Goal: Transaction & Acquisition: Purchase product/service

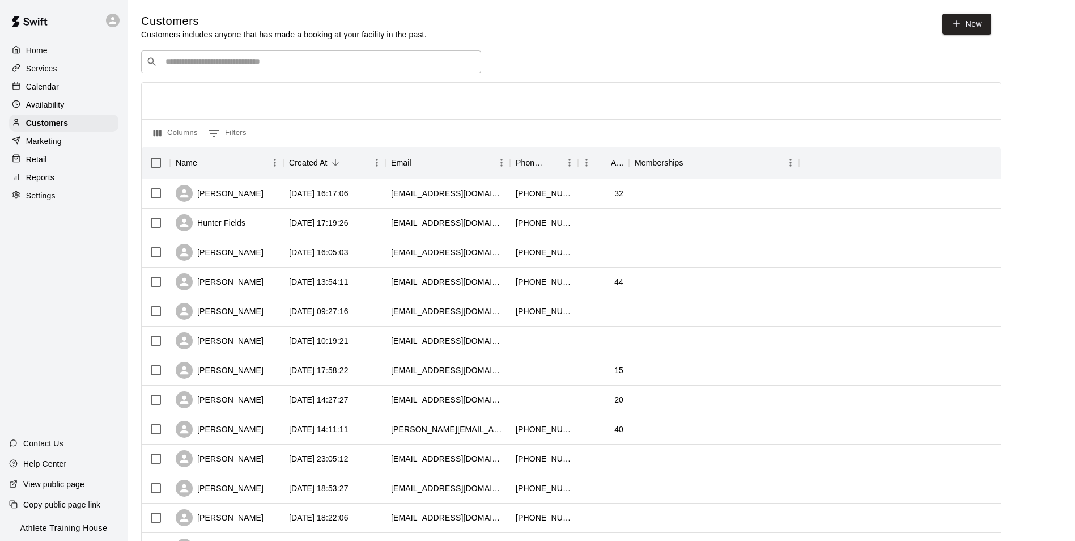
scroll to position [439, 0]
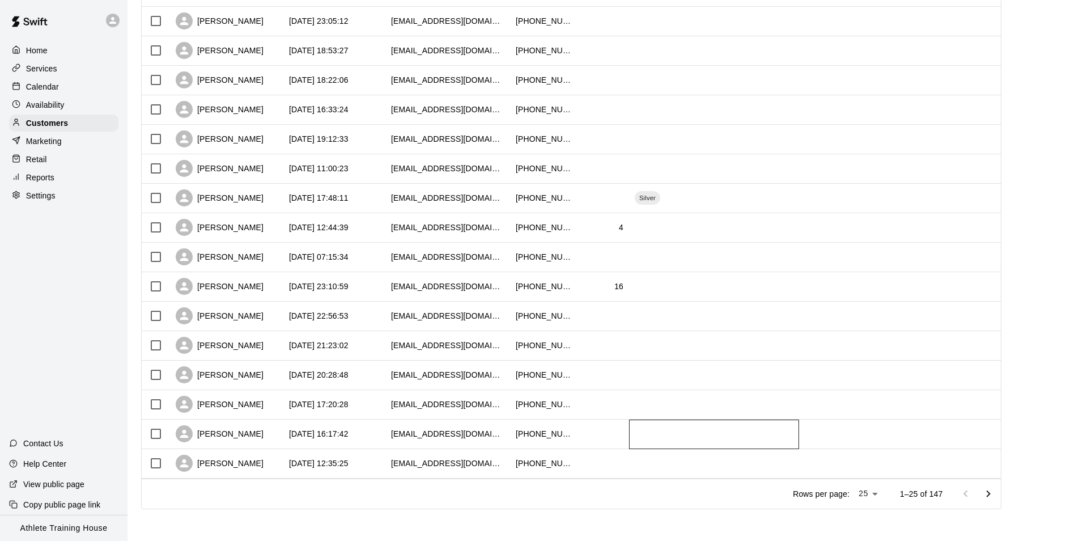
click at [784, 422] on div at bounding box center [714, 433] width 170 height 29
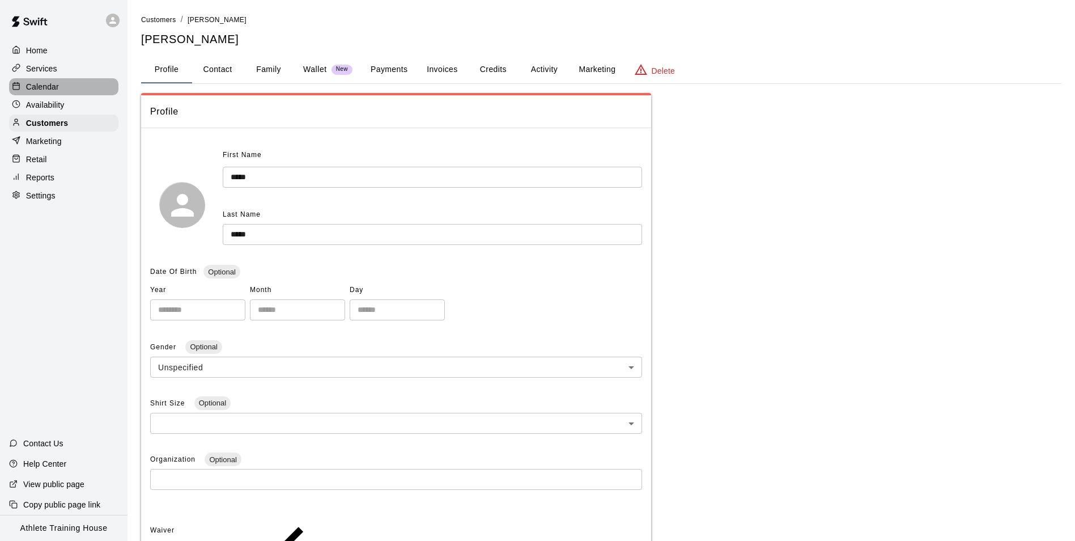
click at [58, 90] on div "Calendar" at bounding box center [63, 86] width 109 height 17
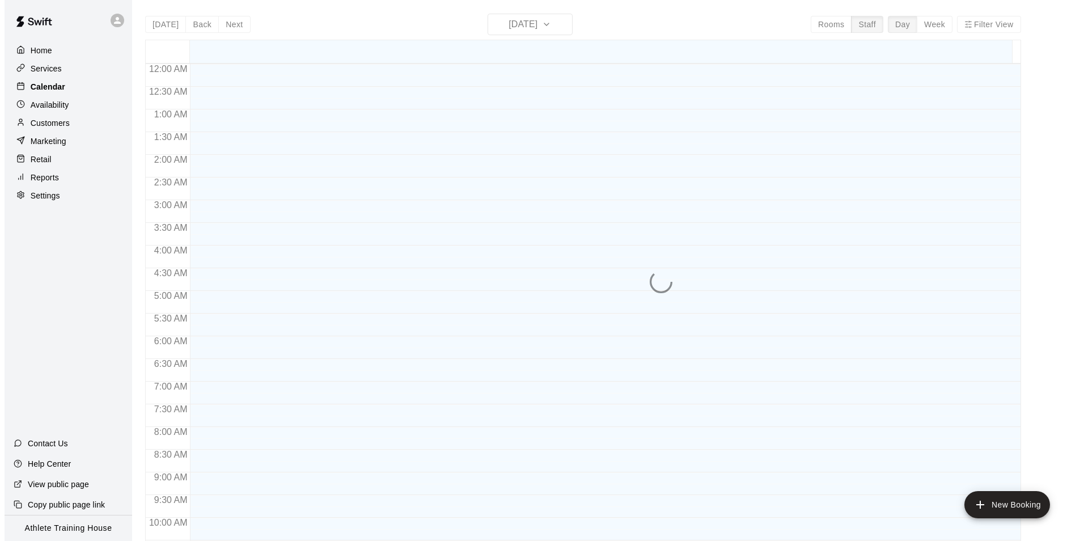
scroll to position [599, 0]
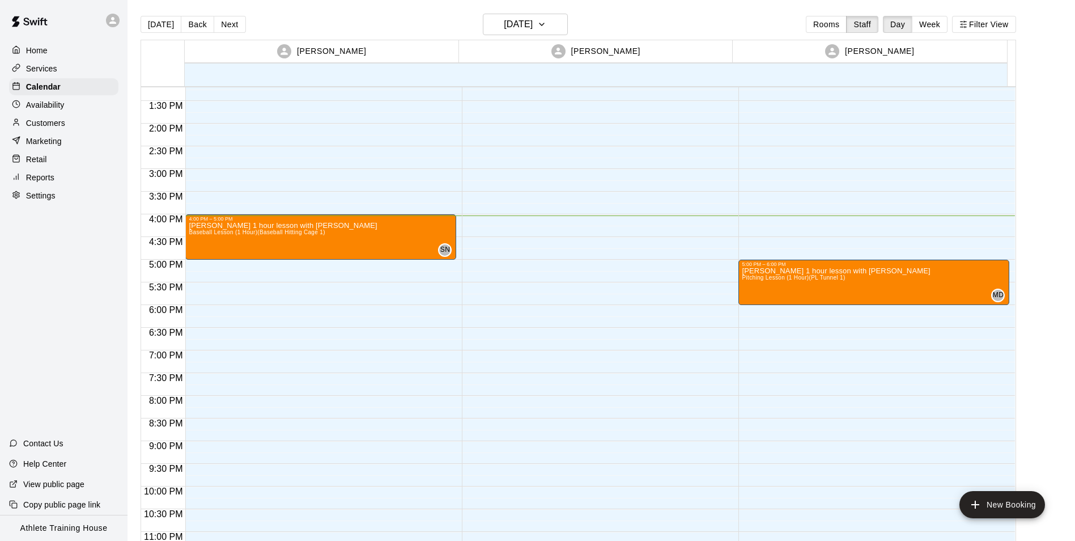
click at [367, 117] on div "4:00 PM – 5:00 PM Will Hodges 1 hour lesson with Seth Baseball Lesson (1 Hour) …" at bounding box center [320, 33] width 271 height 1088
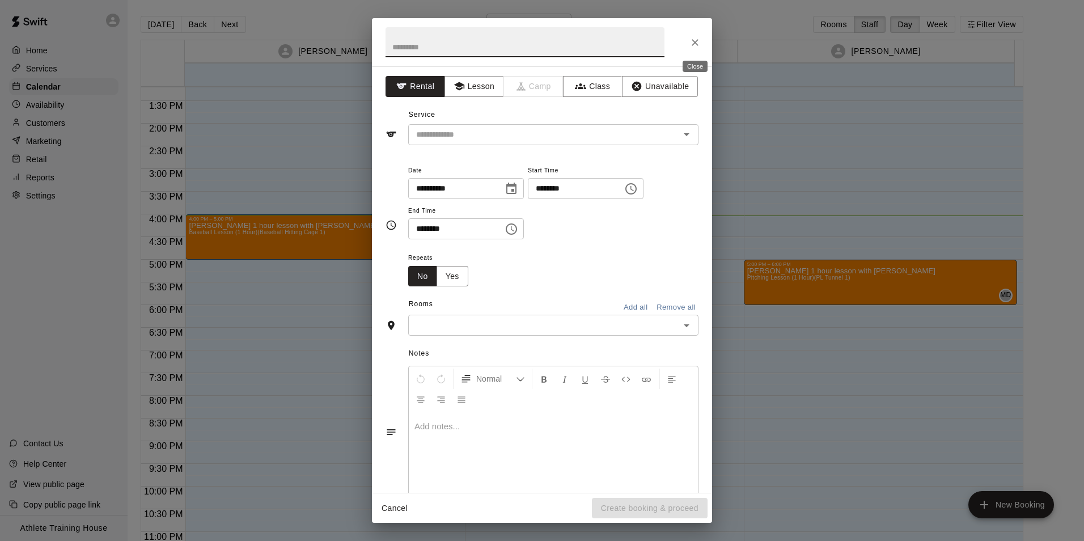
click at [699, 40] on icon "Close" at bounding box center [694, 42] width 11 height 11
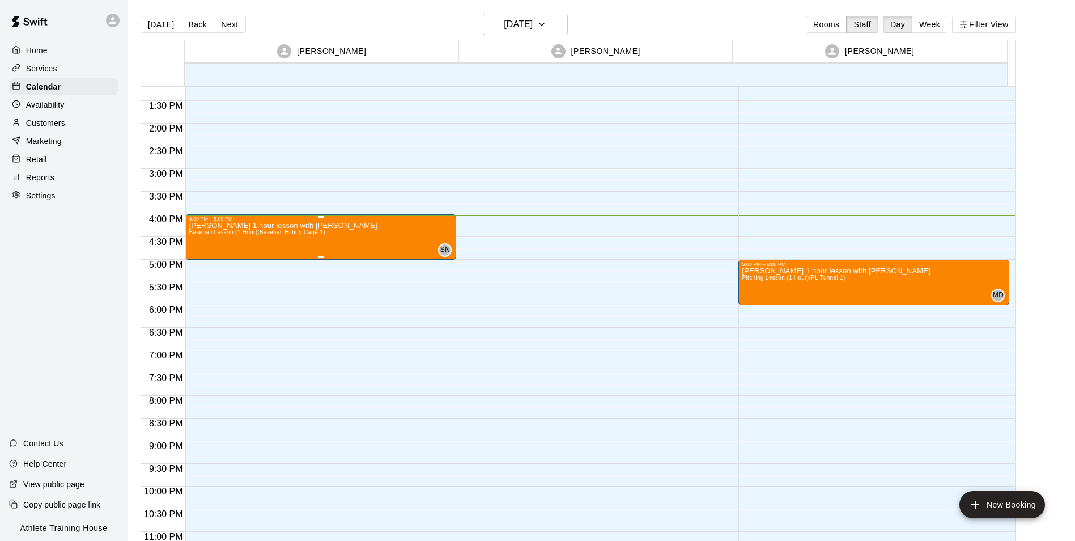
drag, startPoint x: 345, startPoint y: 238, endPoint x: 364, endPoint y: 220, distance: 25.7
click at [364, 220] on div "4:00 PM – 5:00 PM" at bounding box center [321, 219] width 264 height 6
click at [208, 229] on button "edit" at bounding box center [199, 227] width 23 height 23
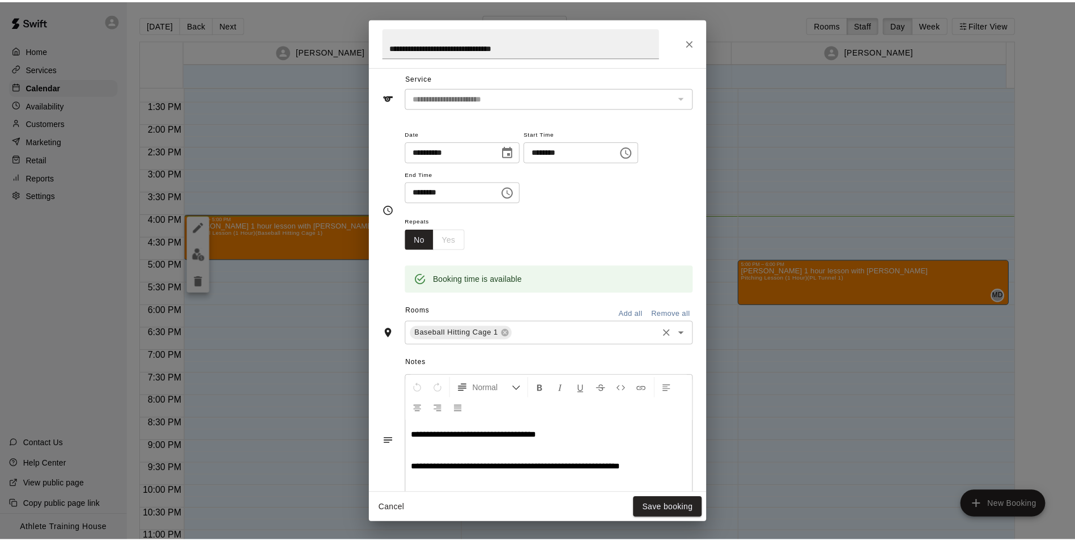
scroll to position [113, 0]
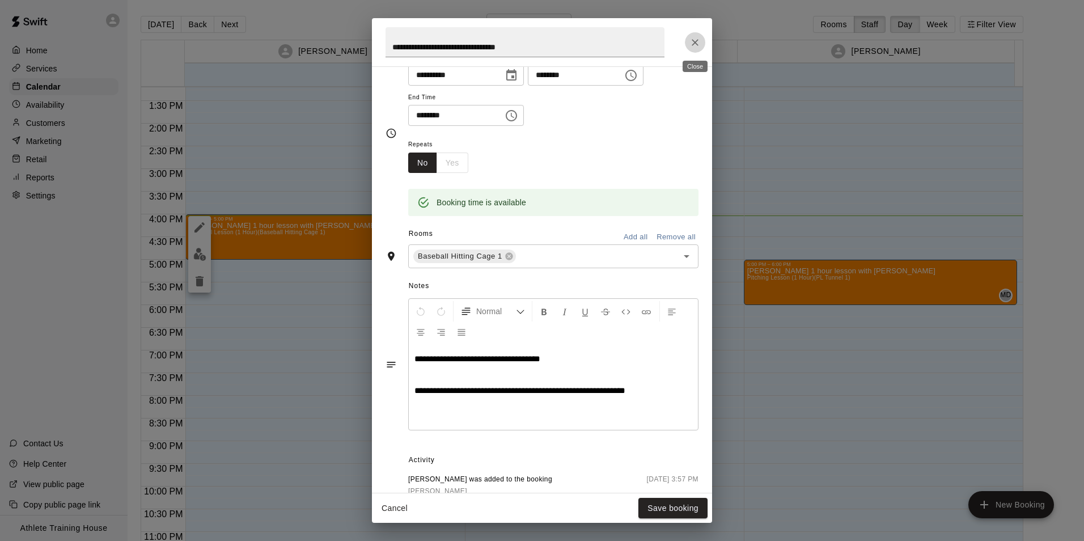
click at [692, 50] on button "Close" at bounding box center [695, 42] width 20 height 20
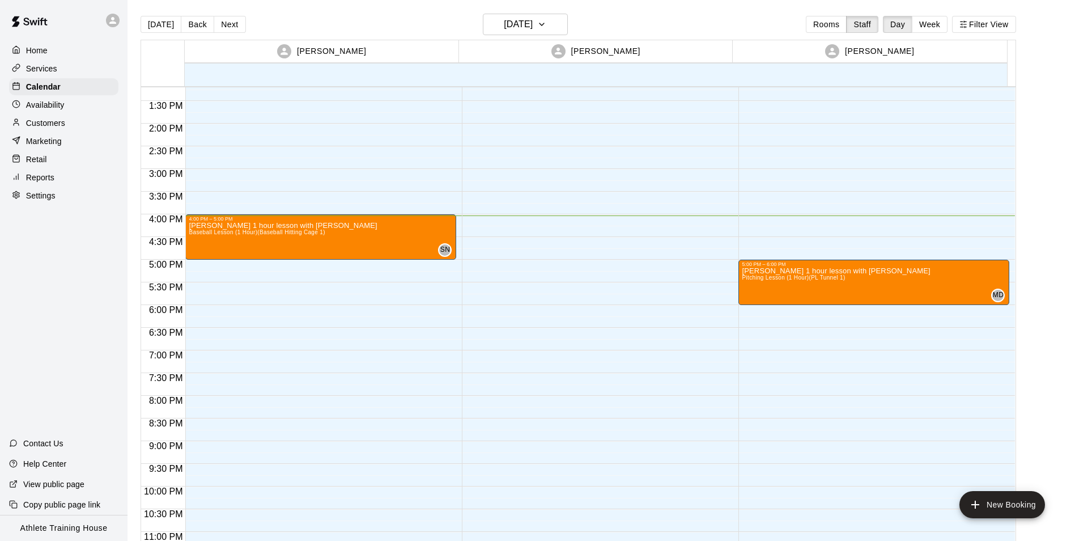
click at [54, 157] on div "Retail" at bounding box center [63, 159] width 109 height 17
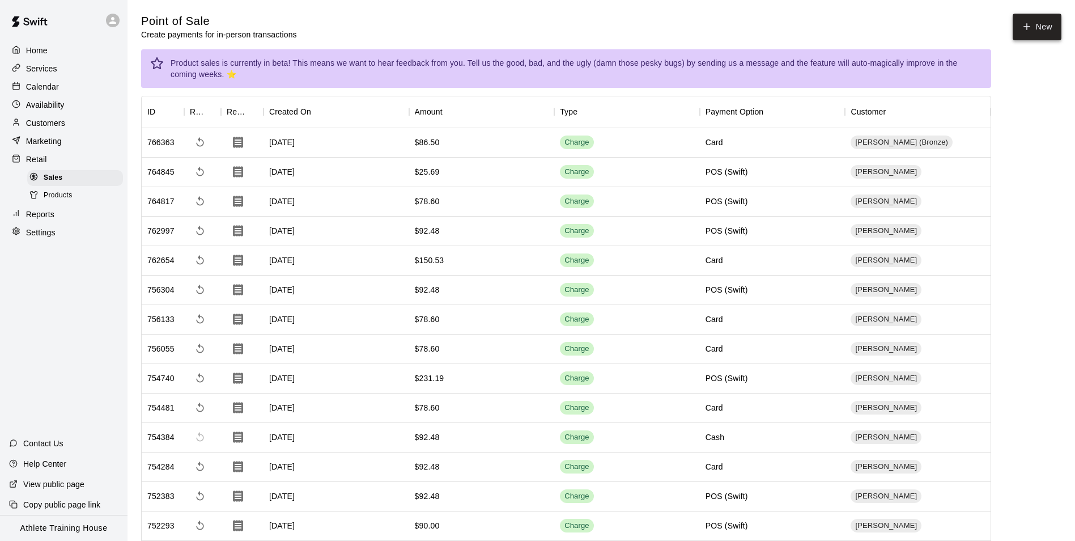
click at [1022, 18] on button "New" at bounding box center [1037, 27] width 49 height 27
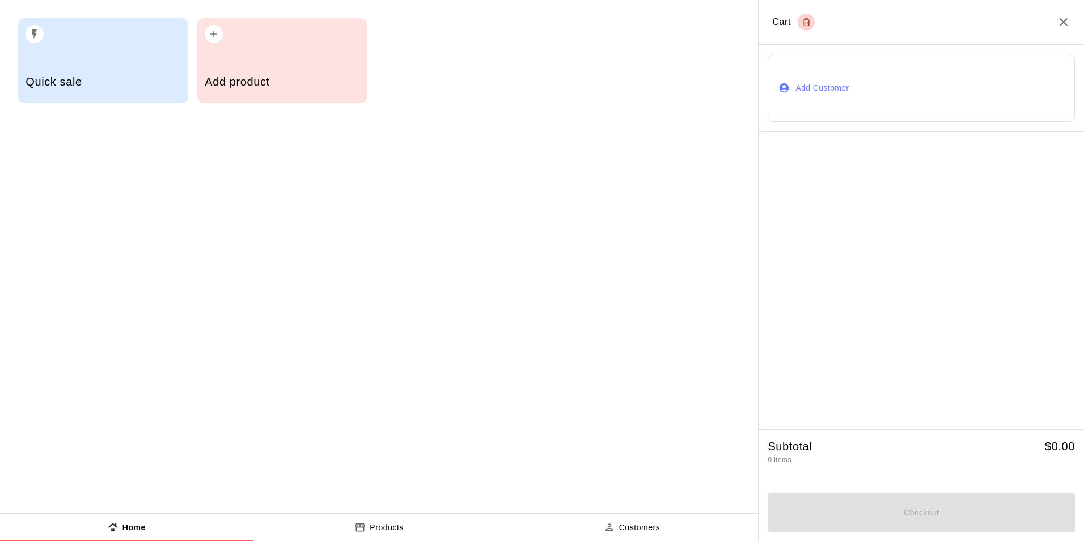
click at [812, 80] on button "Add Customer" at bounding box center [920, 88] width 307 height 68
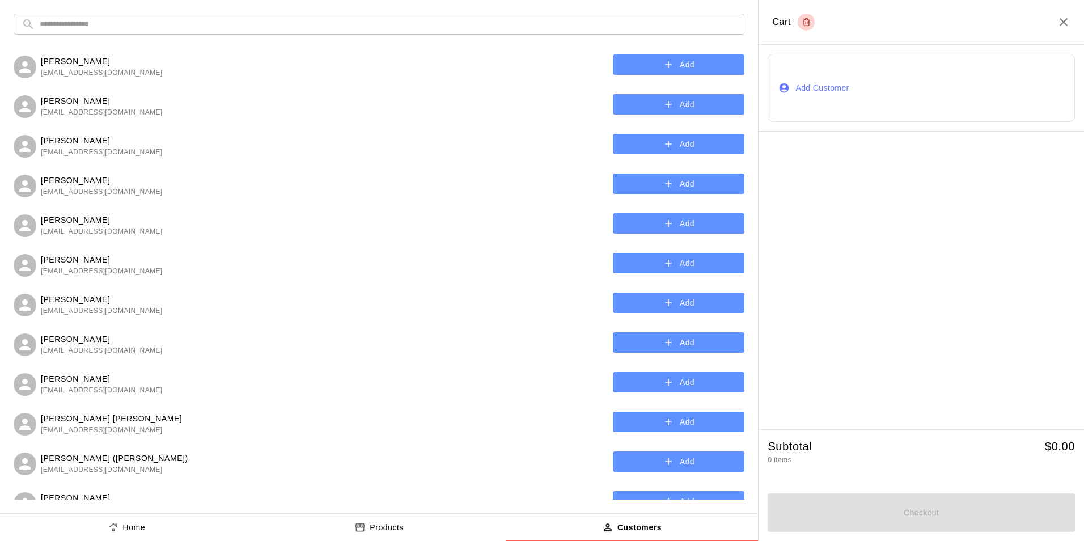
click at [390, 37] on div "​ ​ Jack Fowler scottfowler@comcast.net Add Tucker Stanford shanobanan@aol.com …" at bounding box center [379, 256] width 758 height 513
click at [387, 10] on div "​ ​ Jack Fowler scottfowler@comcast.net Add Tucker Stanford shanobanan@aol.com …" at bounding box center [379, 256] width 758 height 513
click at [387, 22] on input "text" at bounding box center [388, 24] width 697 height 21
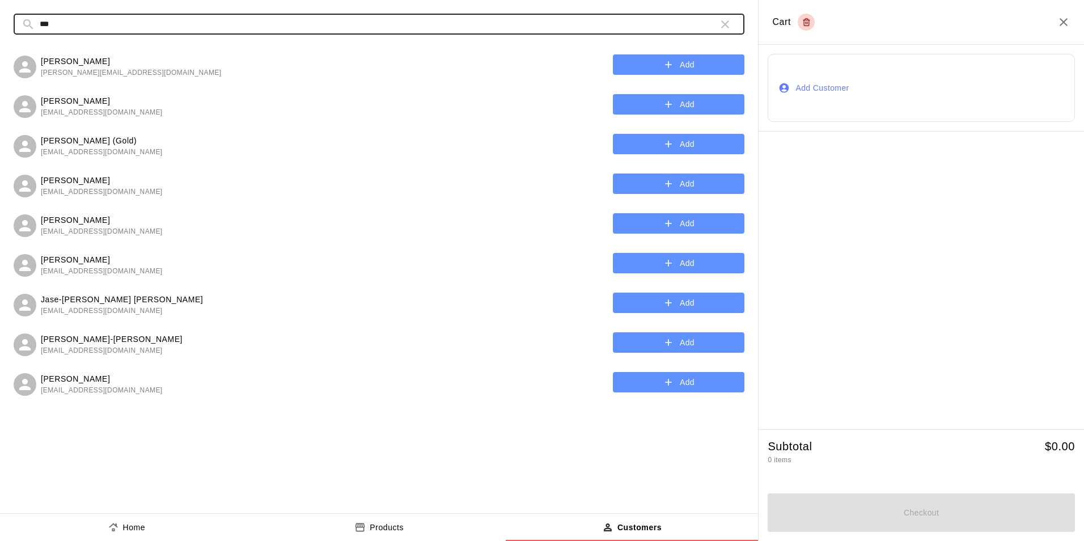
type input "****"
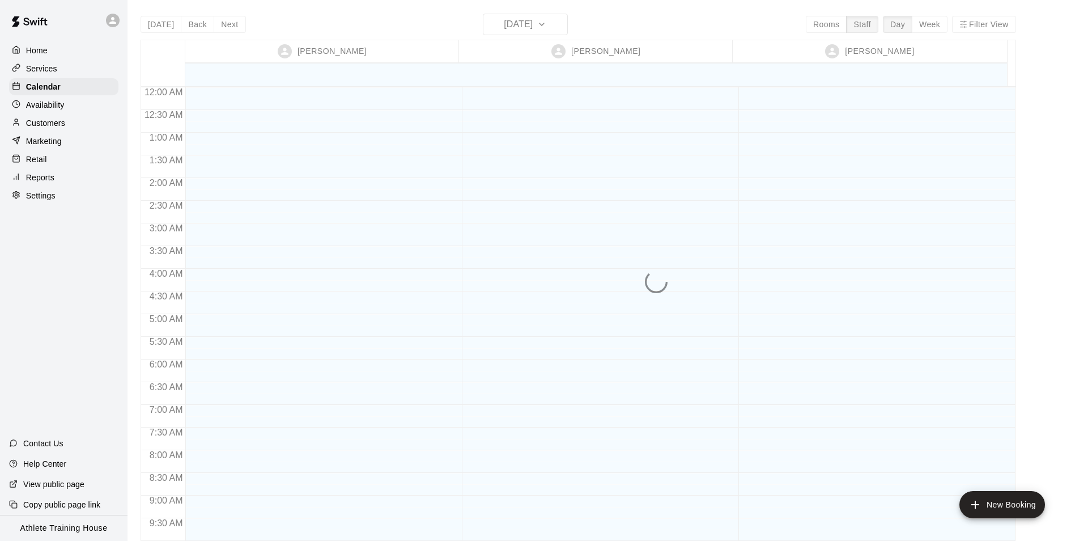
scroll to position [622, 0]
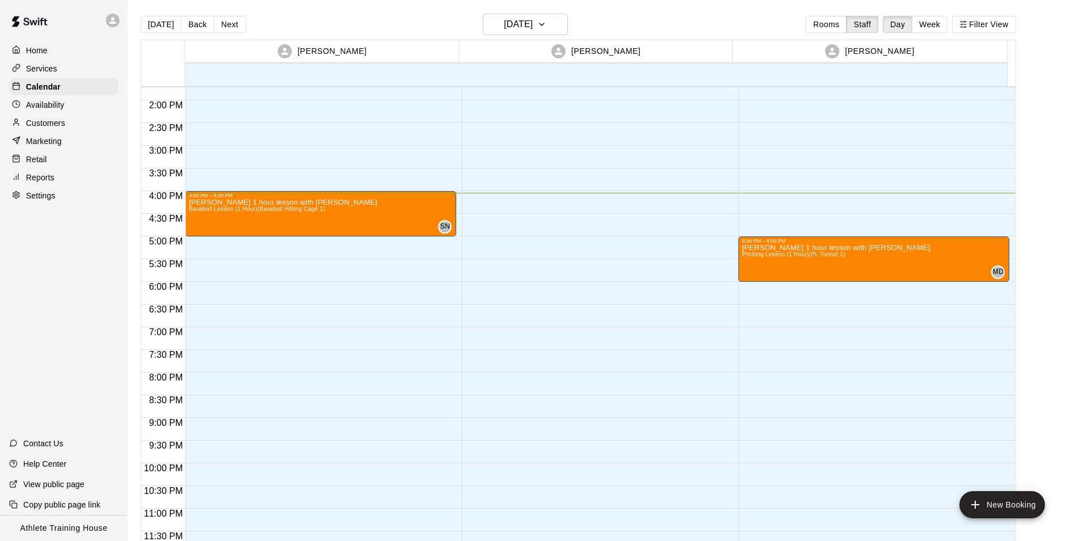
click at [66, 121] on div "Customers" at bounding box center [63, 122] width 109 height 17
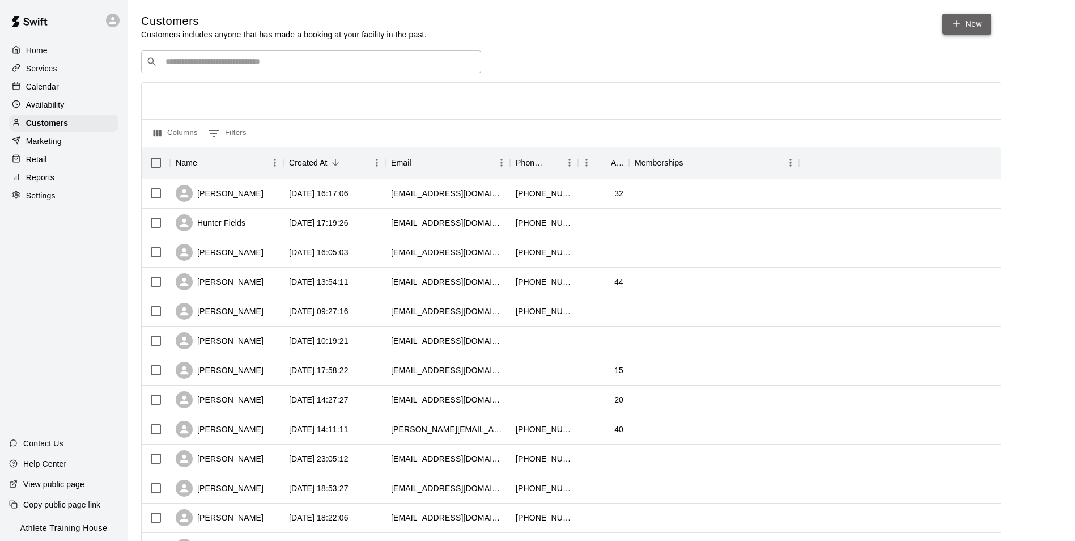
click at [964, 19] on link "New" at bounding box center [967, 24] width 49 height 21
select select "**"
click at [71, 155] on div "Retail" at bounding box center [63, 159] width 109 height 17
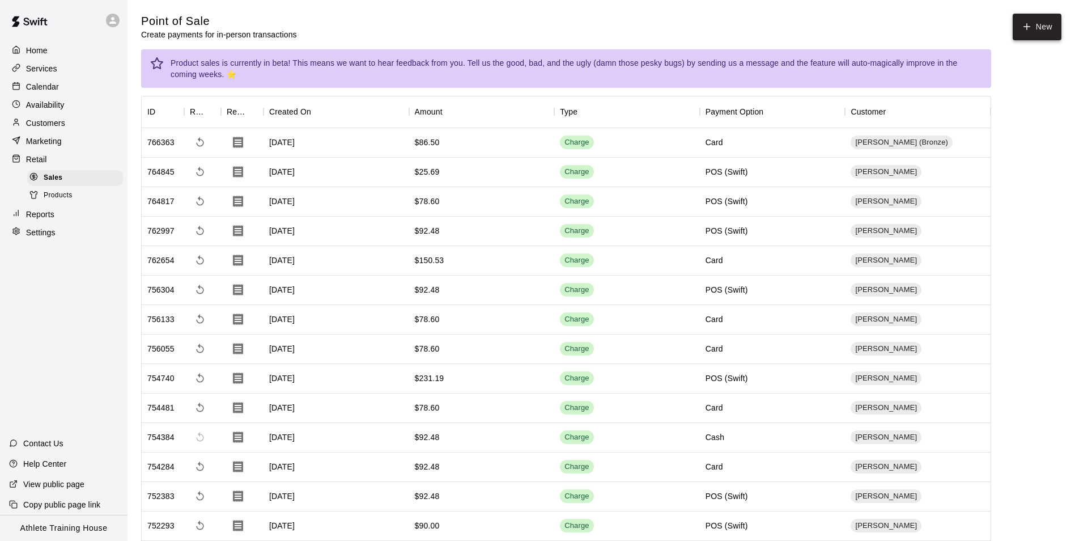
click at [1057, 35] on button "New" at bounding box center [1037, 27] width 49 height 27
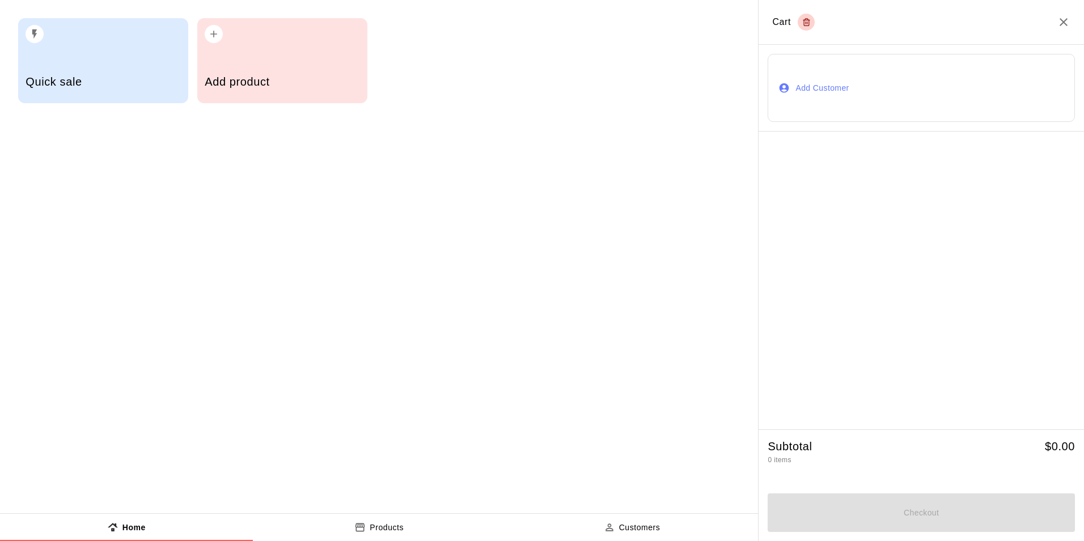
click at [814, 80] on button "Add Customer" at bounding box center [920, 88] width 307 height 68
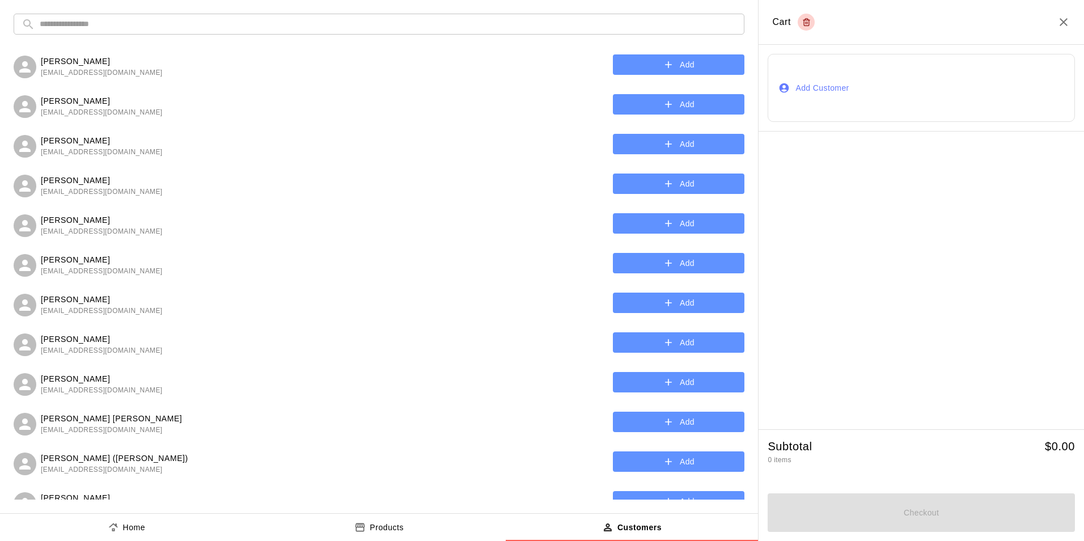
click at [712, 18] on input "text" at bounding box center [388, 24] width 697 height 21
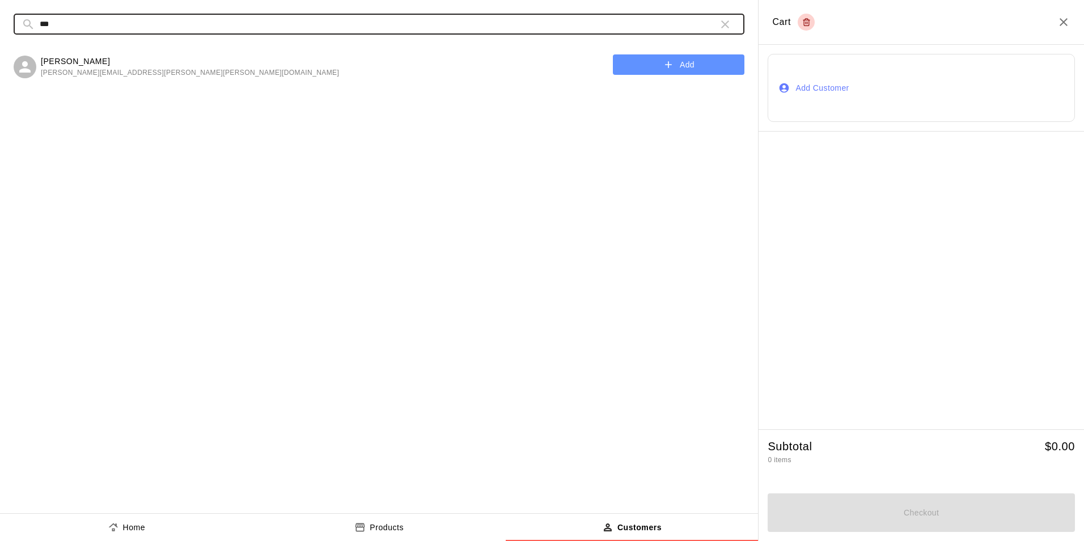
type input "***"
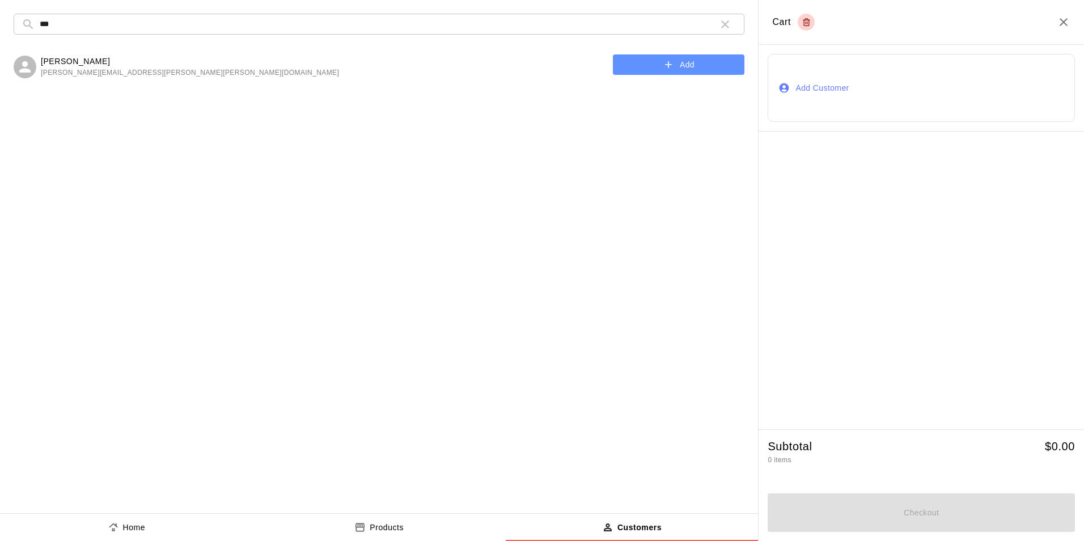
click at [231, 172] on div "jon hodges jon.michael.hodges@gmail.com Add" at bounding box center [379, 271] width 731 height 457
click at [700, 60] on button "Add" at bounding box center [679, 64] width 132 height 21
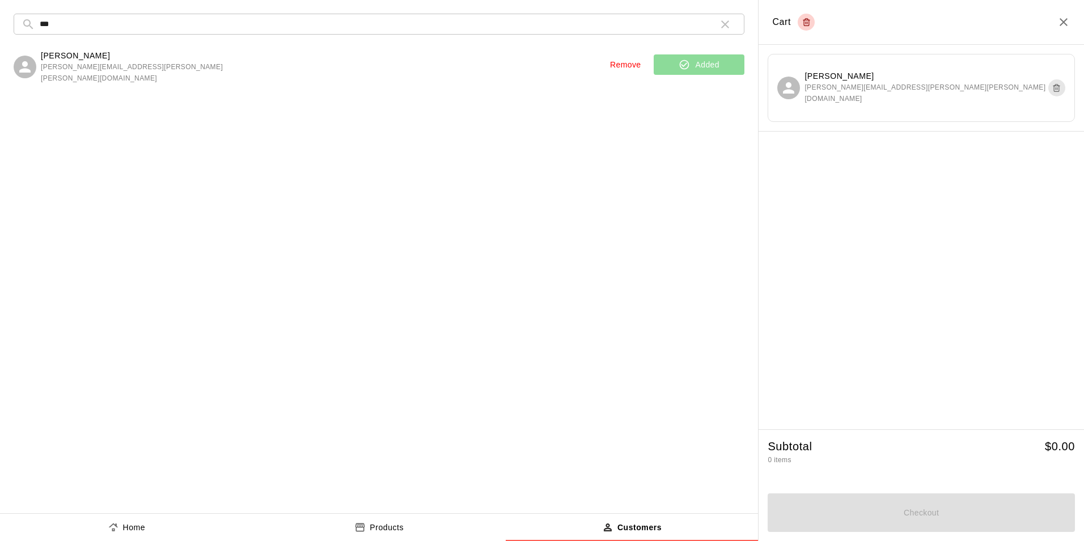
click at [734, 28] on button "button" at bounding box center [725, 24] width 23 height 23
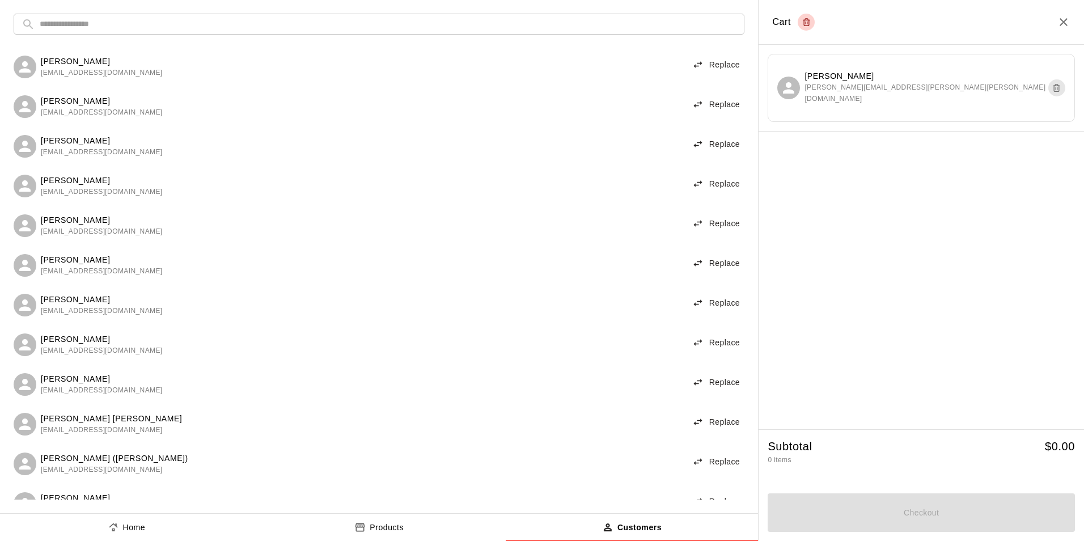
click at [124, 540] on button "Home" at bounding box center [126, 527] width 253 height 27
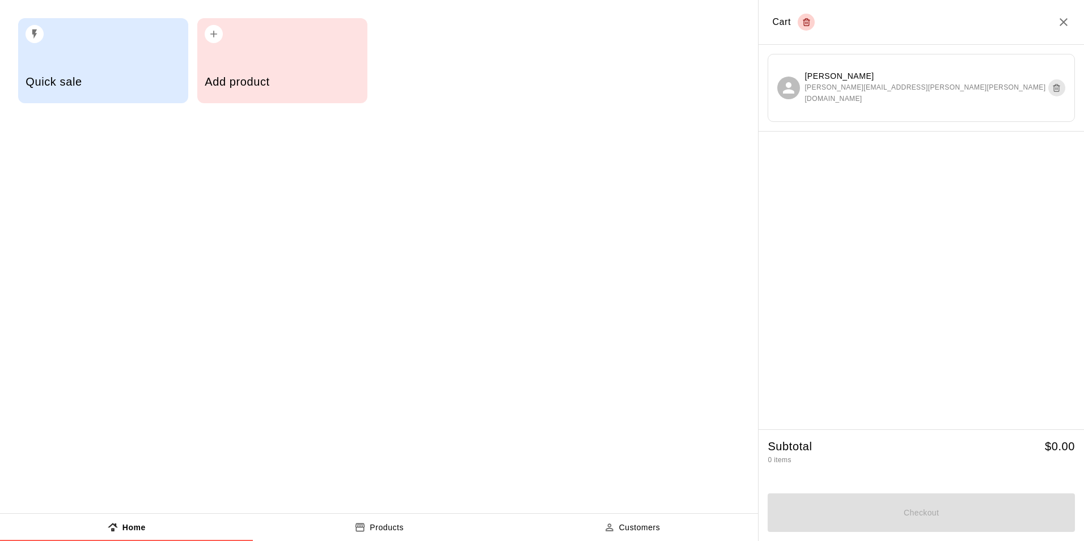
click at [250, 91] on div "Add product" at bounding box center [282, 83] width 155 height 40
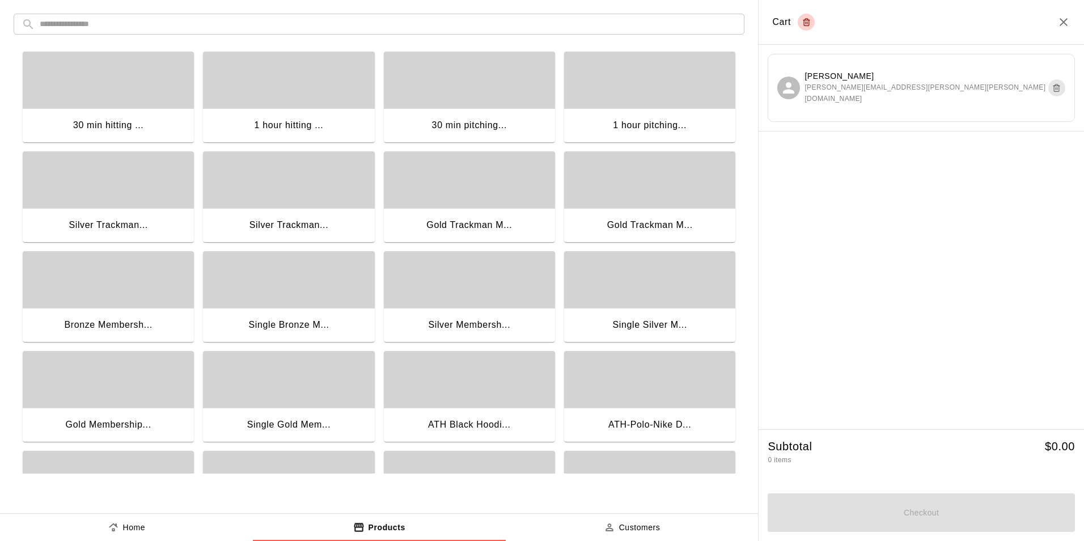
click at [201, 524] on button "Home" at bounding box center [126, 527] width 253 height 27
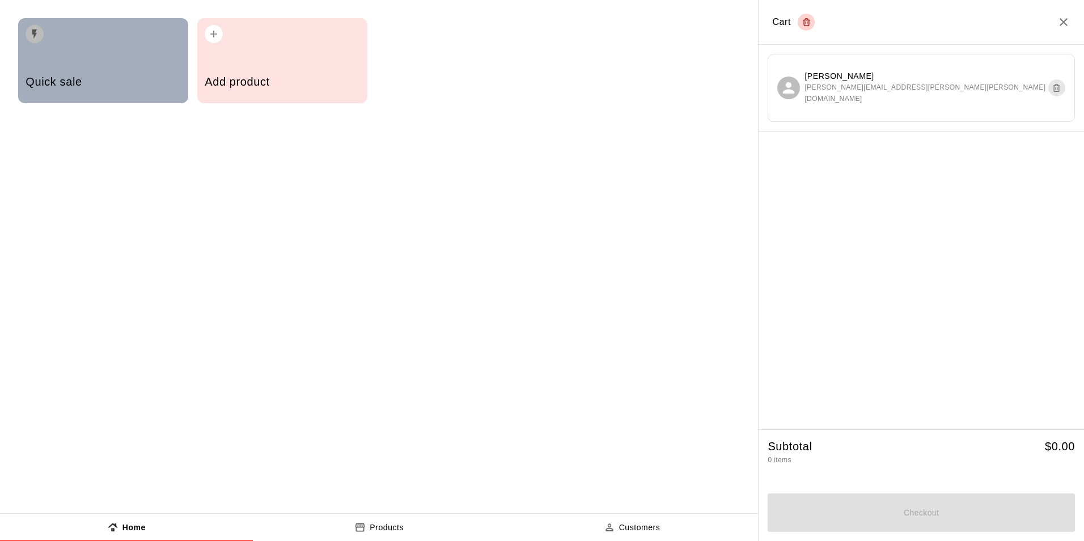
click at [94, 32] on div "button" at bounding box center [103, 30] width 155 height 25
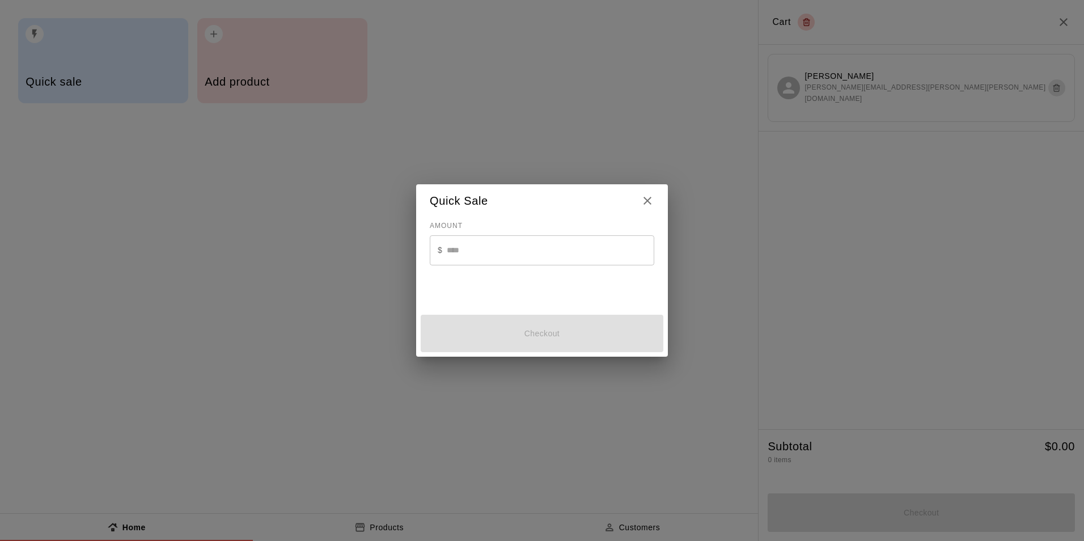
click at [473, 254] on input "text" at bounding box center [550, 250] width 207 height 30
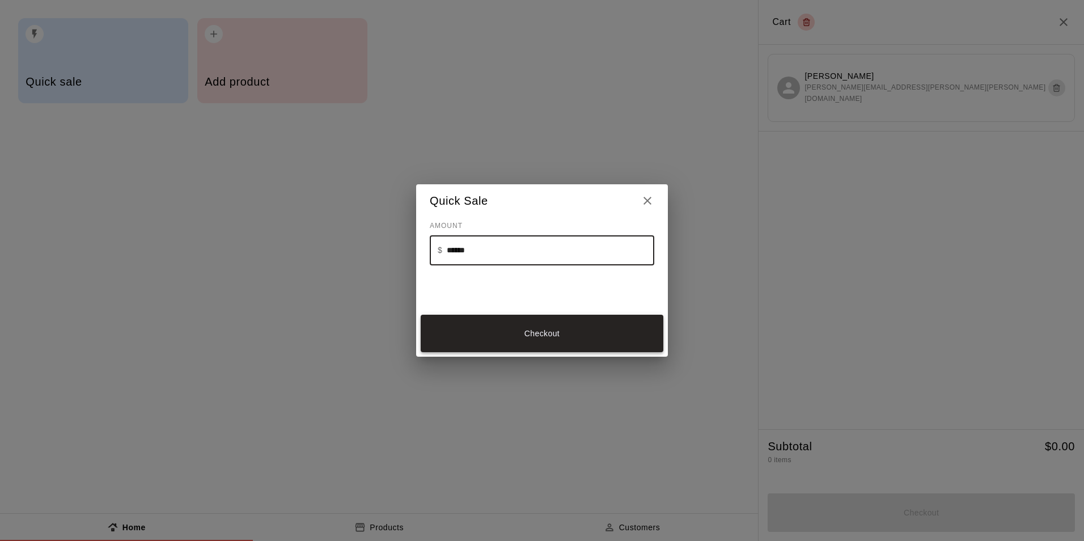
type input "******"
click at [480, 315] on button "Checkout" at bounding box center [542, 334] width 243 height 38
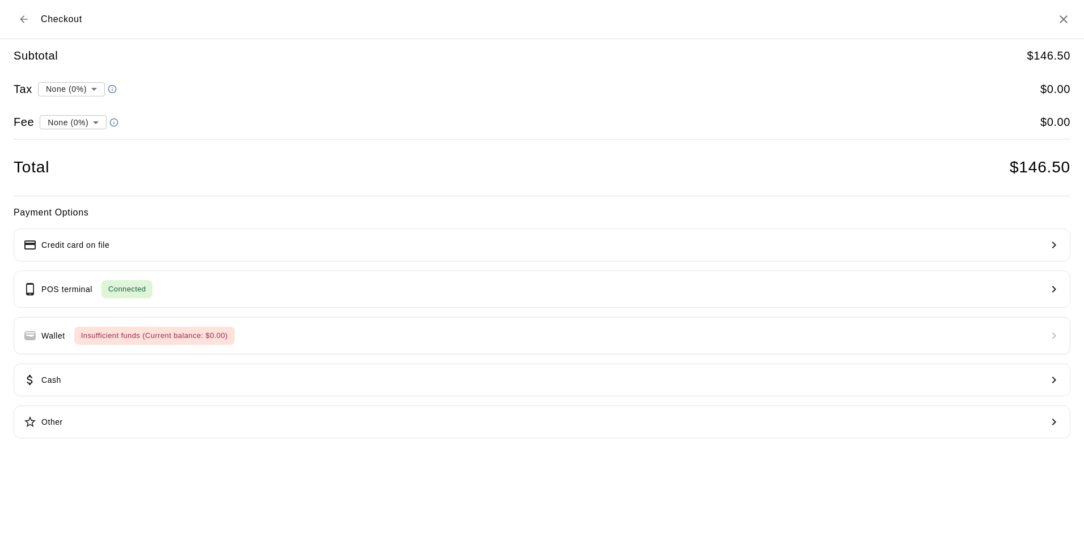
click at [87, 88] on div at bounding box center [542, 270] width 1084 height 541
click at [82, 165] on li "convenience fee ( 2.75 % )" at bounding box center [70, 161] width 111 height 19
type input "**********"
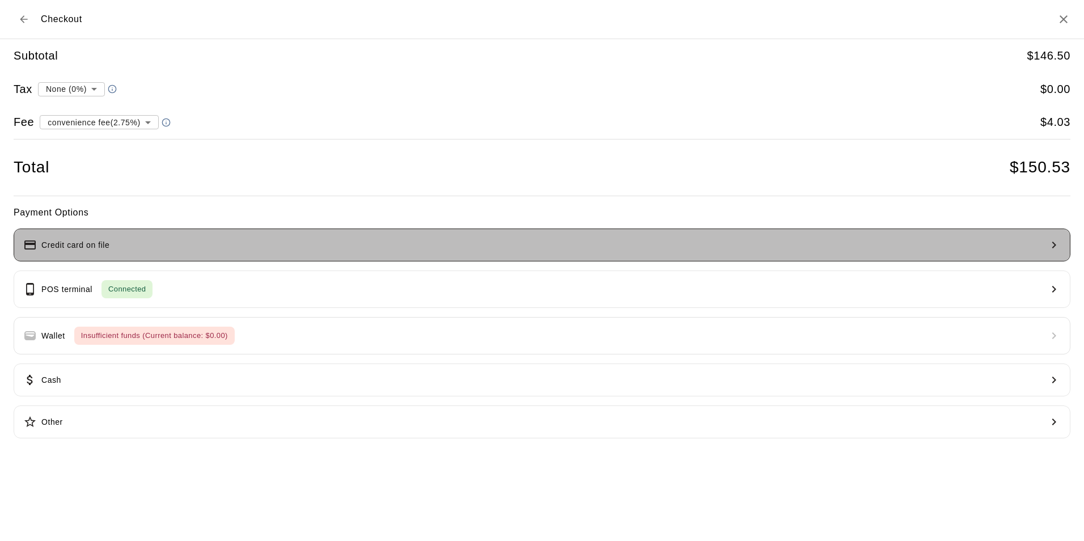
click at [113, 249] on button "Credit card on file" at bounding box center [542, 244] width 1057 height 33
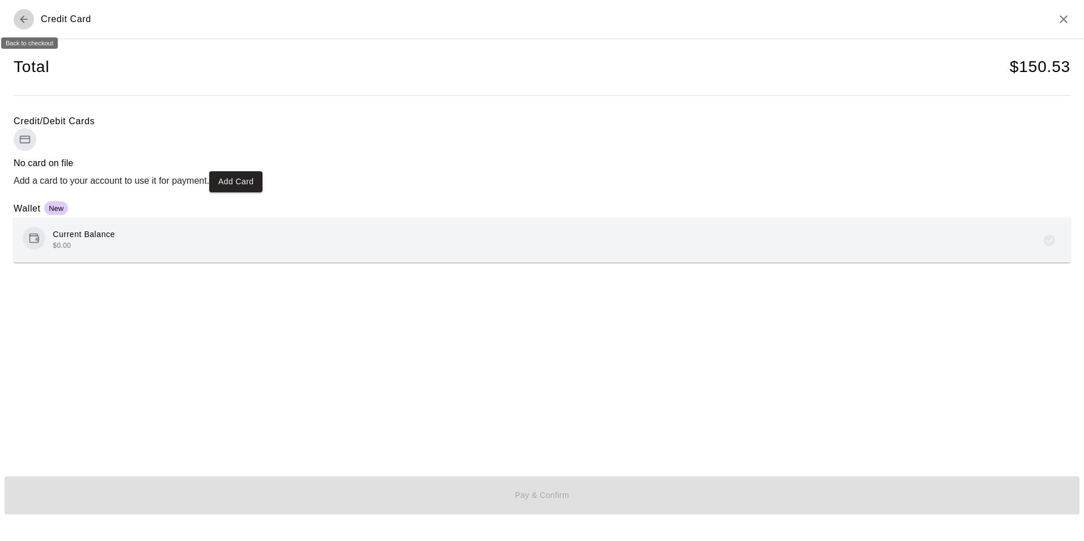
click at [26, 12] on button "Back to checkout" at bounding box center [24, 19] width 20 height 20
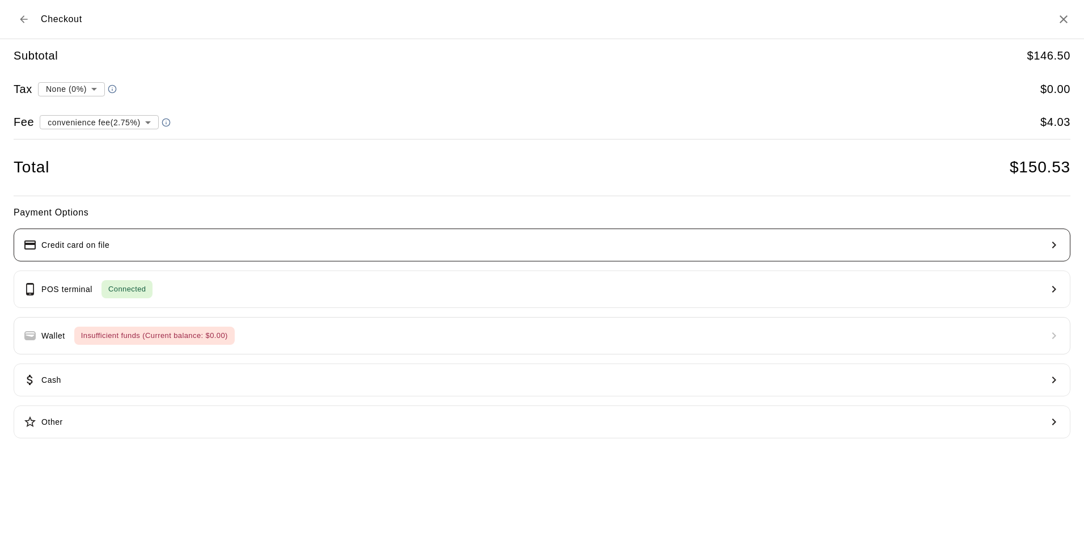
click at [90, 251] on p "Credit card on file" at bounding box center [75, 245] width 68 height 12
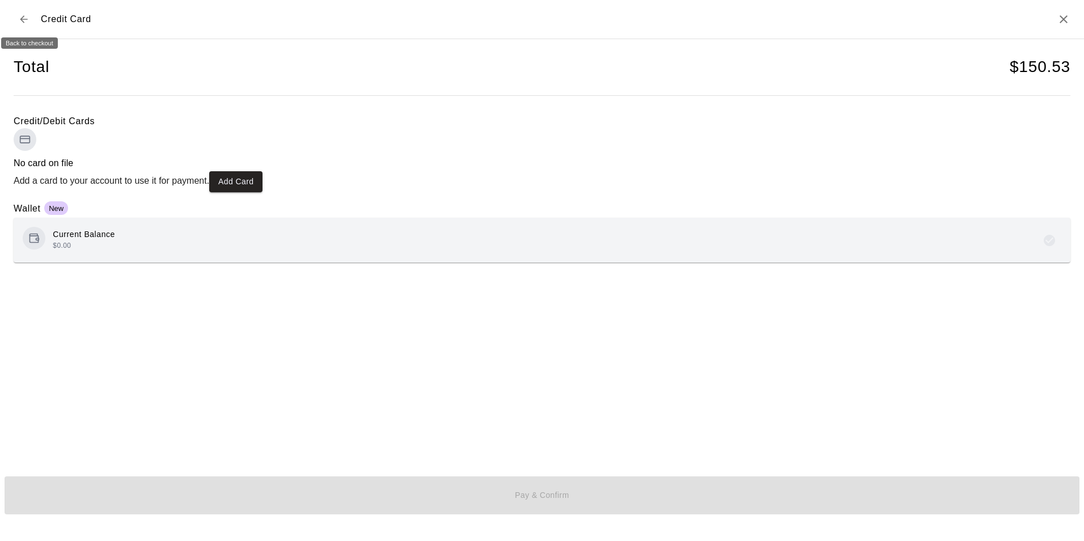
click at [18, 18] on button "Back to checkout" at bounding box center [24, 19] width 20 height 20
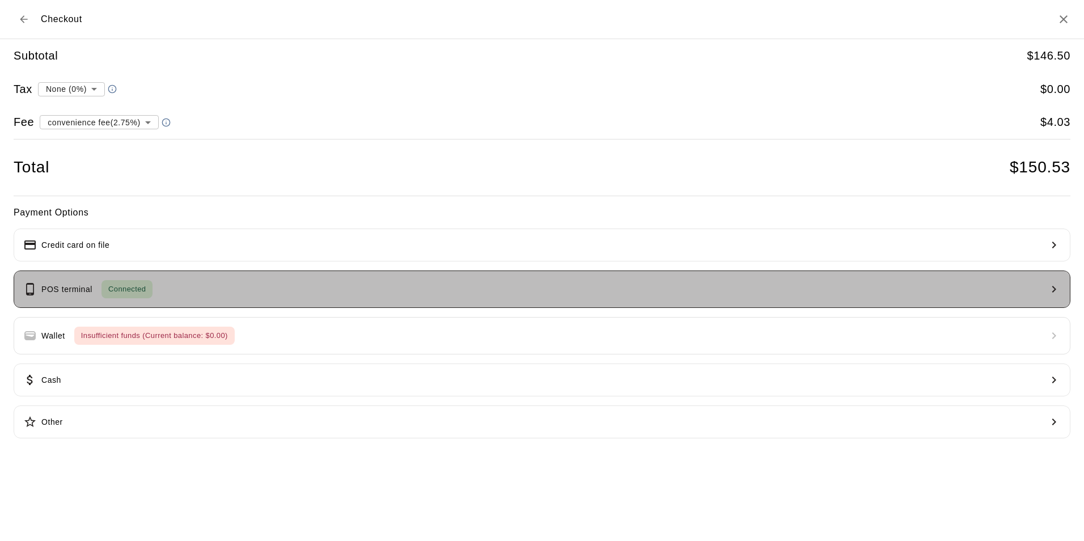
click at [166, 288] on button "POS terminal Connected" at bounding box center [542, 288] width 1057 height 37
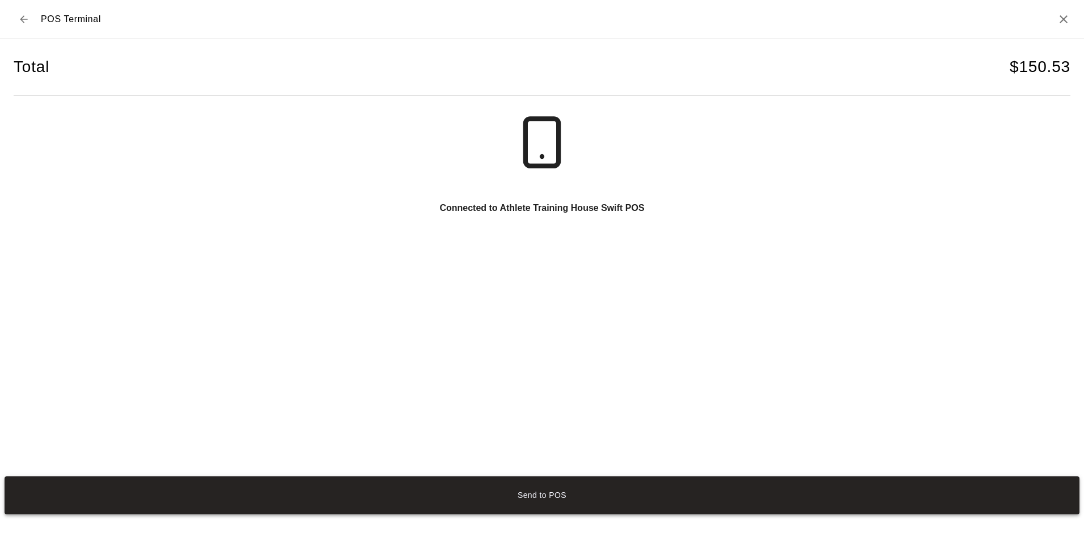
click at [550, 487] on button "Send to POS" at bounding box center [542, 495] width 1075 height 38
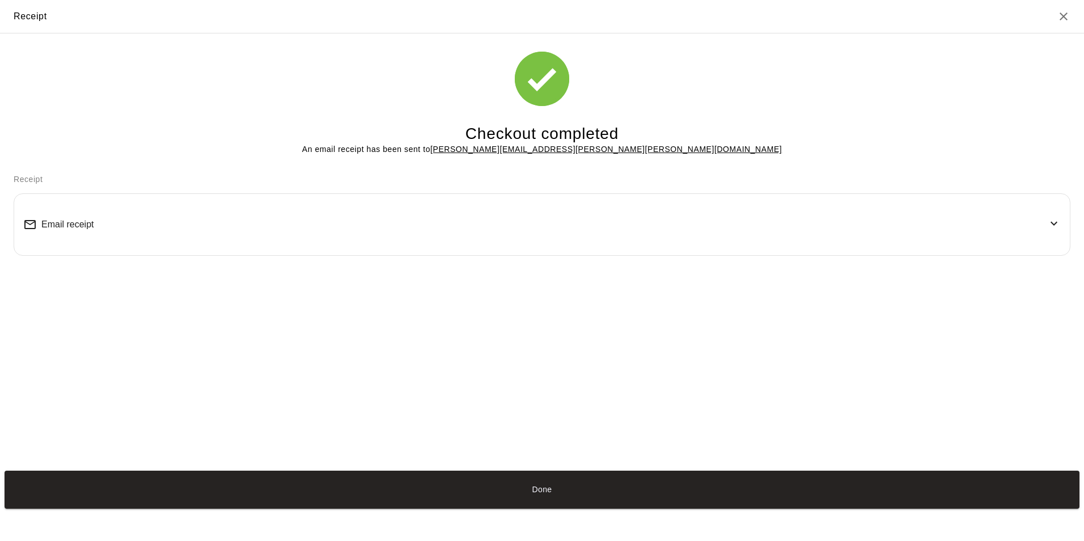
click at [1049, 223] on icon at bounding box center [1054, 224] width 14 height 14
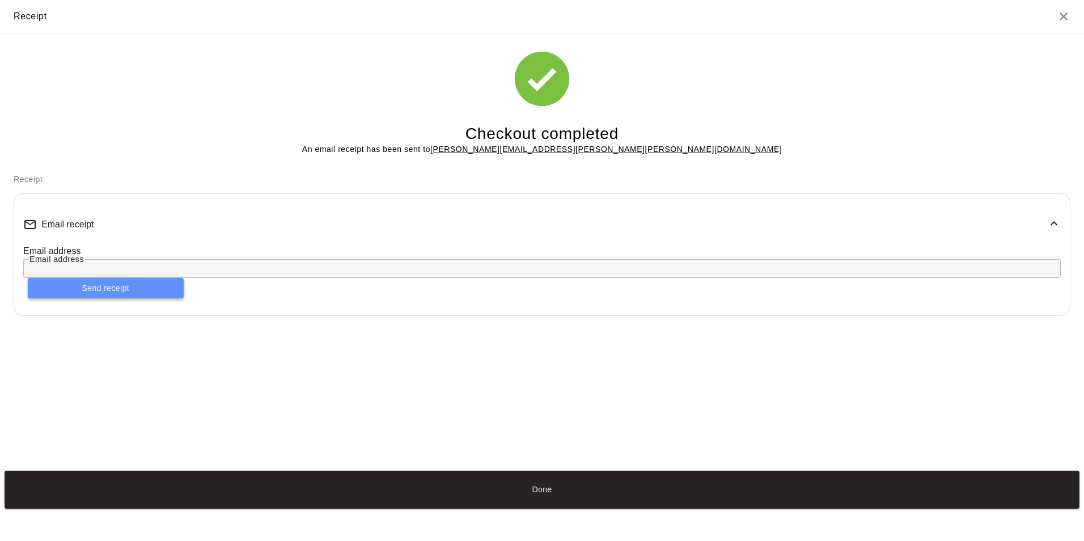
click at [184, 278] on button "Send receipt" at bounding box center [106, 288] width 156 height 21
click at [289, 255] on div "Email address Email address Send receipt" at bounding box center [541, 276] width 1037 height 60
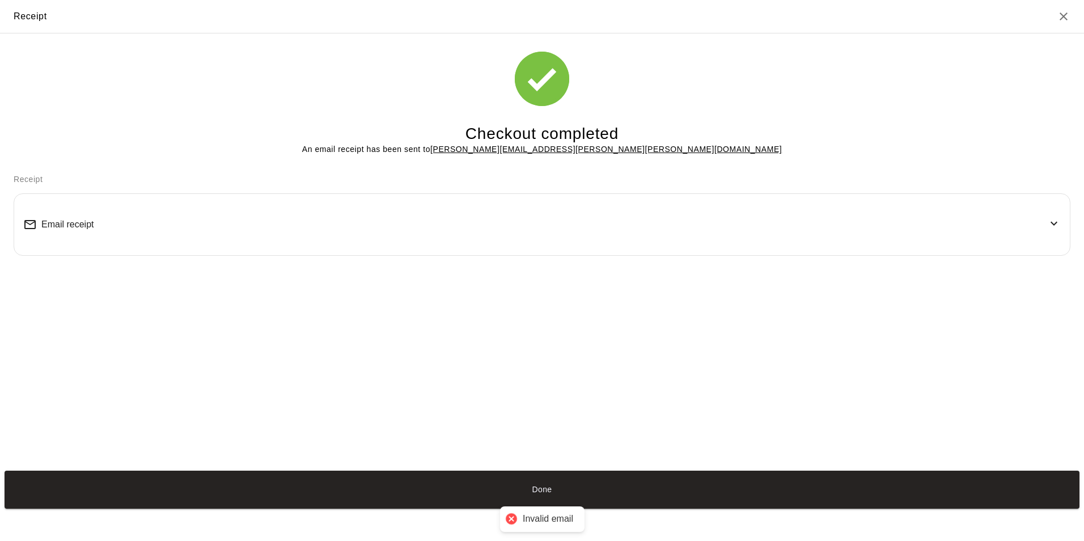
click at [1031, 220] on div "Email receipt" at bounding box center [541, 224] width 1037 height 43
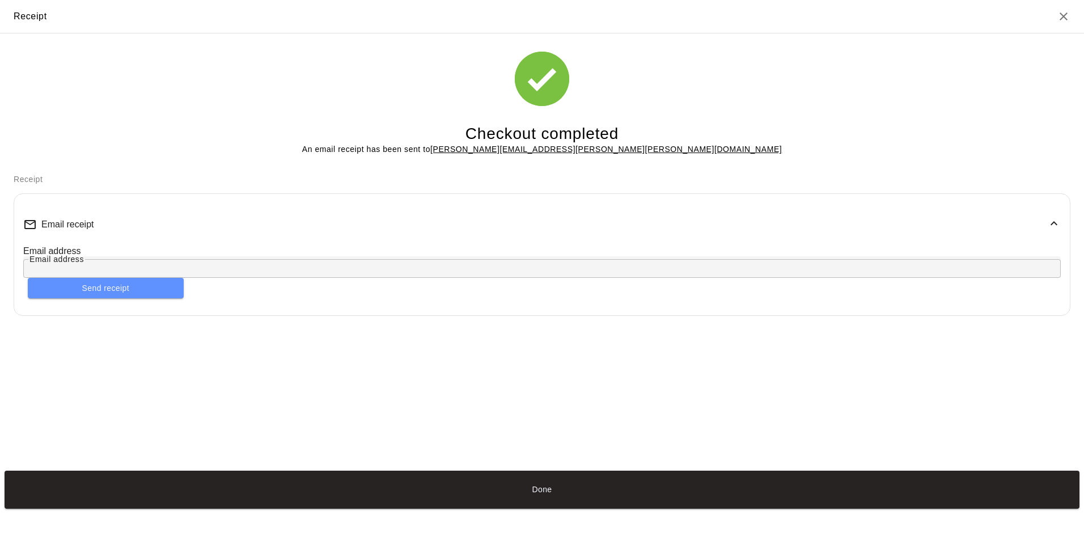
click at [607, 277] on div "Email address" at bounding box center [541, 266] width 1037 height 21
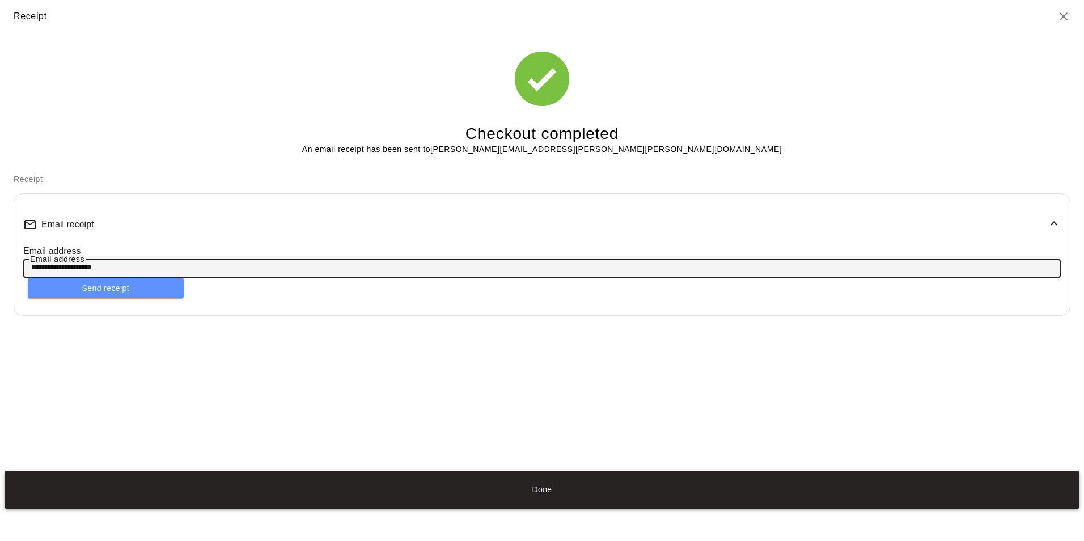
type input "**********"
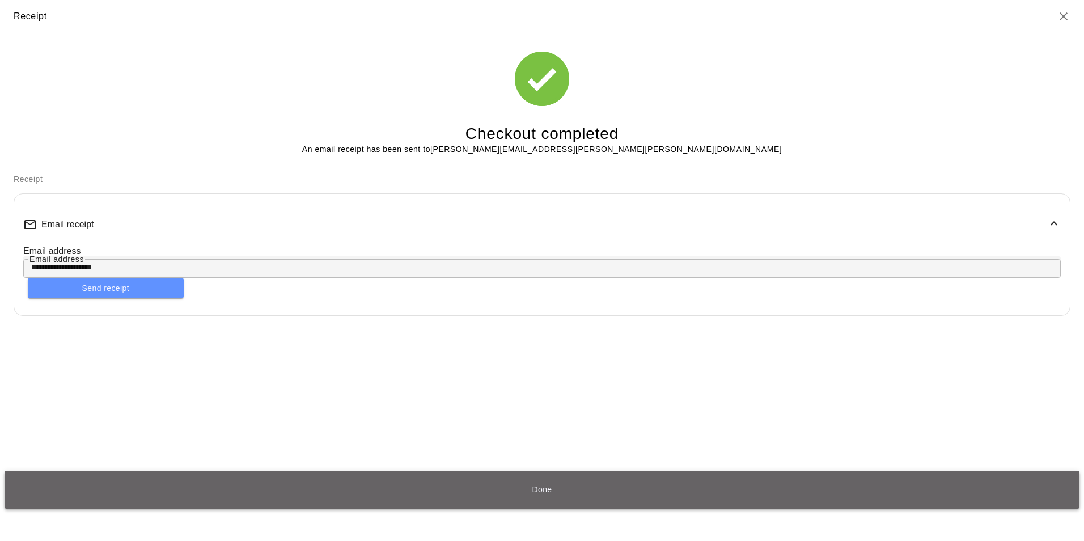
click at [788, 504] on button "Done" at bounding box center [542, 489] width 1075 height 38
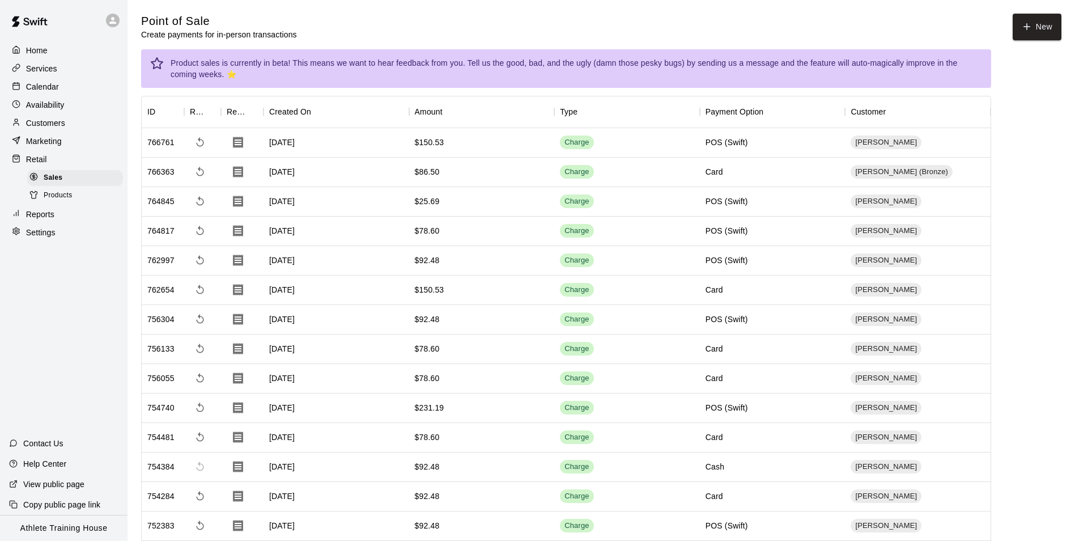
click at [39, 94] on div "Calendar" at bounding box center [63, 86] width 109 height 17
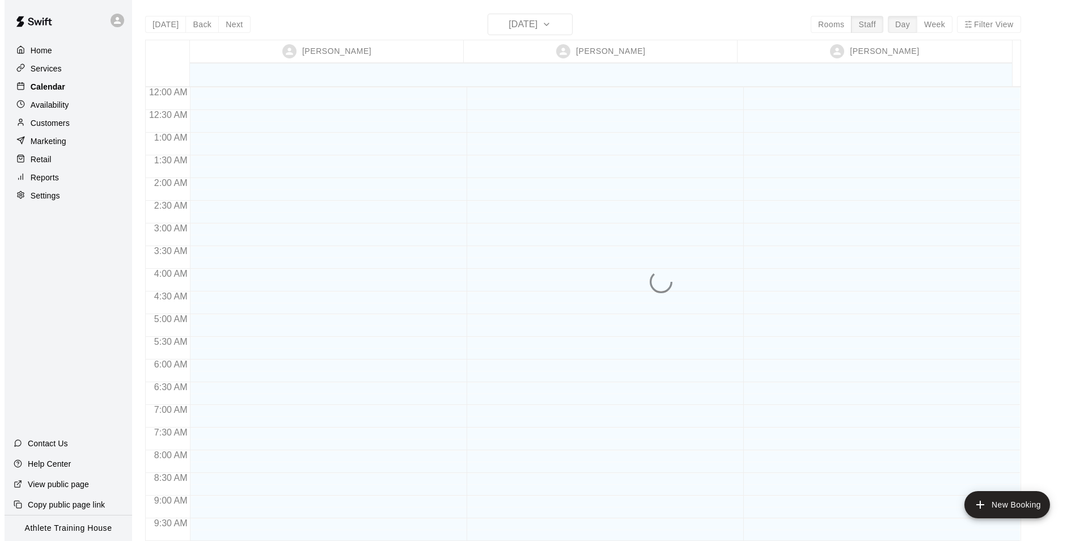
scroll to position [622, 0]
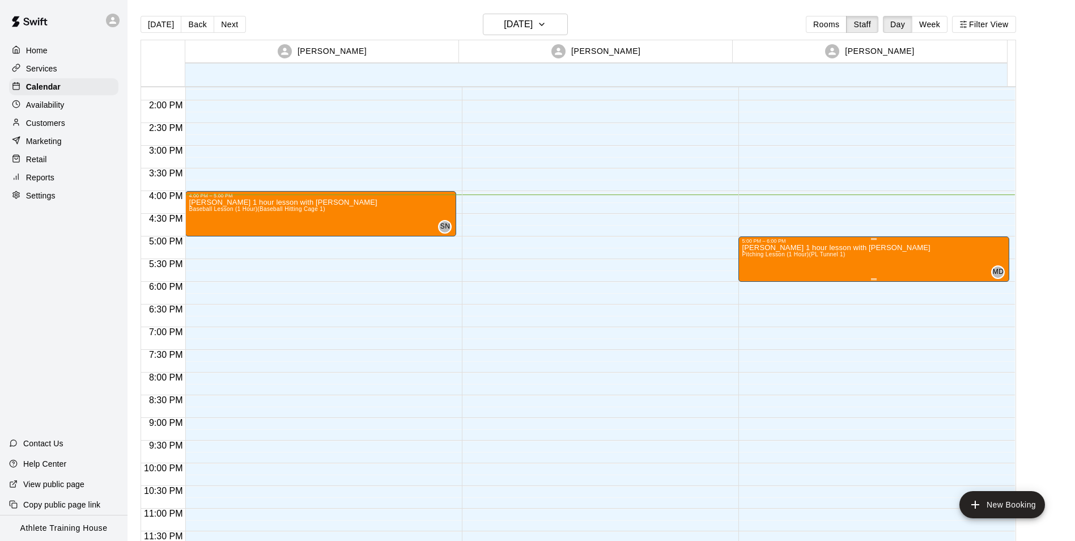
click at [854, 260] on div "[PERSON_NAME] 1 hour lesson with [PERSON_NAME] Lesson (1 Hour) (PL Tunnel 1)" at bounding box center [836, 514] width 188 height 541
click at [750, 261] on icon "edit" at bounding box center [752, 256] width 14 height 14
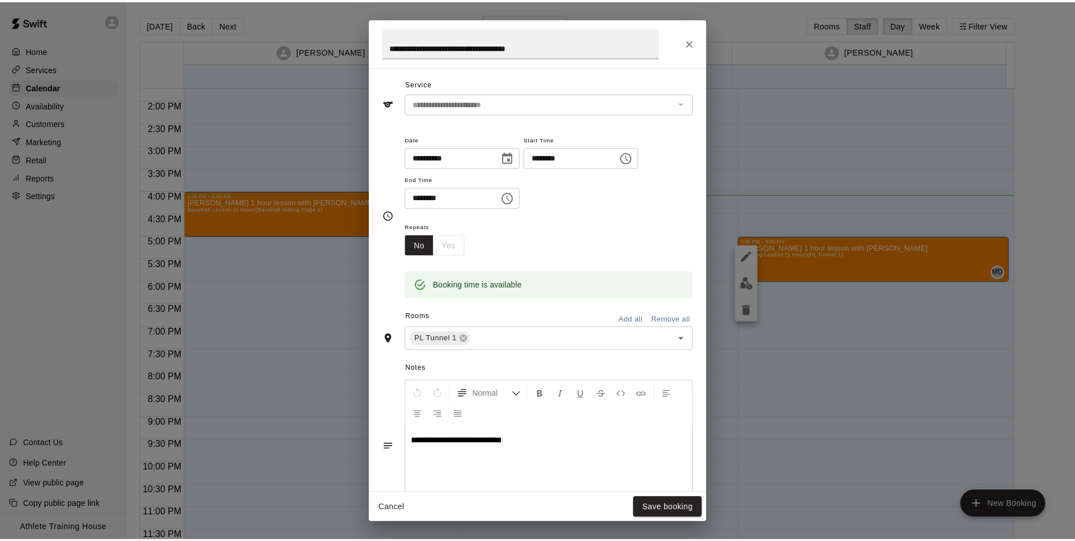
scroll to position [57, 0]
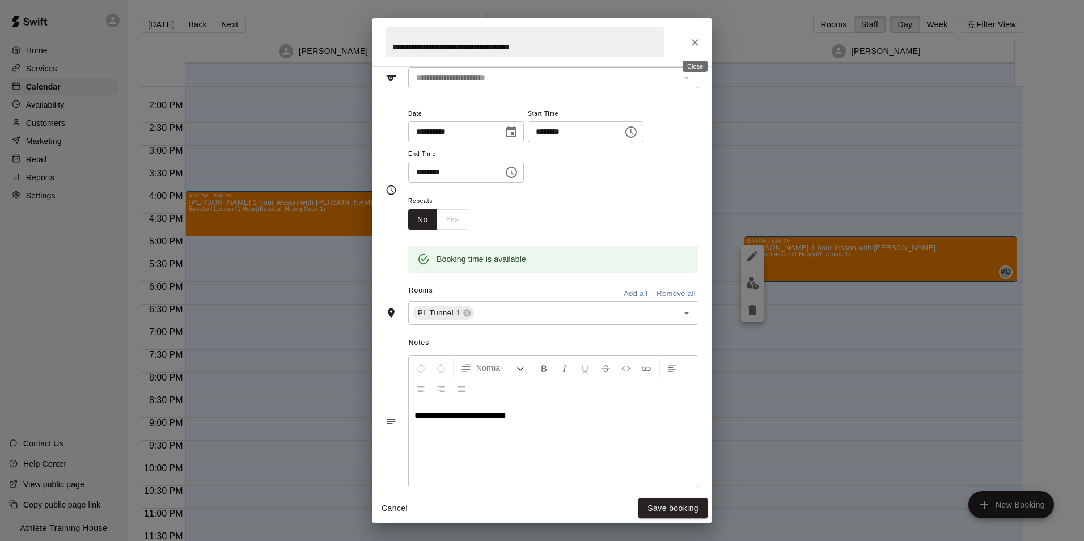
click at [698, 40] on icon "Close" at bounding box center [694, 42] width 11 height 11
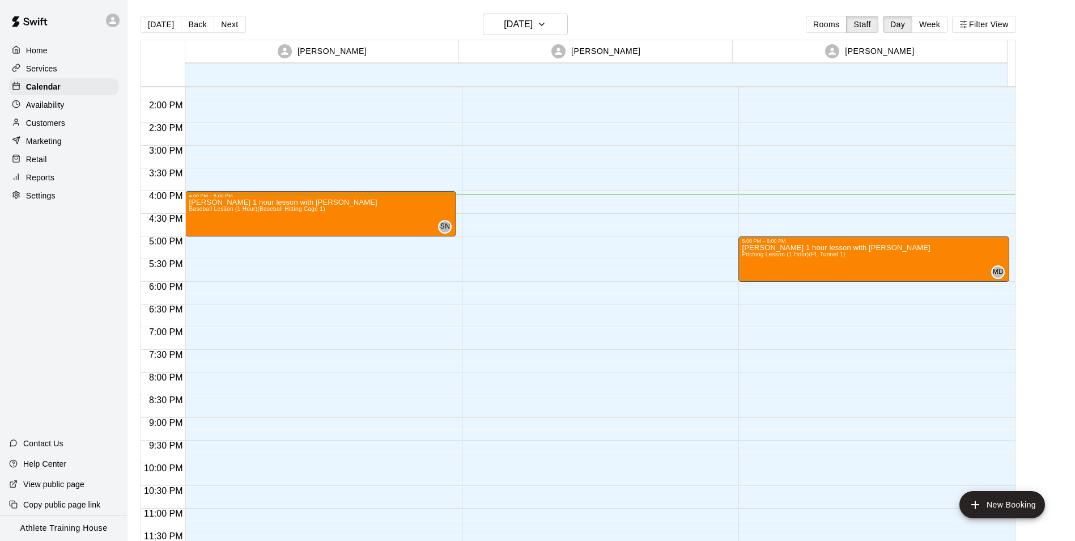
click at [45, 157] on p "Retail" at bounding box center [36, 159] width 21 height 11
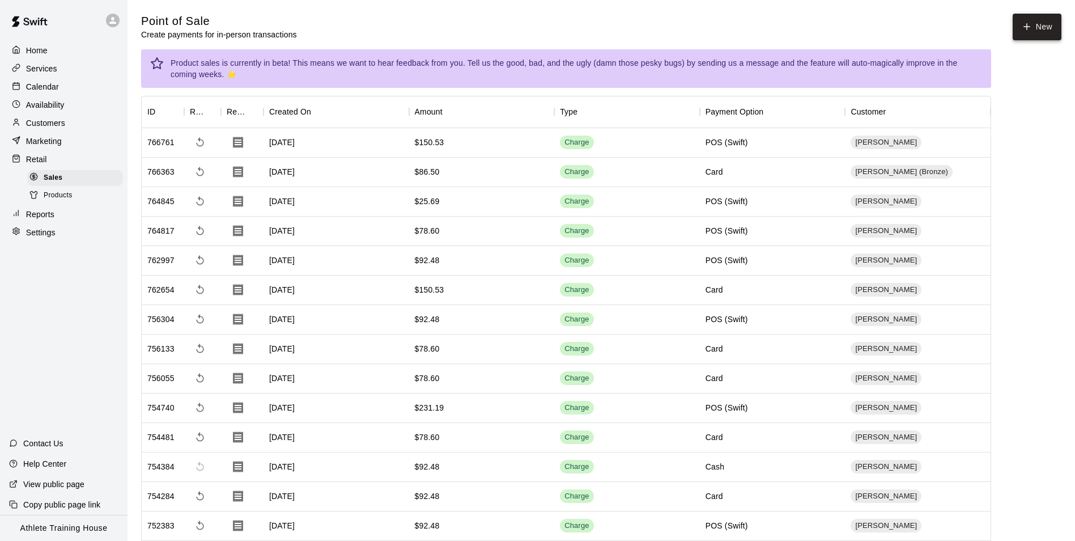
click at [1045, 20] on button "New" at bounding box center [1037, 27] width 49 height 27
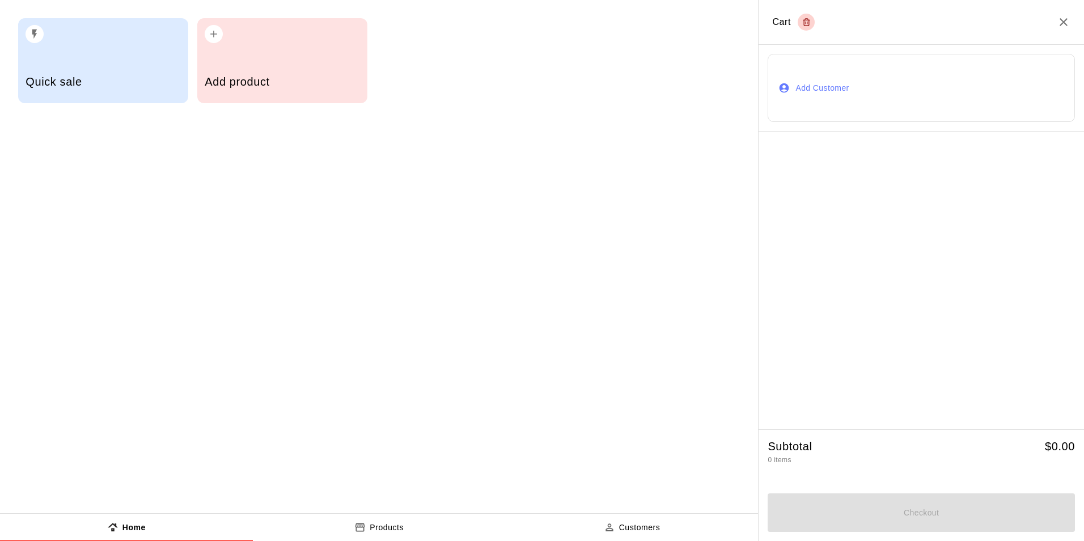
click at [815, 79] on button "Add Customer" at bounding box center [920, 88] width 307 height 68
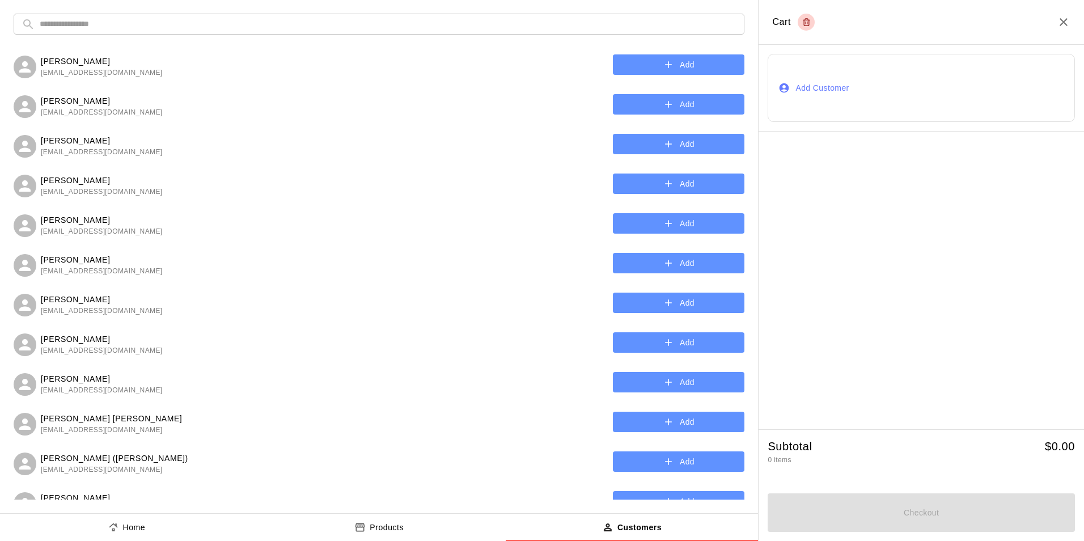
click at [470, 24] on input "text" at bounding box center [388, 24] width 697 height 21
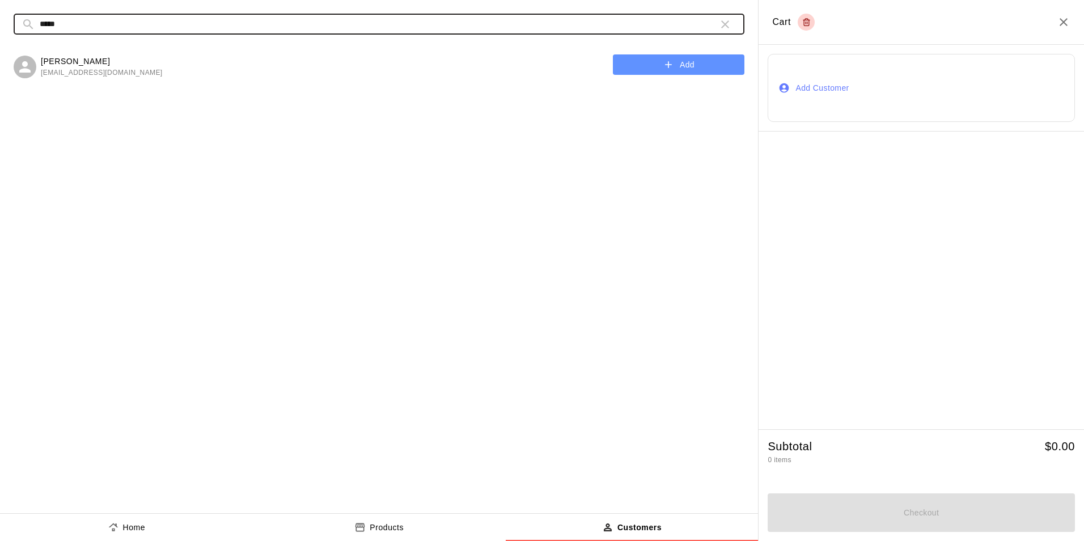
type input "*****"
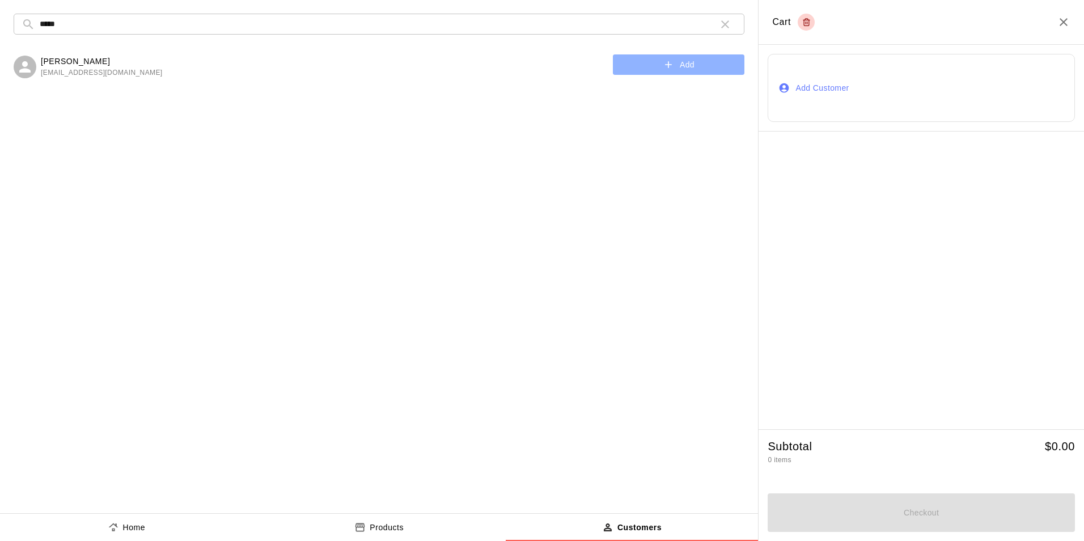
click at [639, 62] on button "Add" at bounding box center [679, 64] width 132 height 21
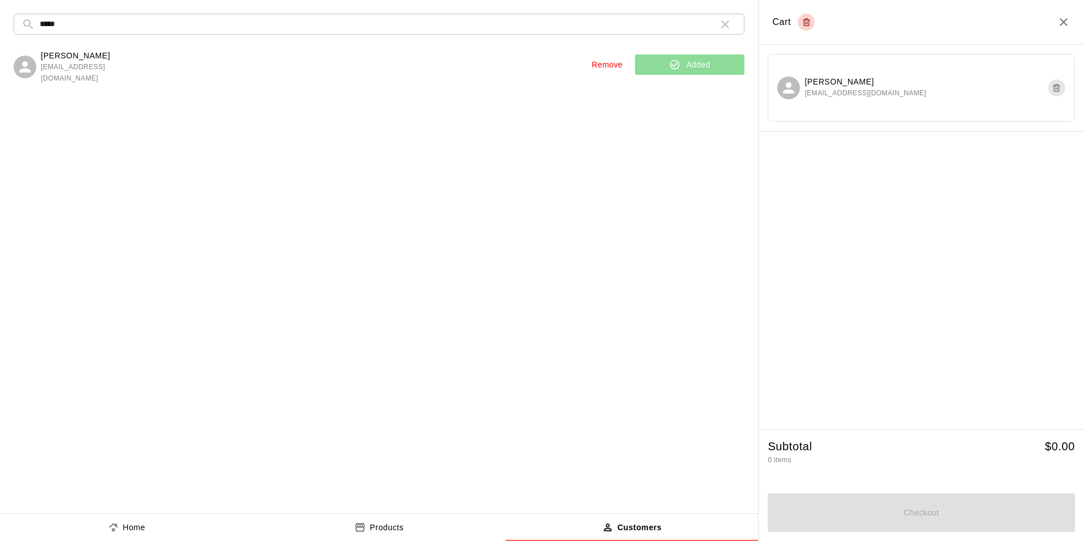
click at [127, 530] on p "Home" at bounding box center [134, 527] width 23 height 12
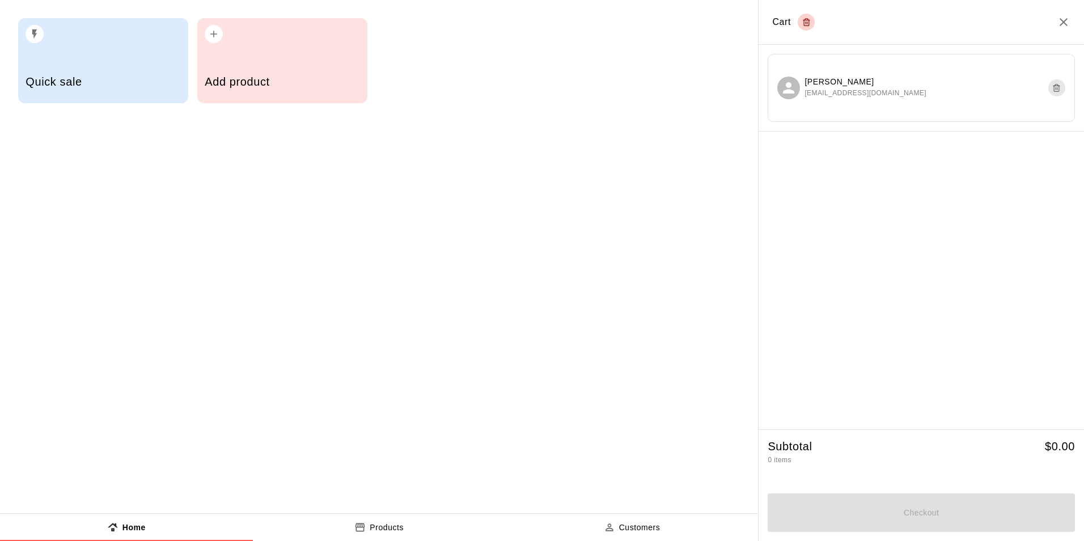
click at [235, 75] on h5 "Add product" at bounding box center [282, 81] width 155 height 15
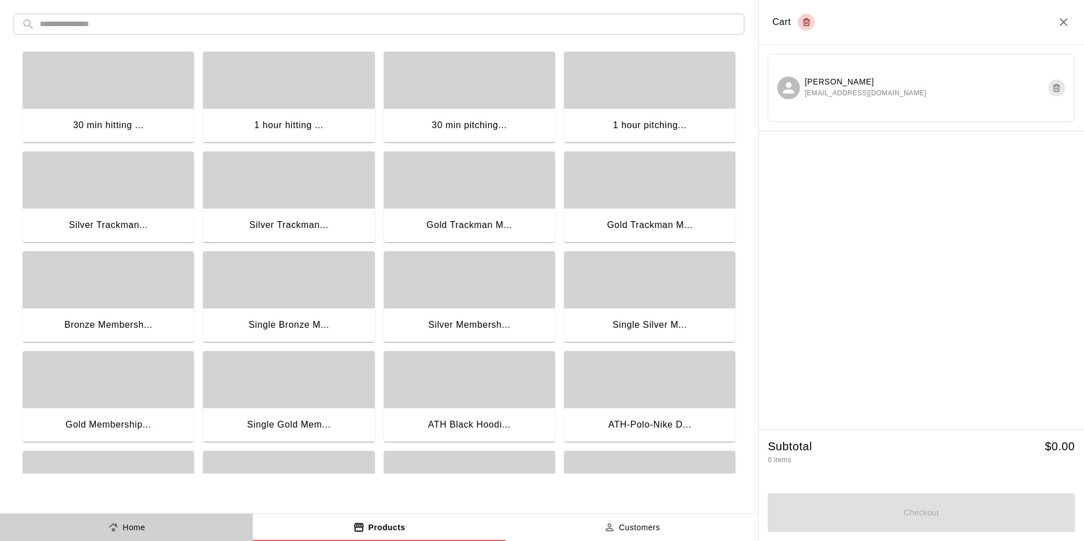
click at [127, 517] on button "Home" at bounding box center [126, 527] width 253 height 27
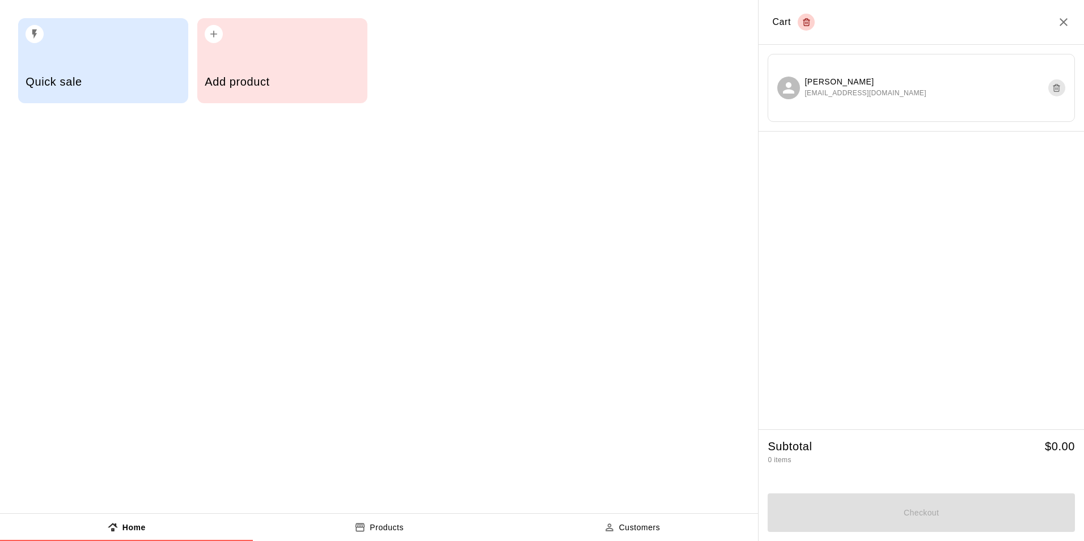
click at [112, 49] on div "Quick sale" at bounding box center [103, 60] width 170 height 85
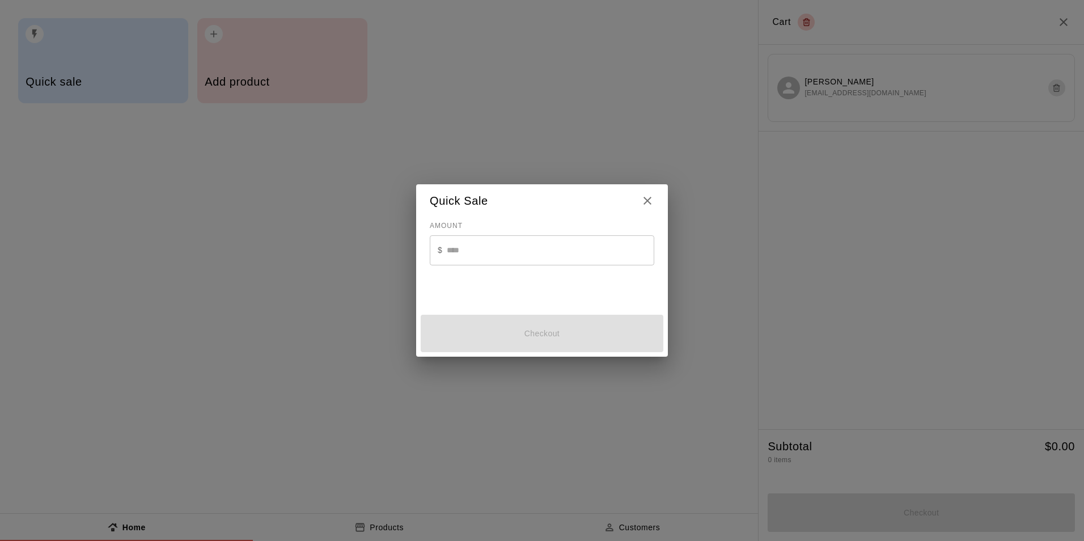
click at [501, 251] on input "text" at bounding box center [550, 250] width 207 height 30
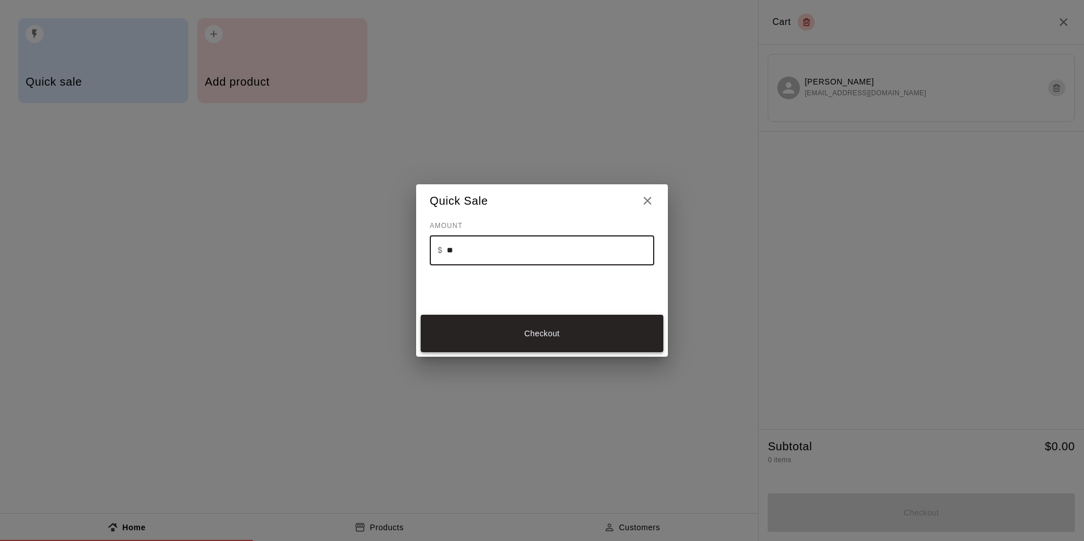
type input "**"
click at [574, 334] on button "Checkout" at bounding box center [542, 334] width 243 height 38
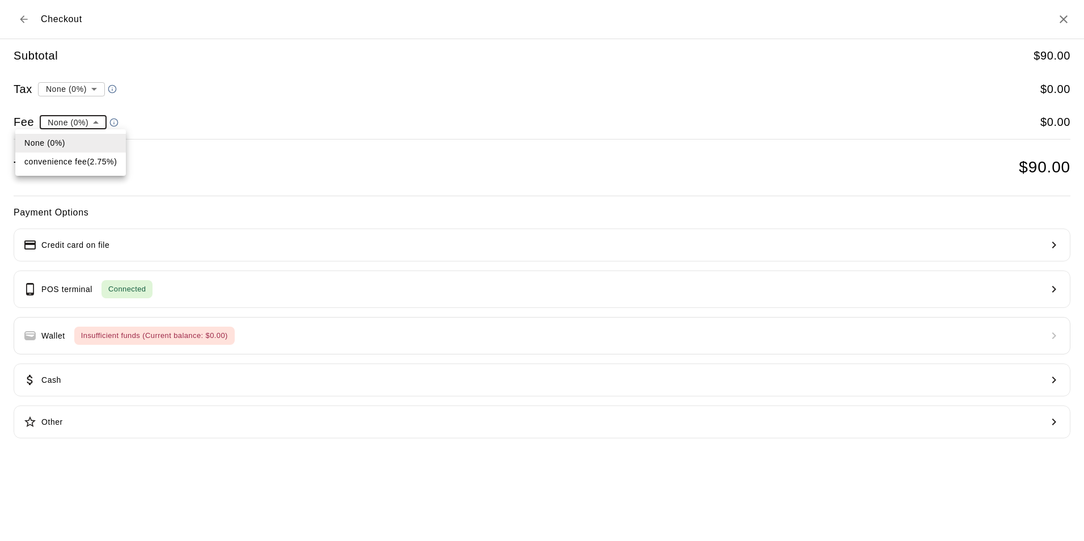
click at [95, 167] on li "convenience fee ( 2.75 % )" at bounding box center [70, 161] width 111 height 19
type input "**********"
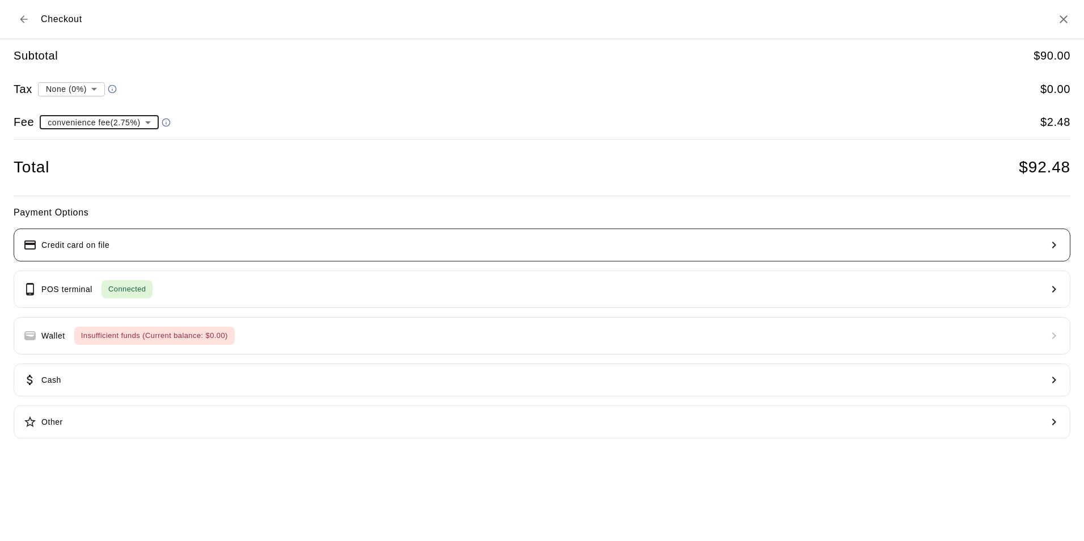
click at [44, 236] on button "Credit card on file" at bounding box center [542, 244] width 1057 height 33
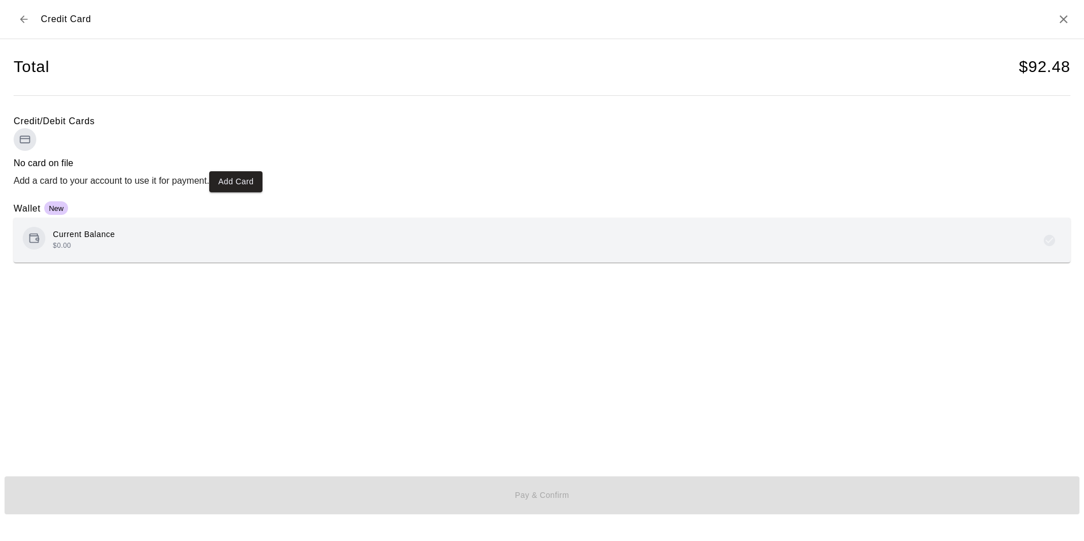
click at [277, 262] on div "Current Balance $0.00" at bounding box center [542, 240] width 1057 height 45
click at [23, 20] on icon "Back to checkout" at bounding box center [23, 19] width 11 height 11
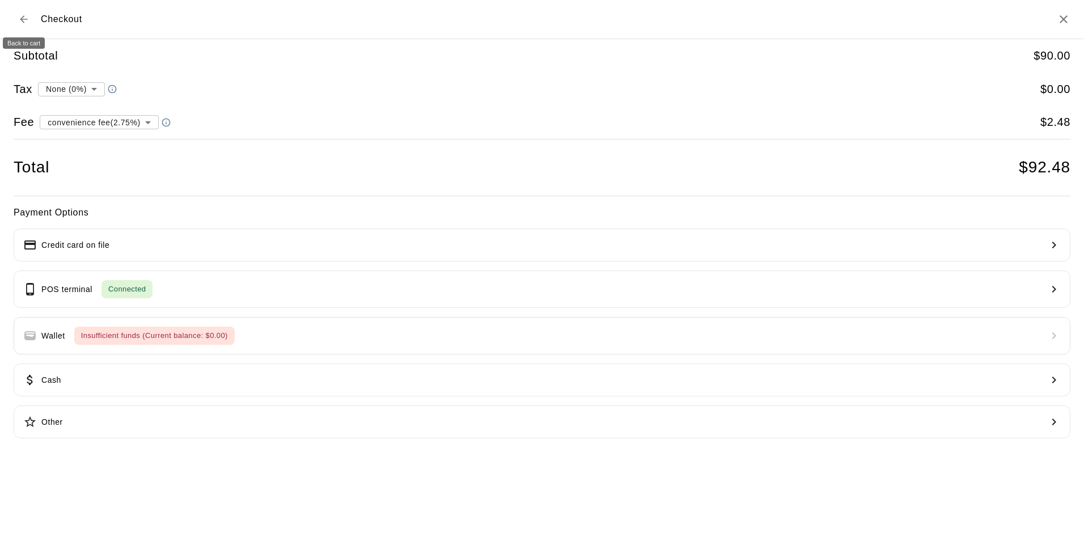
click at [23, 25] on button "Back to cart" at bounding box center [24, 19] width 20 height 20
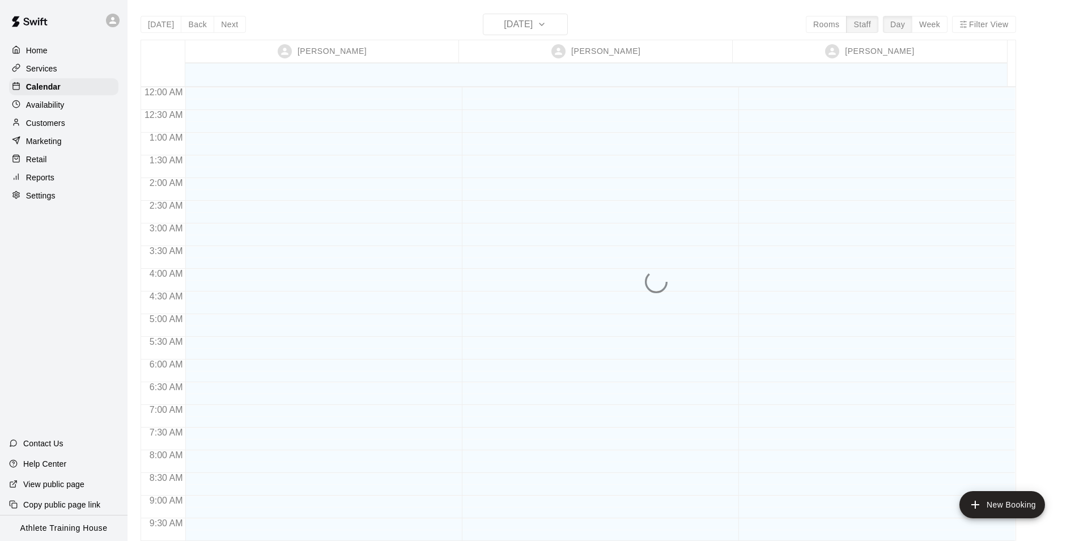
scroll to position [622, 0]
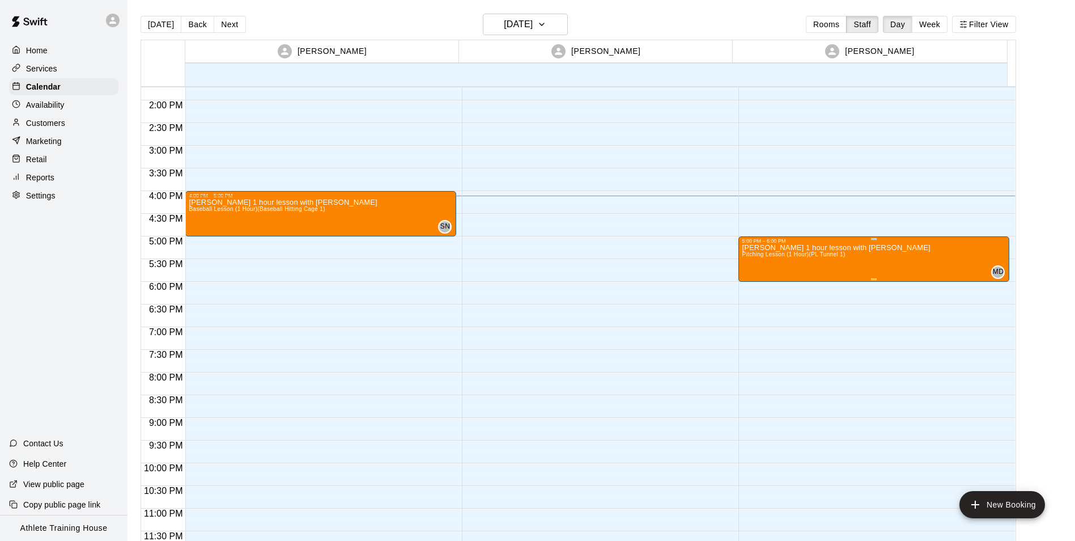
click at [775, 252] on span "Pitching Lesson (1 Hour) (PL Tunnel 1)" at bounding box center [793, 254] width 103 height 6
click at [60, 159] on div at bounding box center [542, 270] width 1084 height 541
click at [52, 164] on div "Retail" at bounding box center [63, 159] width 109 height 17
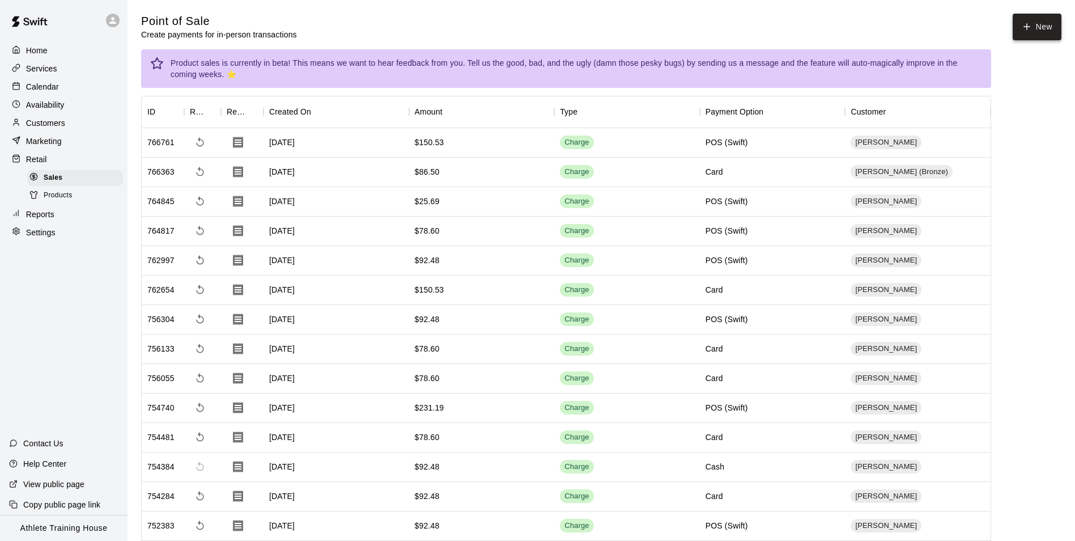
click at [1017, 15] on button "New" at bounding box center [1037, 27] width 49 height 27
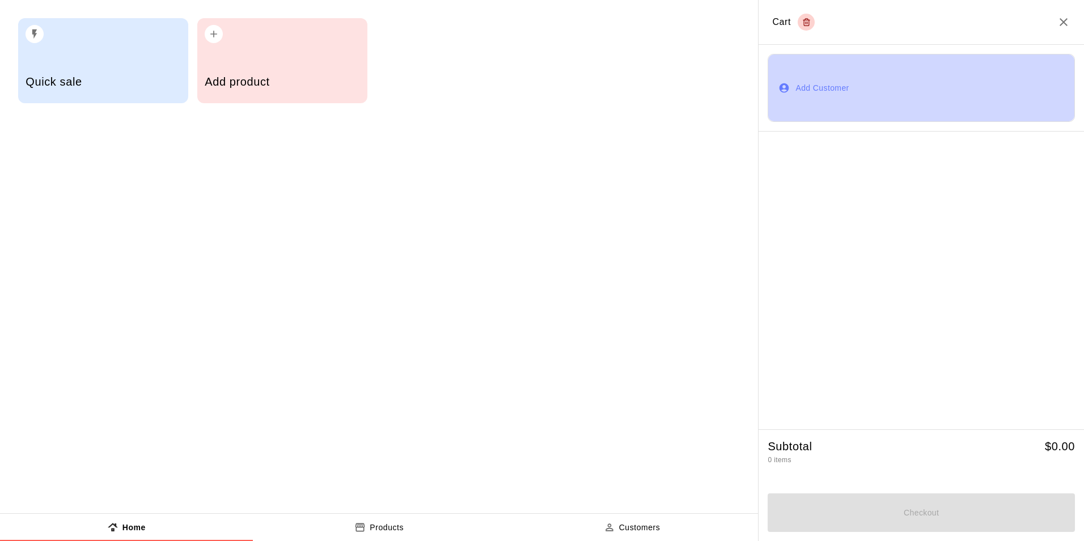
click at [841, 114] on button "Add Customer" at bounding box center [920, 88] width 307 height 68
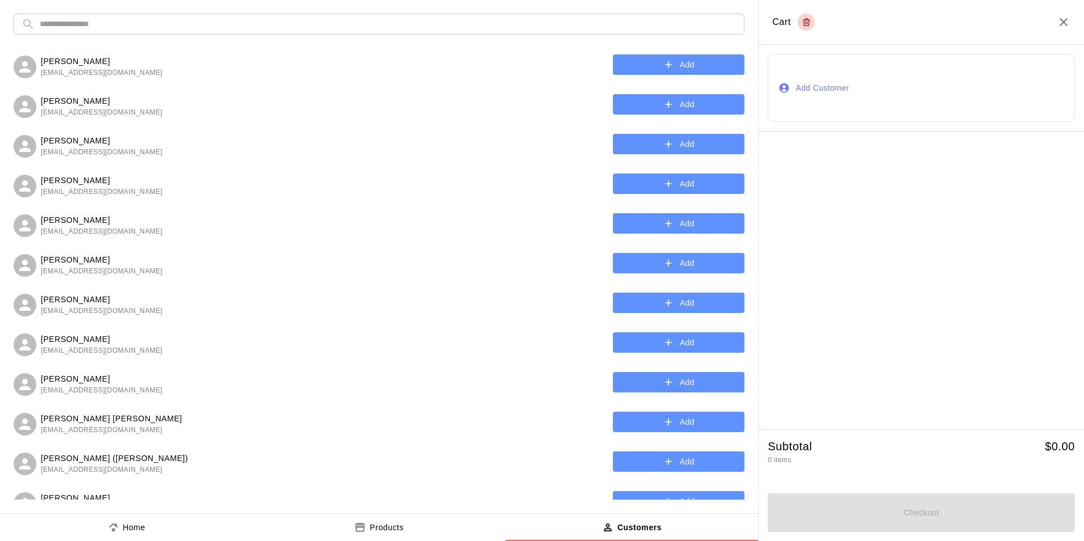
click at [470, 24] on input "text" at bounding box center [388, 24] width 697 height 21
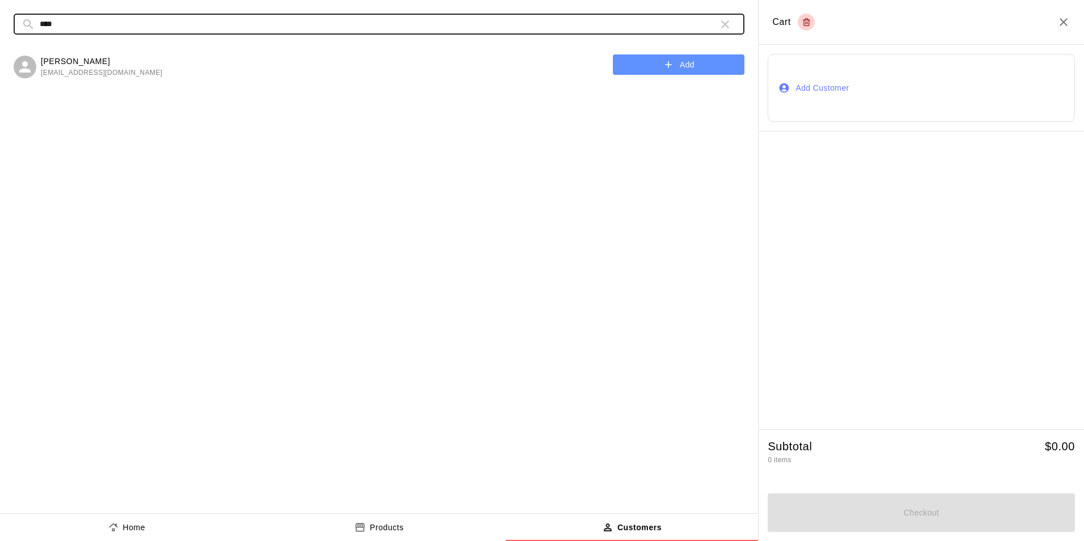
type input "****"
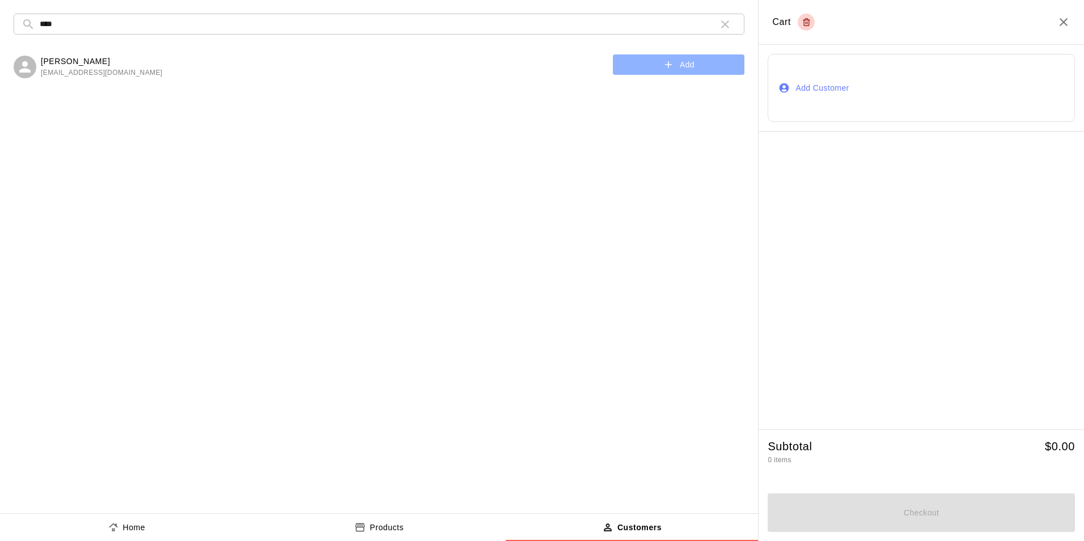
click at [632, 69] on button "Add" at bounding box center [679, 64] width 132 height 21
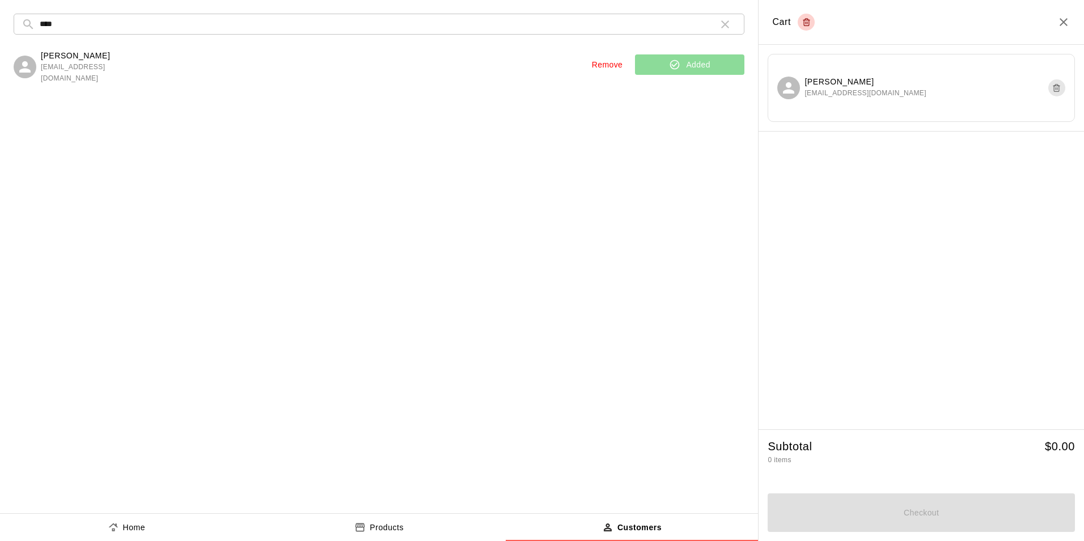
click at [120, 536] on button "Home" at bounding box center [126, 527] width 253 height 27
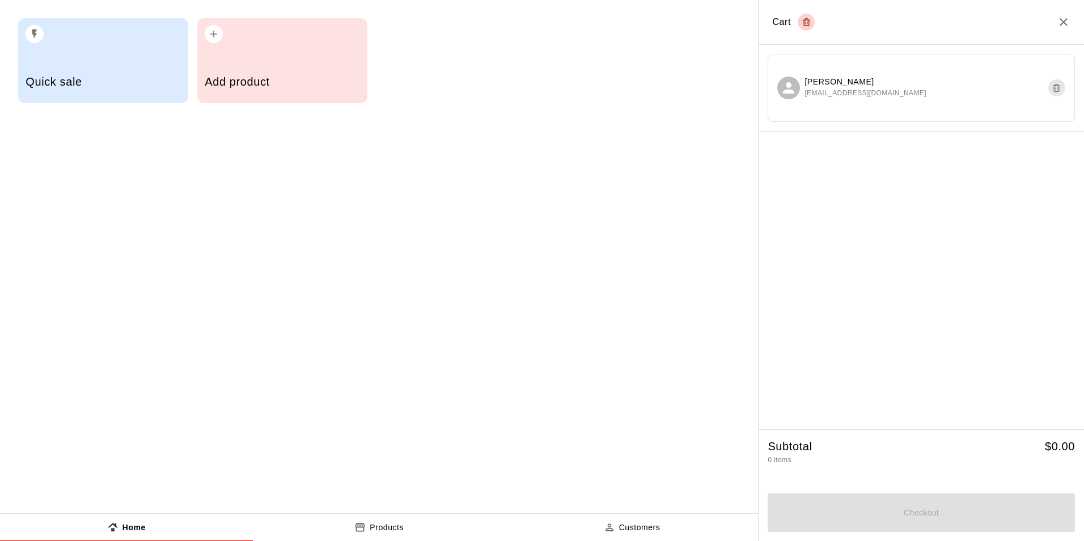
click at [65, 74] on div "Quick sale" at bounding box center [103, 83] width 155 height 40
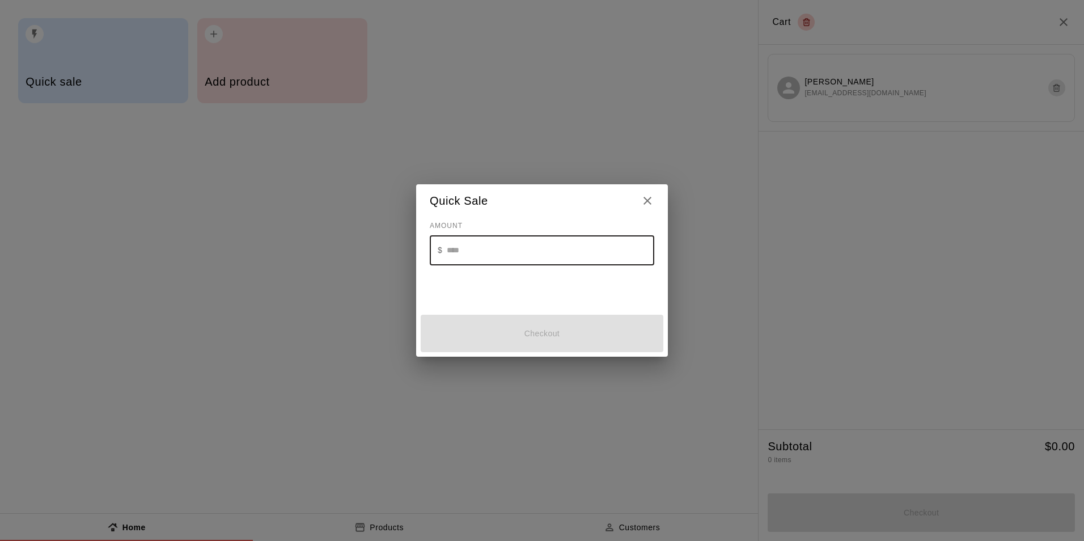
click at [460, 244] on input "text" at bounding box center [550, 250] width 207 height 30
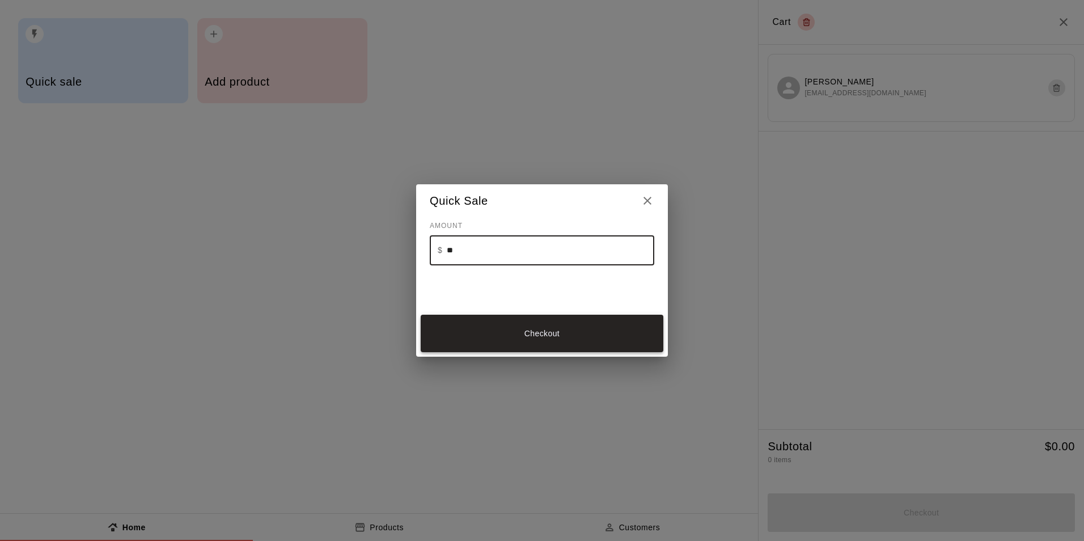
type input "**"
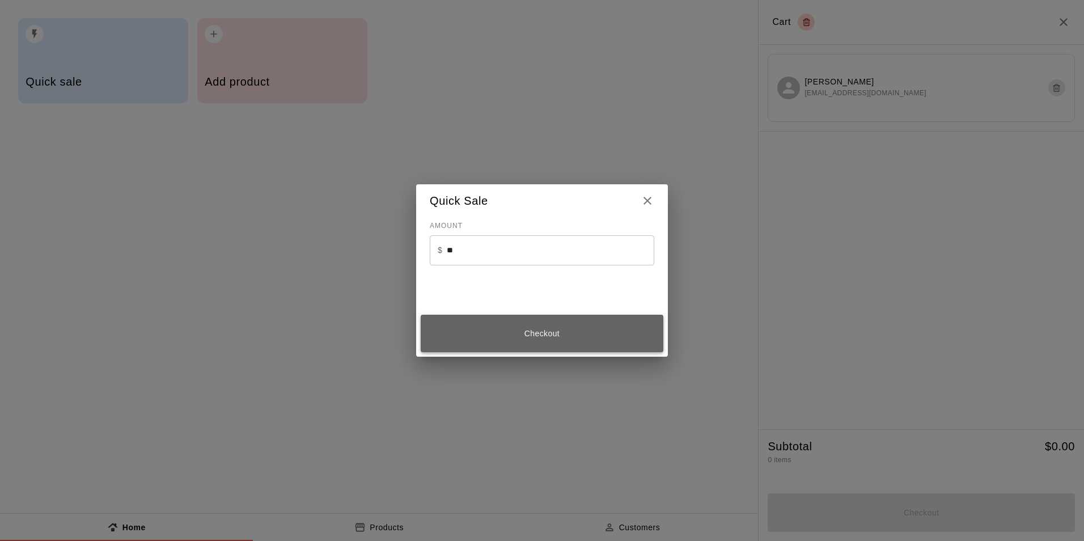
click at [470, 319] on button "Checkout" at bounding box center [542, 334] width 243 height 38
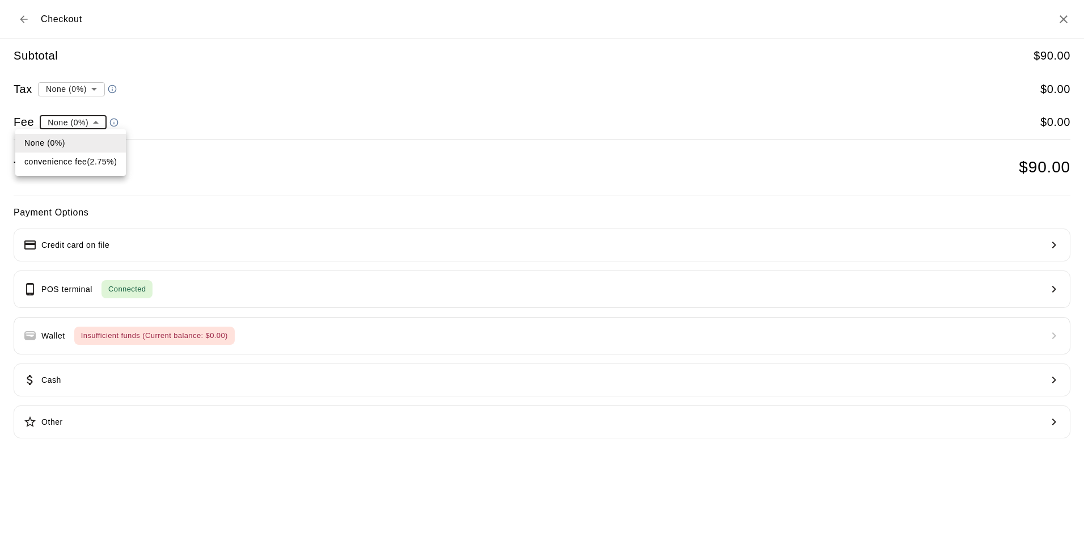
click at [63, 173] on ul "None (0%) convenience fee ( 2.75 % )" at bounding box center [70, 152] width 111 height 46
click at [65, 167] on li "convenience fee ( 2.75 % )" at bounding box center [70, 161] width 111 height 19
type input "**********"
click at [25, 23] on icon "Back to cart" at bounding box center [23, 19] width 11 height 11
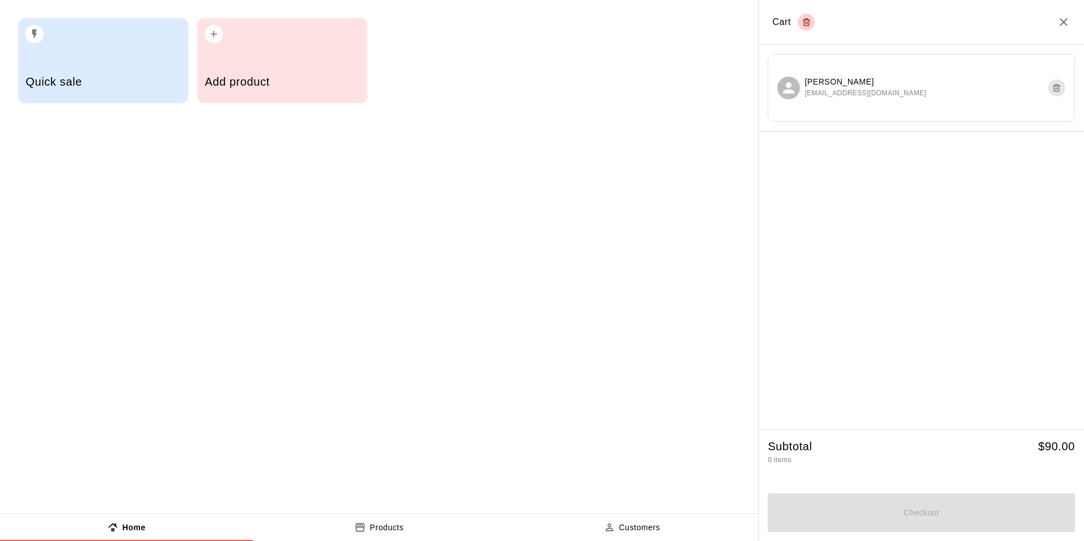
click at [79, 71] on div "Quick sale" at bounding box center [103, 83] width 155 height 40
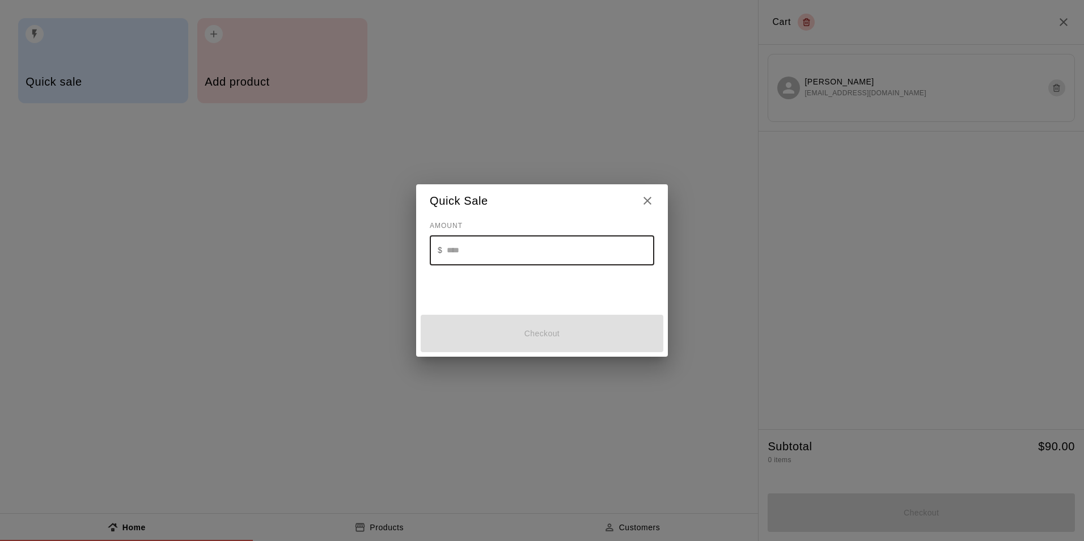
click at [494, 250] on input "text" at bounding box center [550, 250] width 207 height 30
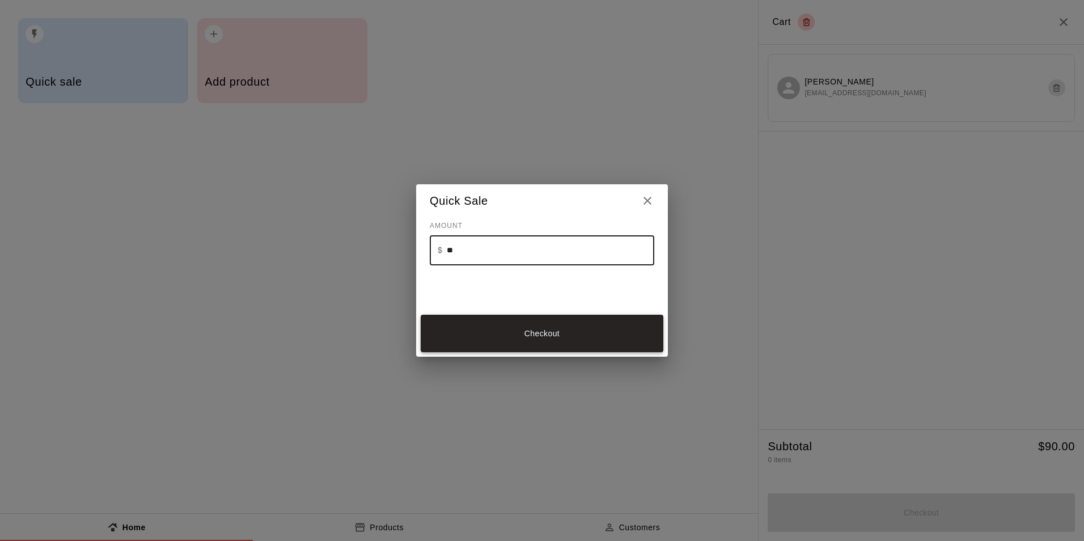
type input "**"
click at [520, 320] on button "Checkout" at bounding box center [542, 334] width 243 height 38
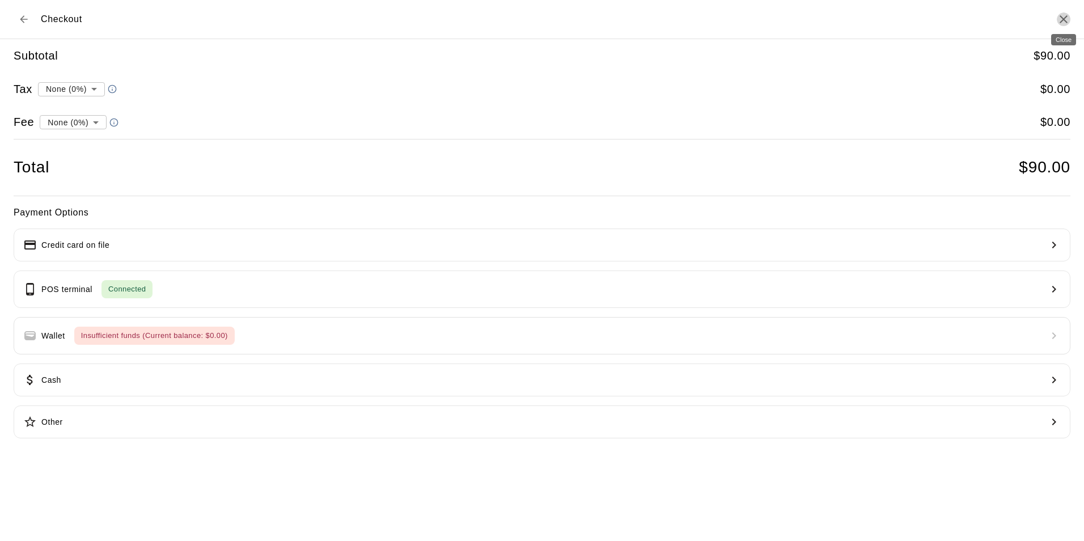
click at [1062, 18] on icon "Close" at bounding box center [1063, 19] width 8 height 8
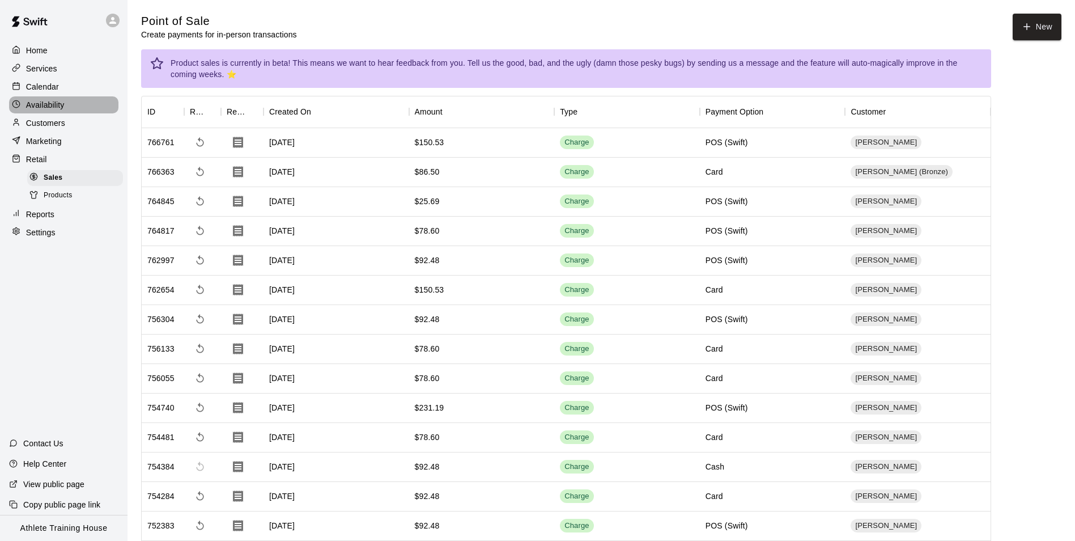
click at [39, 105] on p "Availability" at bounding box center [45, 104] width 39 height 11
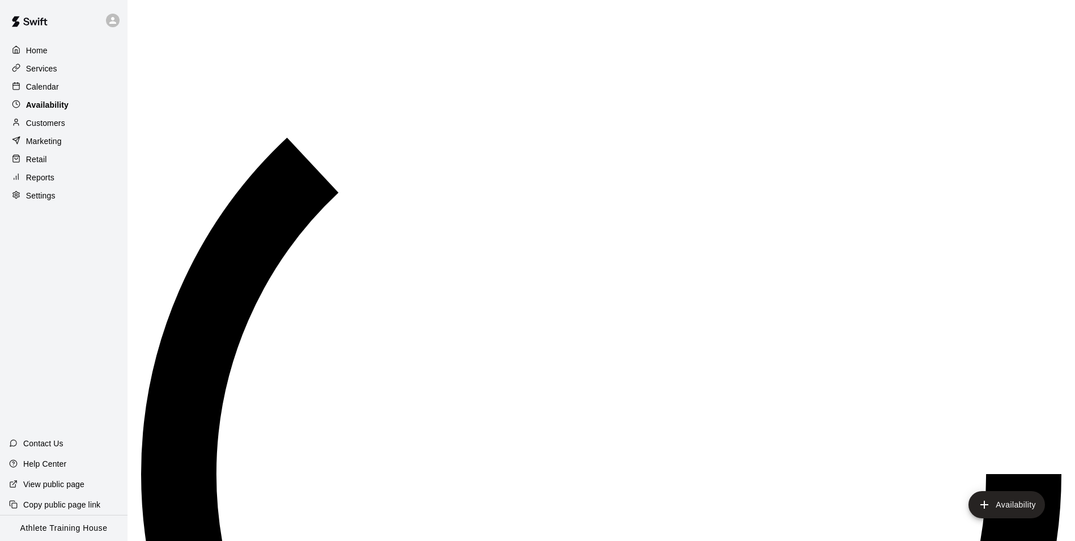
scroll to position [610, 0]
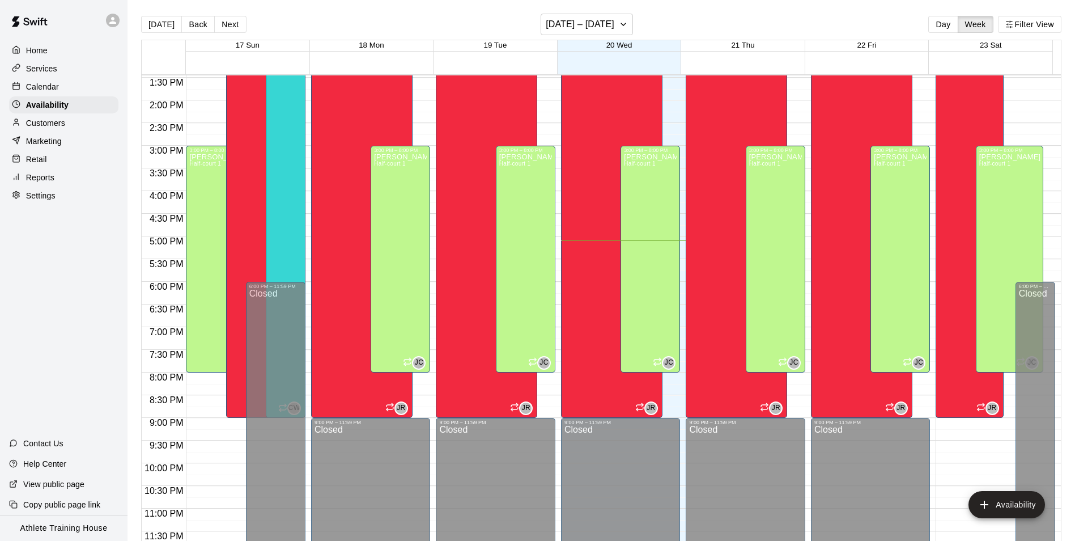
click at [47, 125] on p "Customers" at bounding box center [45, 122] width 39 height 11
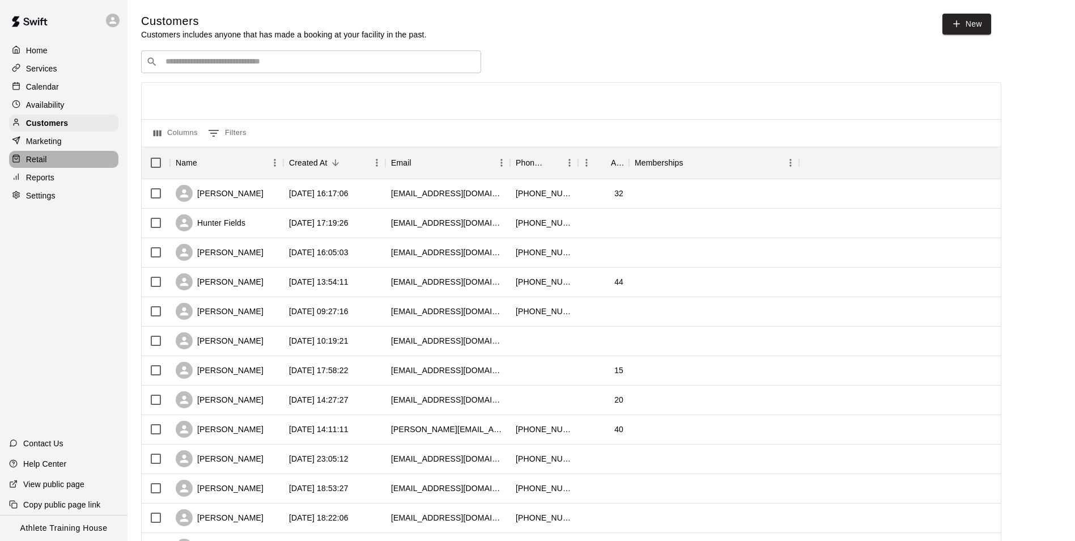
click at [39, 165] on p "Retail" at bounding box center [36, 159] width 21 height 11
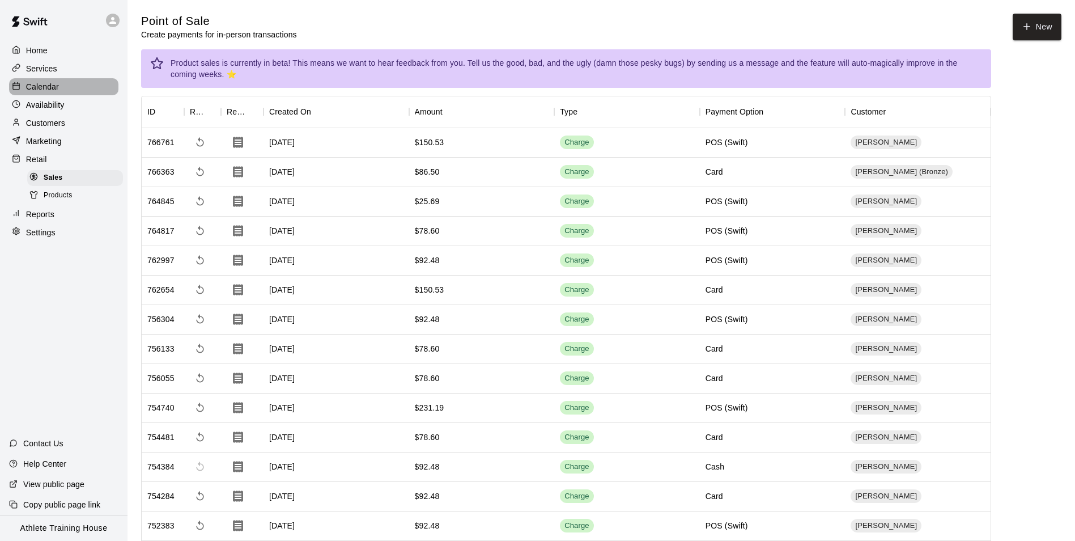
click at [19, 83] on div at bounding box center [19, 87] width 14 height 11
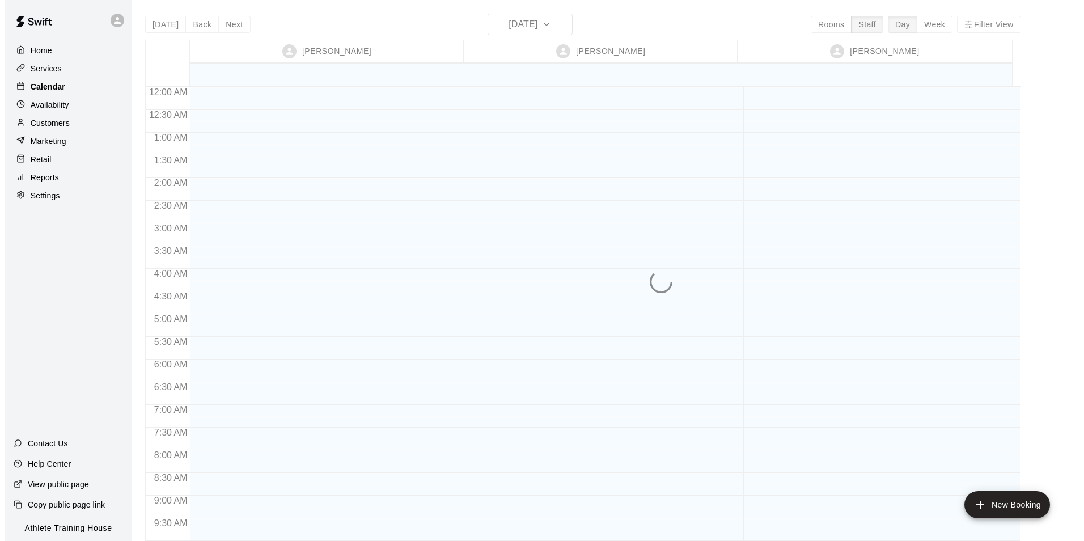
scroll to position [622, 0]
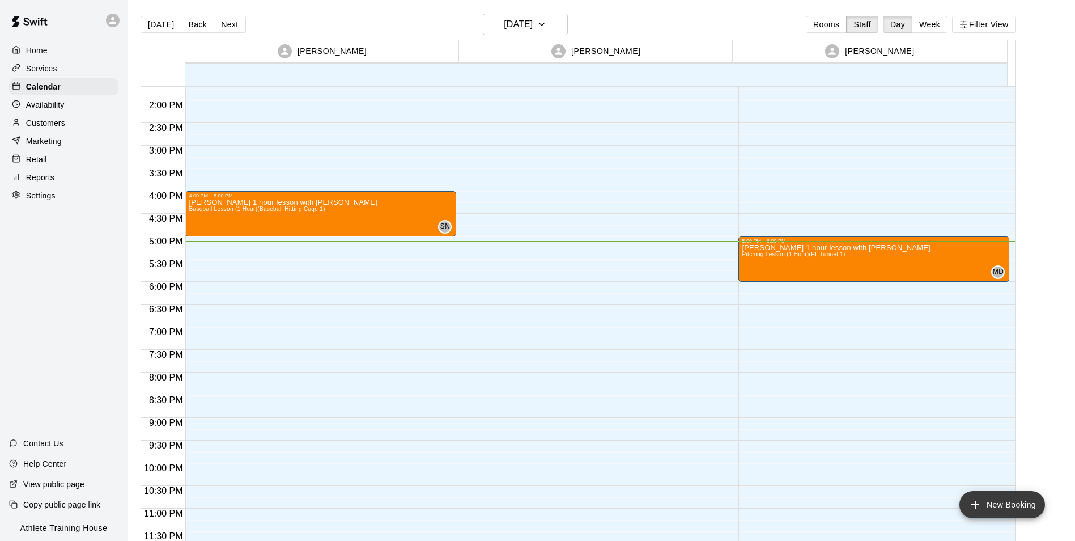
click at [981, 503] on icon "add" at bounding box center [976, 505] width 14 height 14
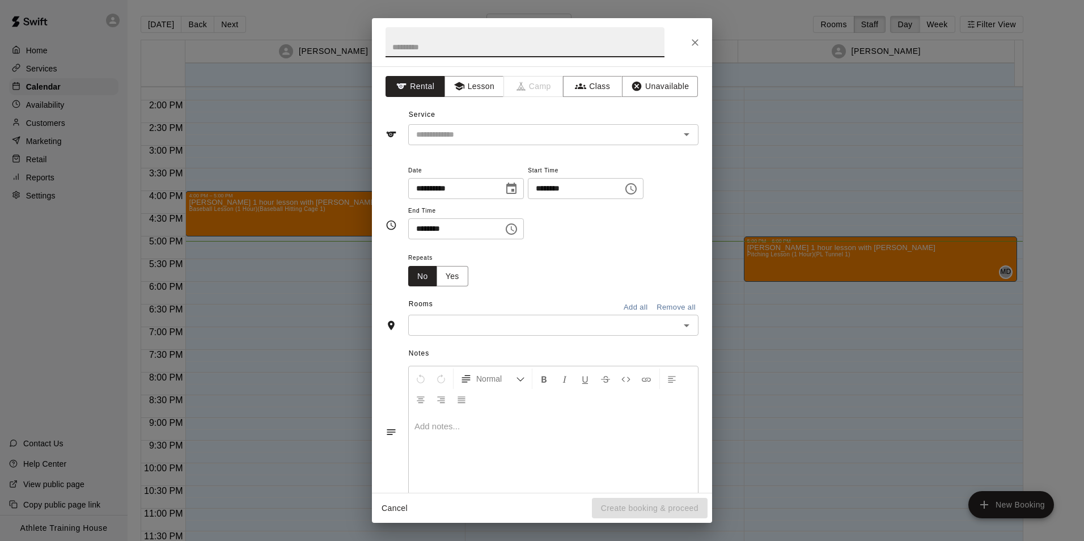
click at [519, 53] on input "text" at bounding box center [524, 42] width 279 height 30
type input "*"
type input "**********"
click at [463, 84] on button "Lesson" at bounding box center [474, 86] width 60 height 21
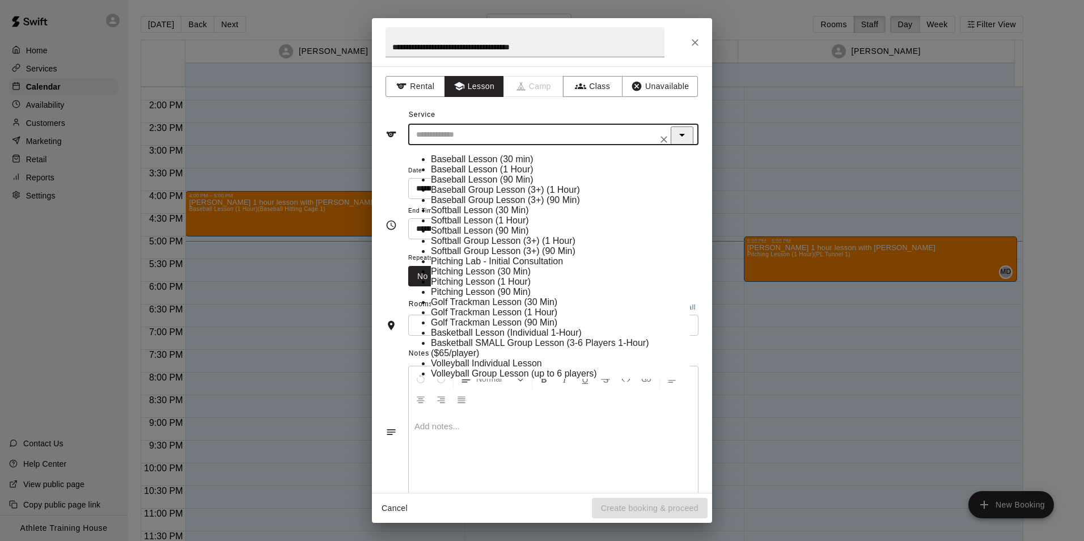
click at [491, 138] on input "text" at bounding box center [537, 135] width 250 height 14
click at [432, 94] on button "Rental" at bounding box center [415, 86] width 60 height 21
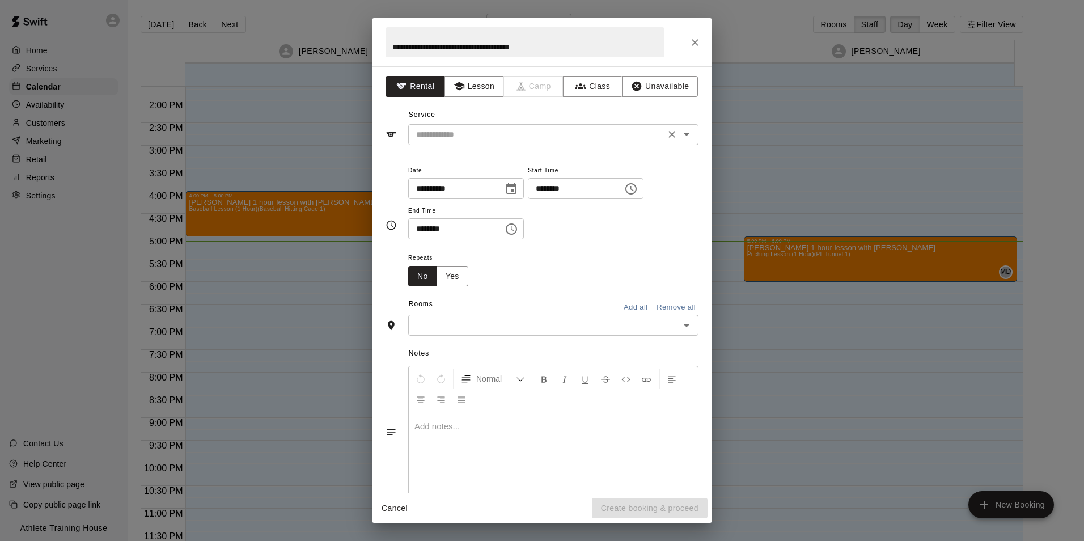
click at [475, 143] on div "​" at bounding box center [553, 134] width 290 height 21
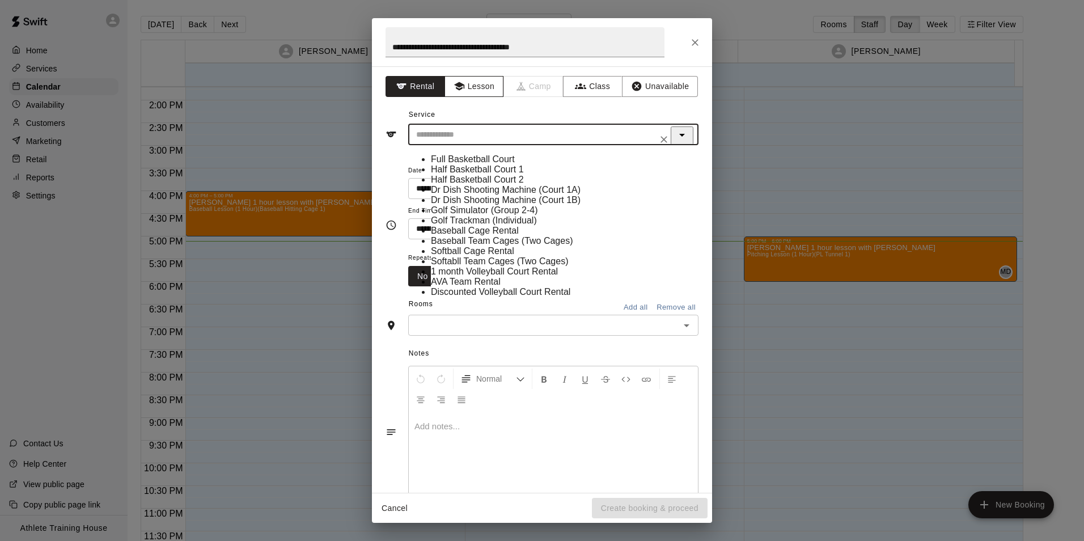
click at [480, 87] on button "Lesson" at bounding box center [474, 86] width 60 height 21
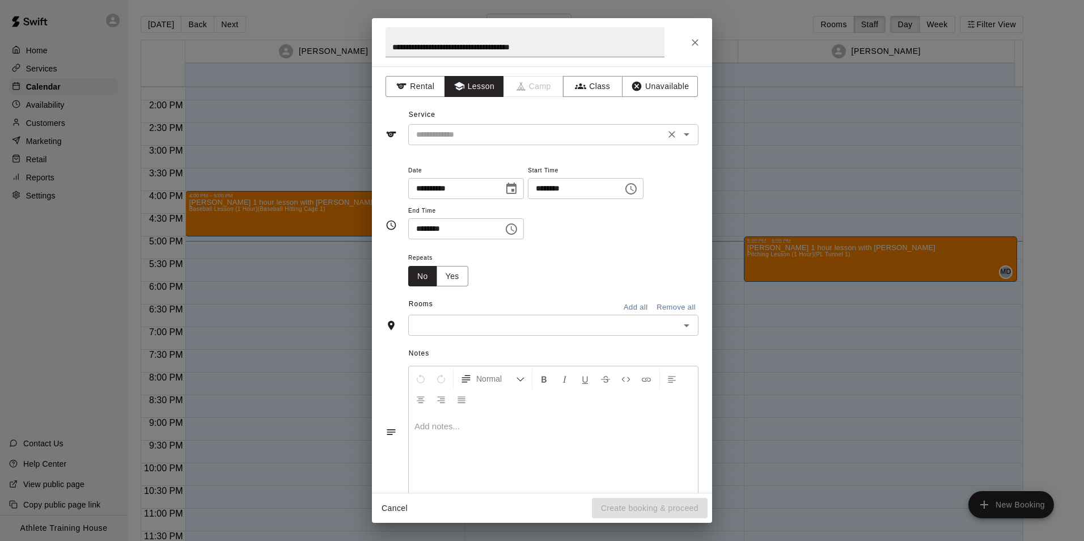
click at [491, 135] on input "text" at bounding box center [537, 135] width 250 height 14
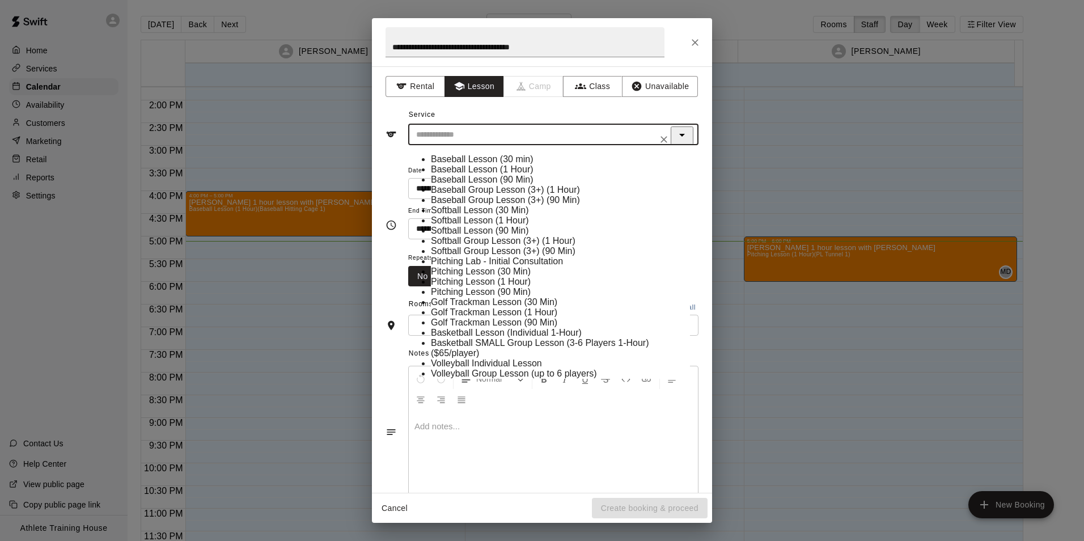
scroll to position [170, 0]
click at [500, 277] on li "Pitching Lesson (1 Hour)" at bounding box center [560, 282] width 259 height 10
type input "**********"
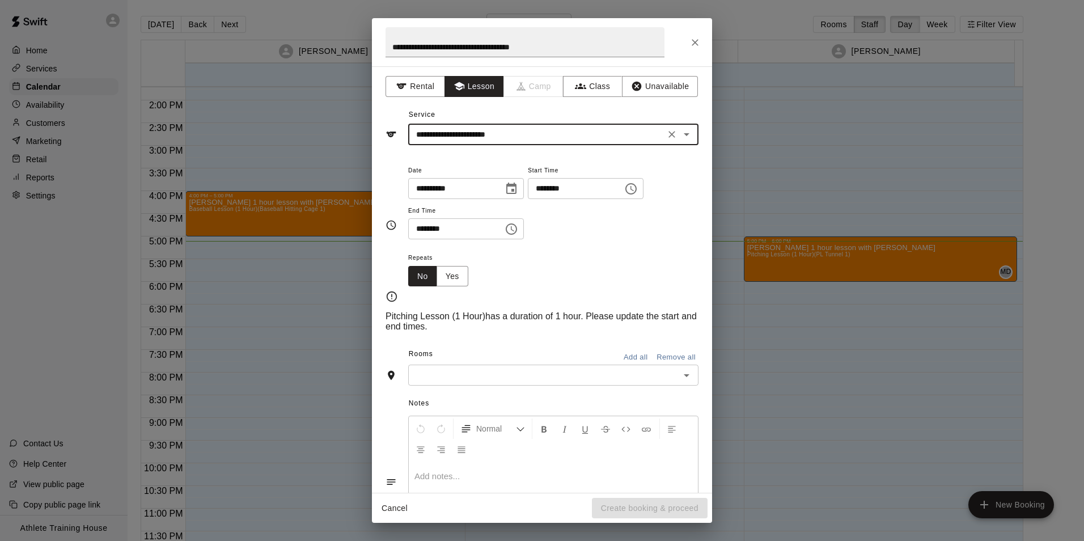
click at [553, 183] on input "********" at bounding box center [571, 188] width 87 height 21
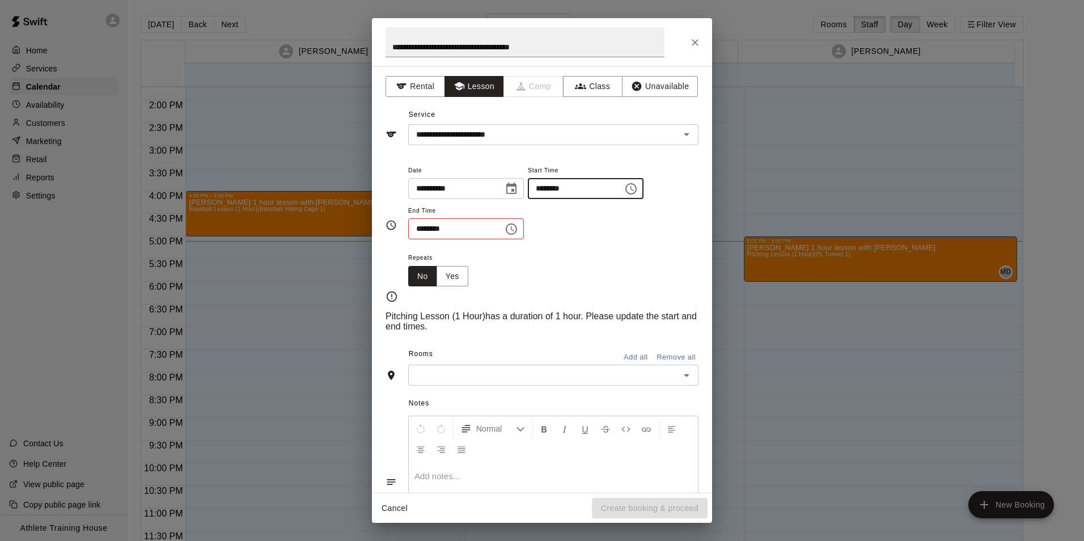
type input "********"
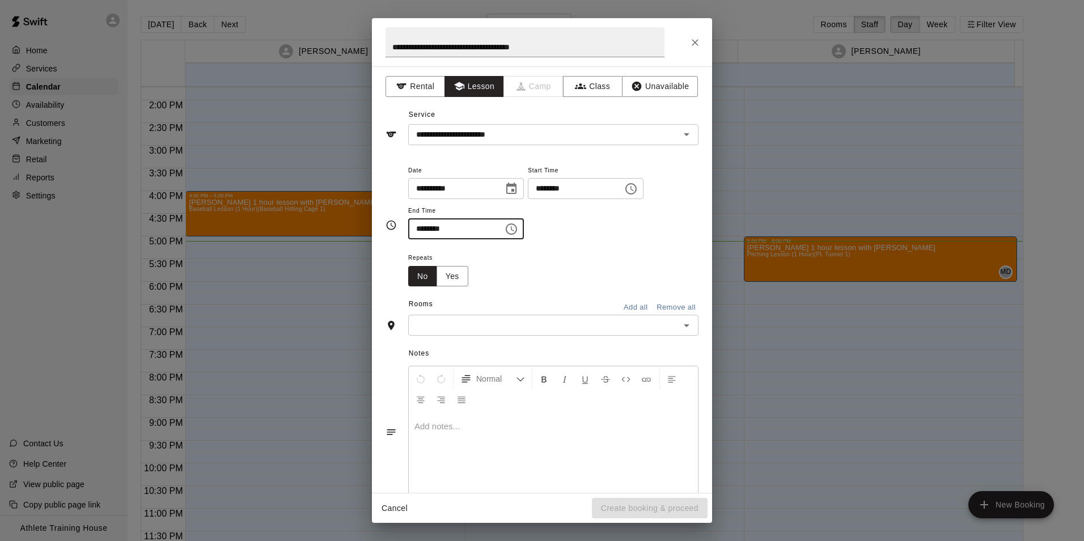
type input "********"
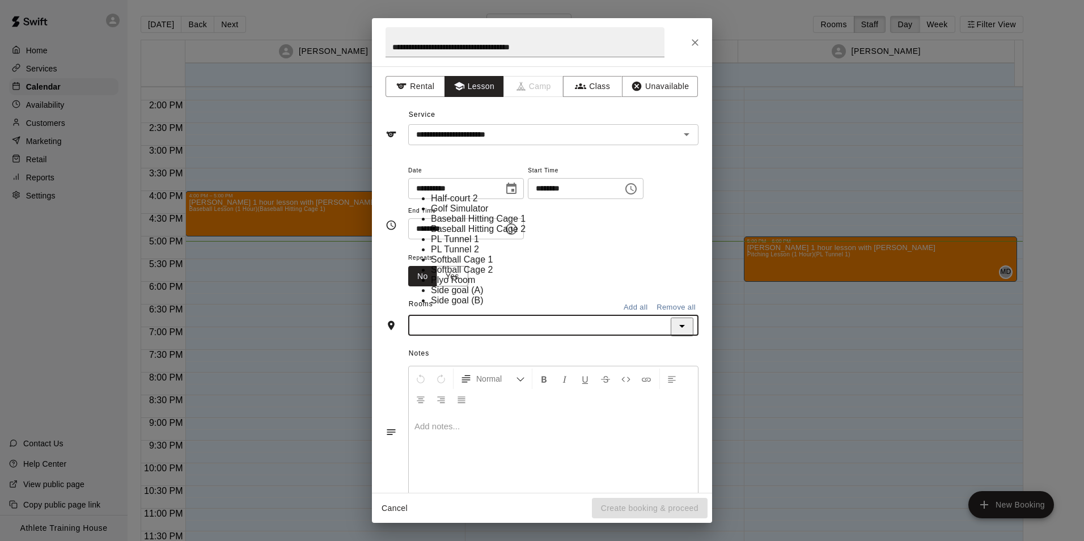
click at [497, 326] on input "text" at bounding box center [544, 325] width 265 height 14
click at [445, 234] on li "PL Tunnel 1" at bounding box center [560, 239] width 259 height 10
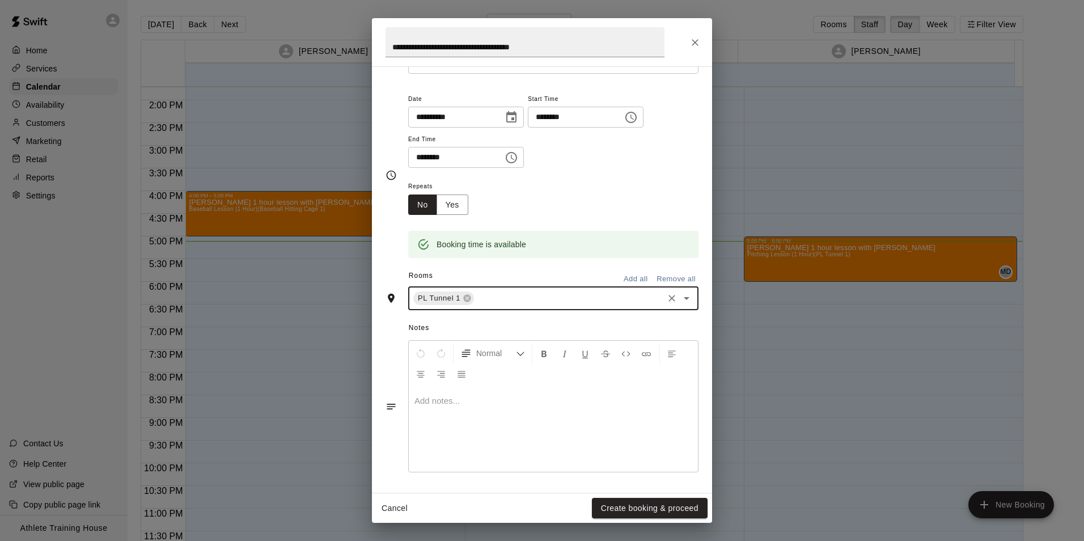
scroll to position [72, 0]
click at [485, 410] on div at bounding box center [553, 428] width 289 height 85
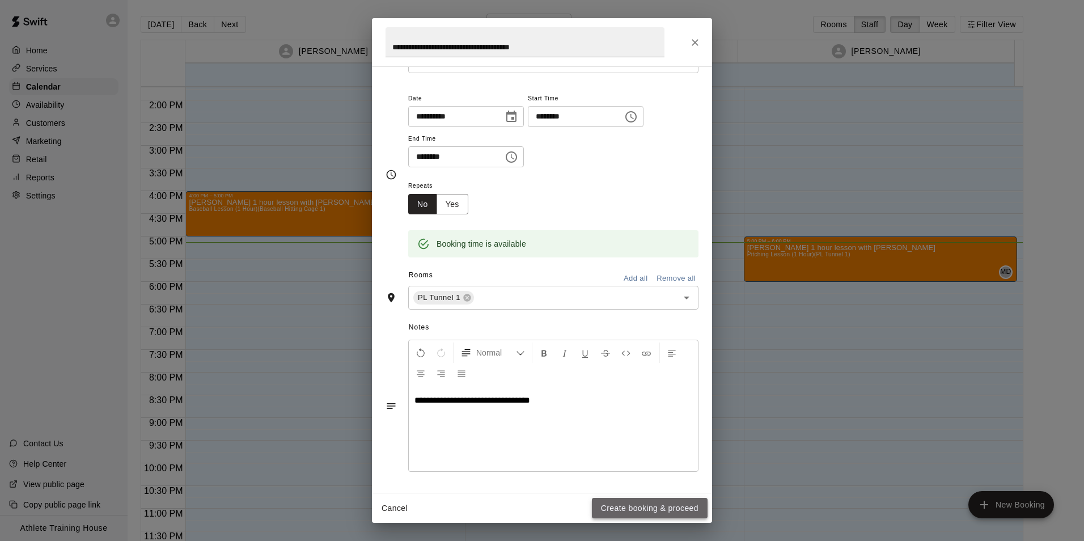
click at [655, 504] on button "Create booking & proceed" at bounding box center [650, 508] width 116 height 21
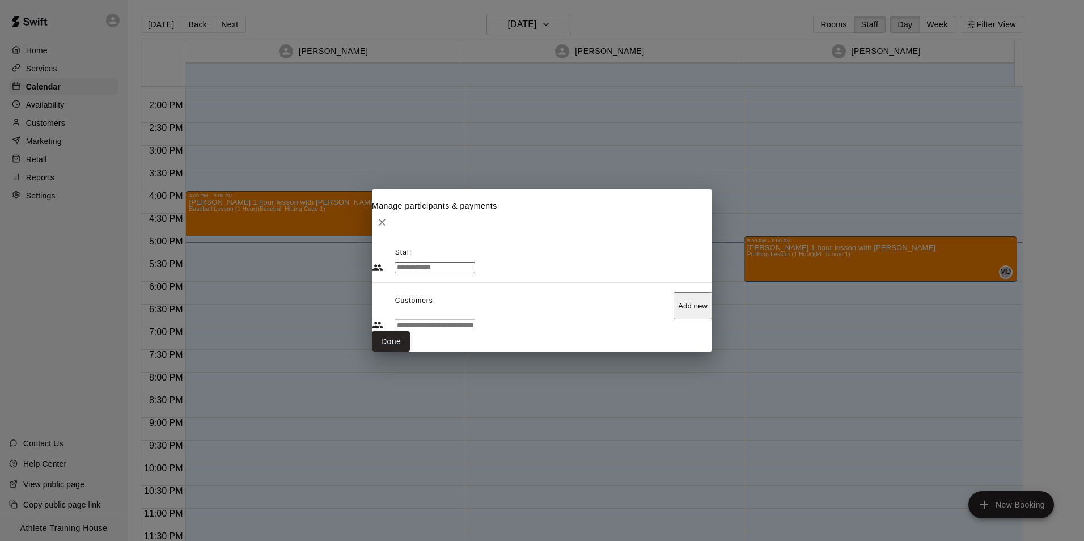
click at [475, 262] on input "Search staff" at bounding box center [435, 267] width 80 height 11
click at [472, 452] on p "[PERSON_NAME]" at bounding box center [546, 457] width 259 height 10
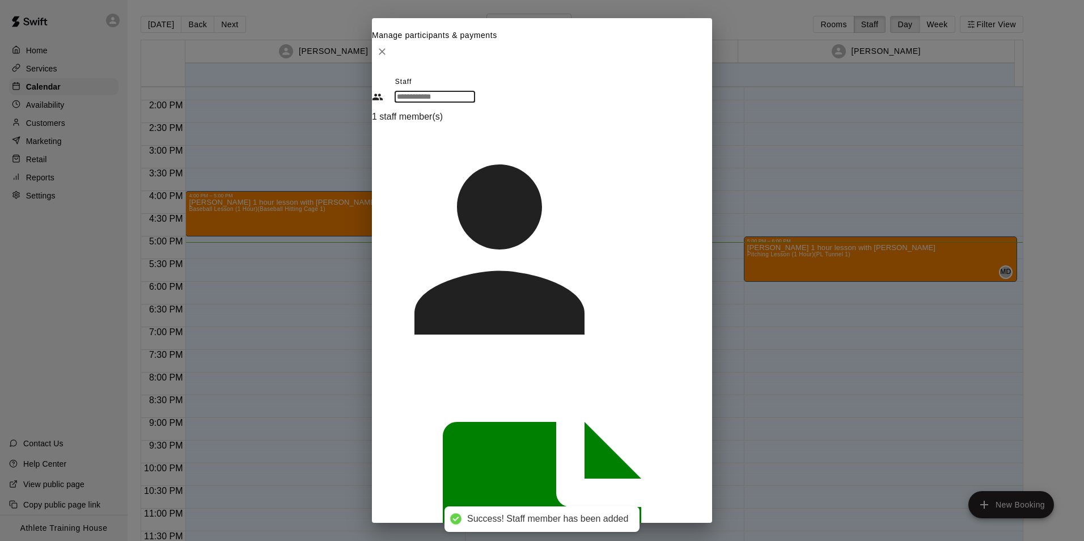
drag, startPoint x: 684, startPoint y: 264, endPoint x: 632, endPoint y: 235, distance: 59.9
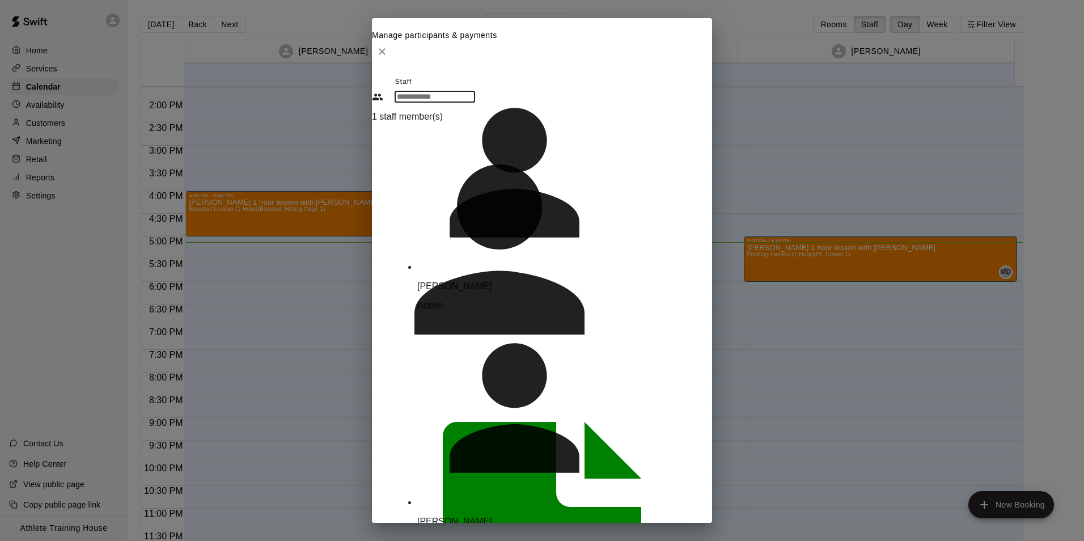
click at [475, 103] on input "Search staff" at bounding box center [435, 96] width 80 height 11
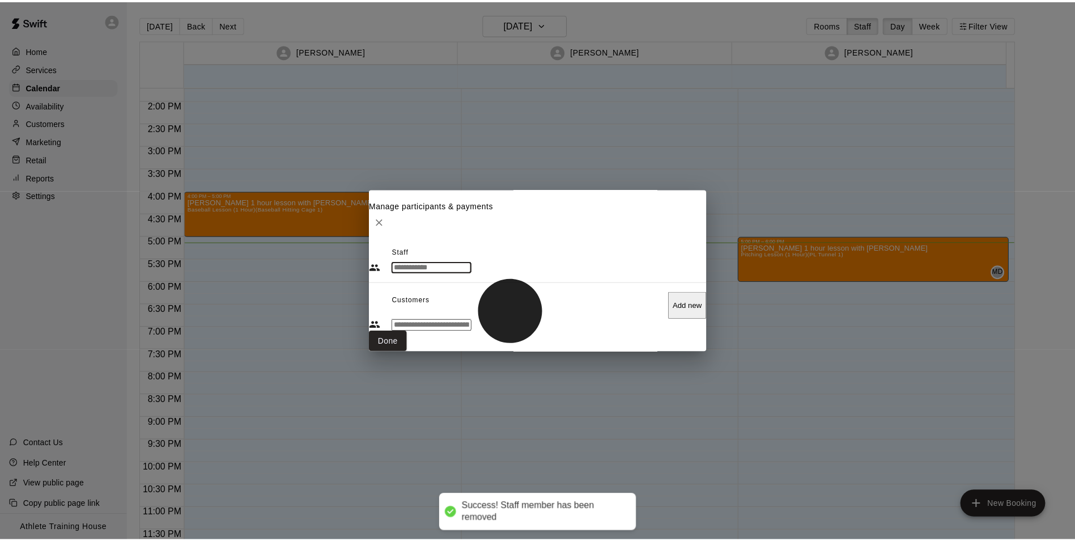
scroll to position [290, 0]
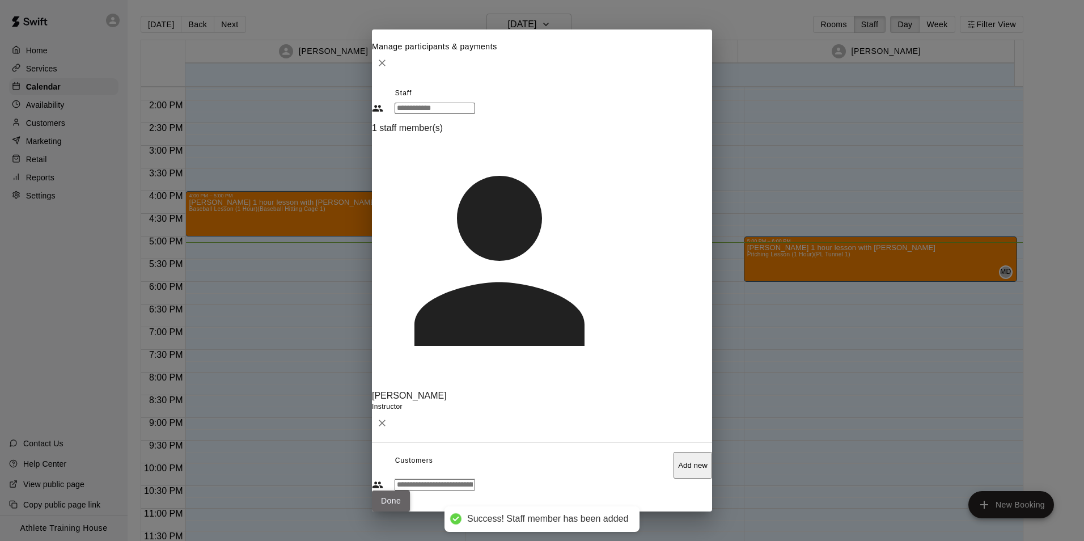
click at [410, 490] on button "Done" at bounding box center [391, 500] width 38 height 21
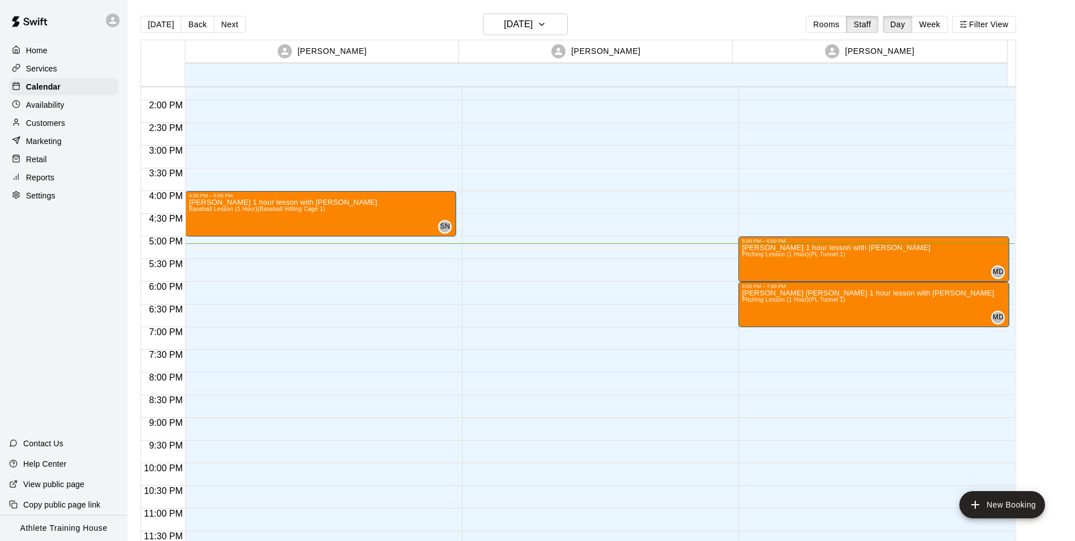
click at [37, 161] on p "Retail" at bounding box center [36, 159] width 21 height 11
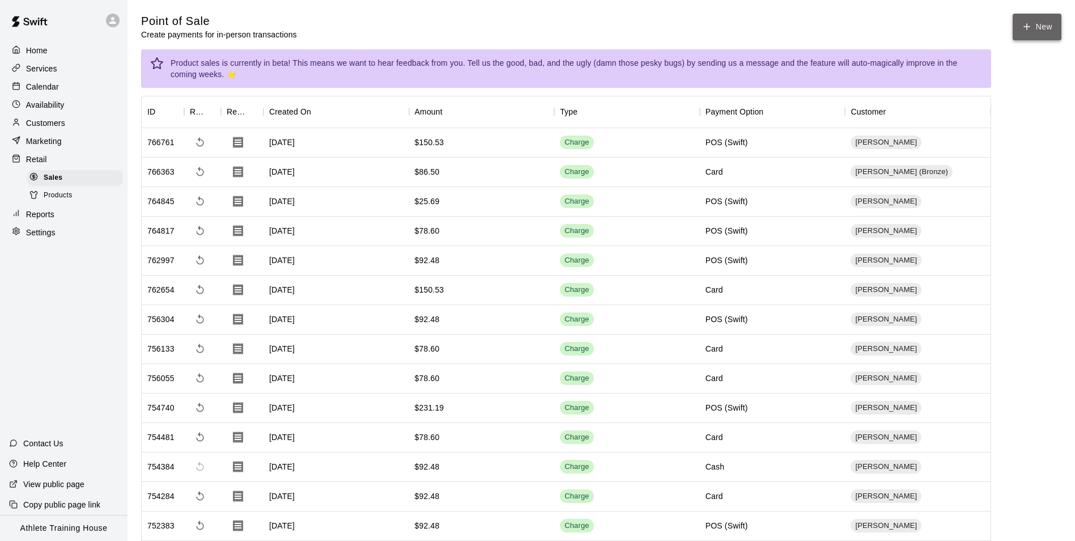
click at [1027, 24] on icon "button" at bounding box center [1027, 27] width 10 height 10
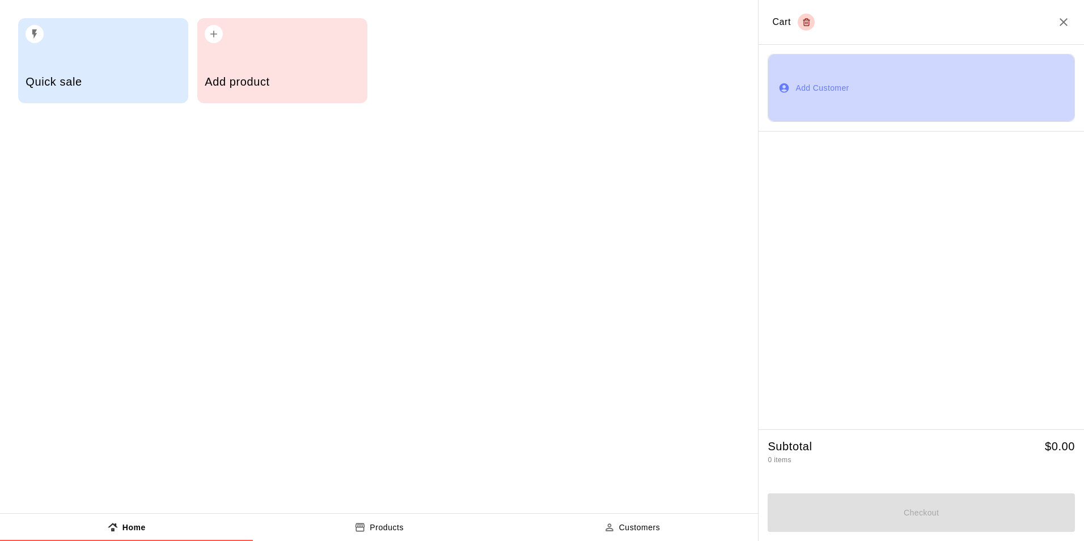
click at [821, 89] on button "Add Customer" at bounding box center [920, 88] width 307 height 68
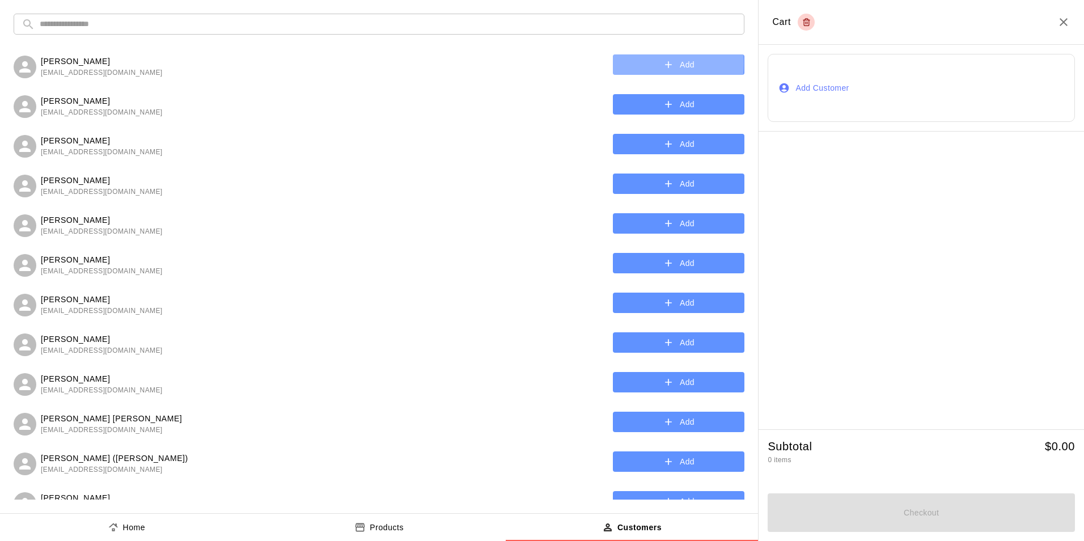
click at [613, 63] on button "Add" at bounding box center [679, 64] width 132 height 21
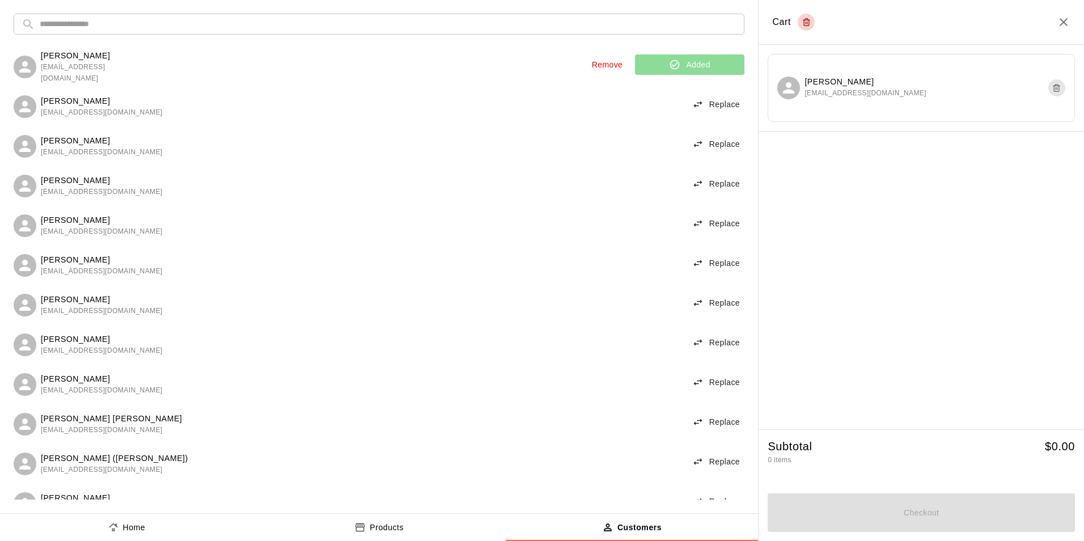
click at [125, 523] on p "Home" at bounding box center [134, 527] width 23 height 12
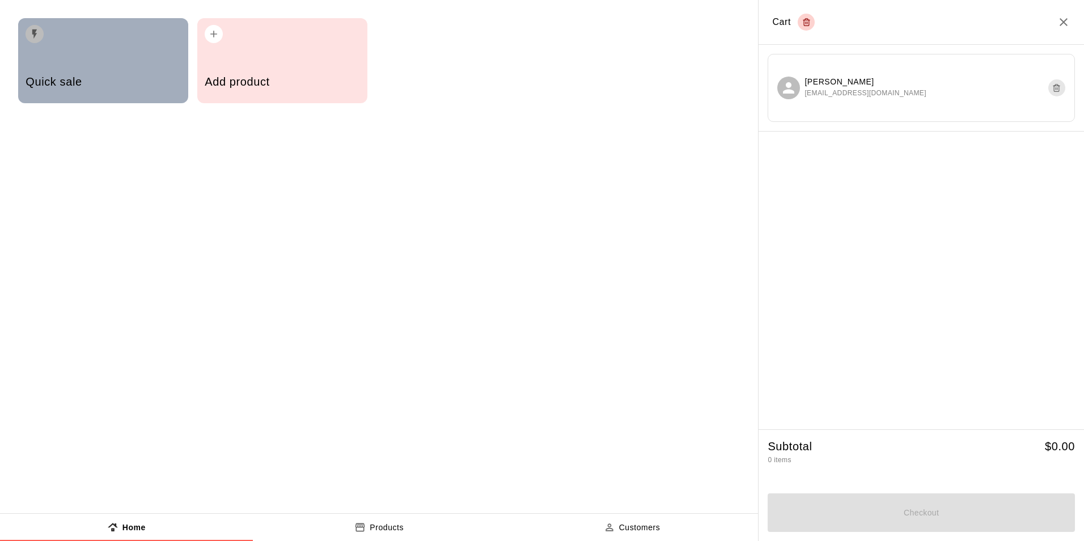
click at [97, 85] on h5 "Quick sale" at bounding box center [103, 81] width 155 height 15
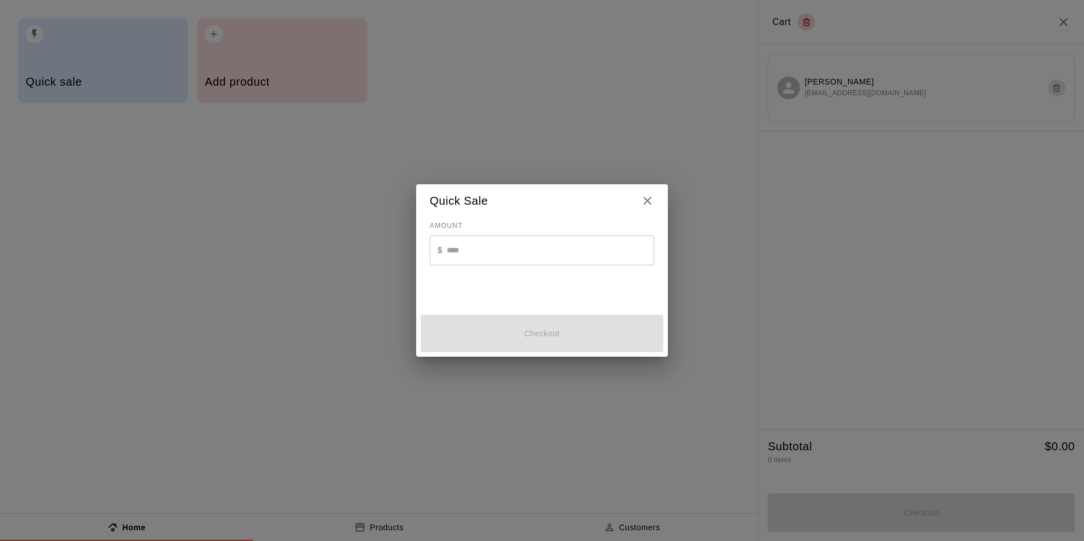
click at [448, 243] on input "text" at bounding box center [550, 250] width 207 height 30
type input "*"
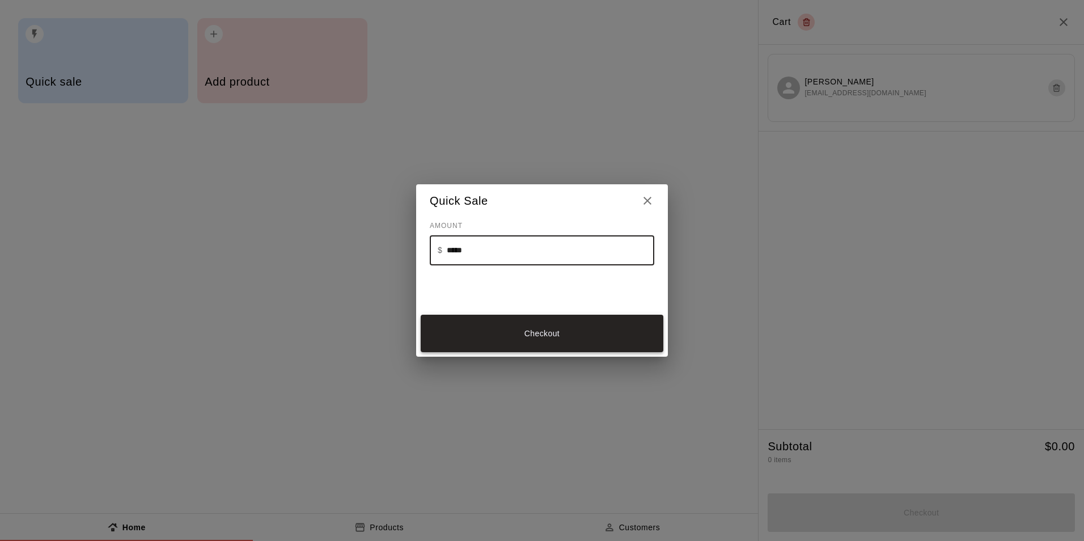
type input "*****"
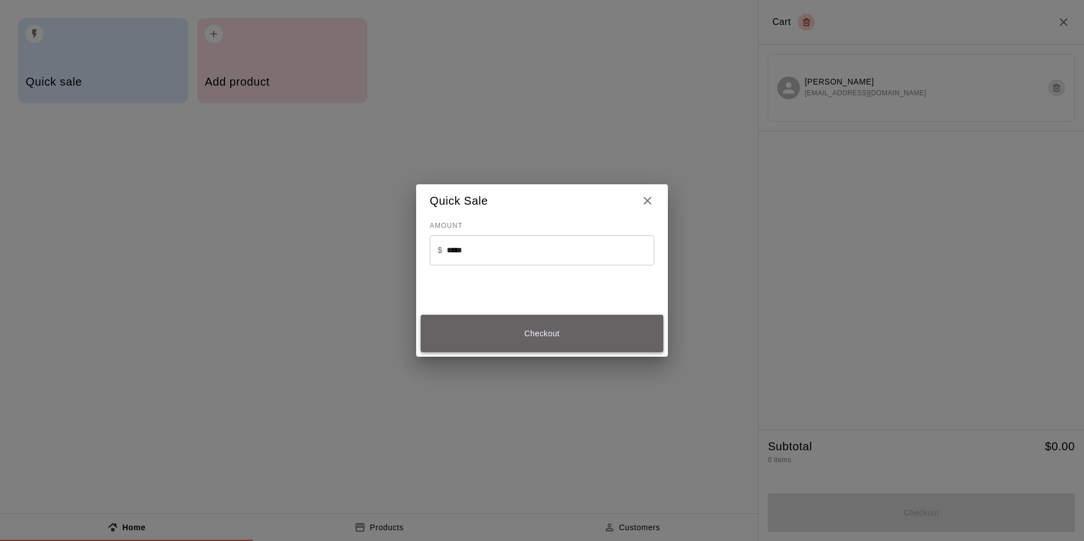
click at [544, 337] on button "Checkout" at bounding box center [542, 334] width 243 height 38
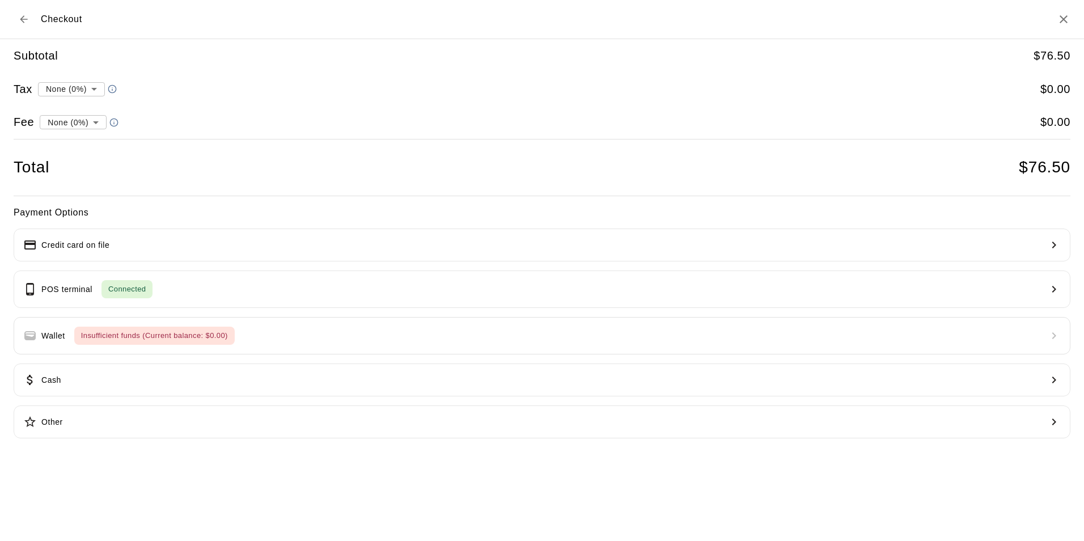
click at [79, 161] on li "convenience fee ( 2.75 % )" at bounding box center [70, 161] width 111 height 19
type input "**********"
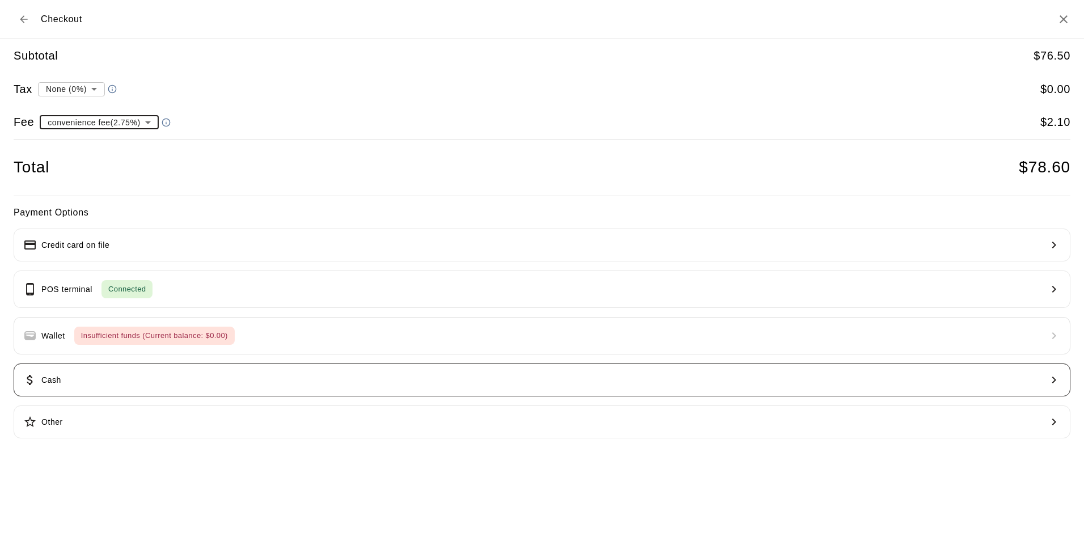
click at [177, 374] on button "Cash" at bounding box center [542, 379] width 1057 height 33
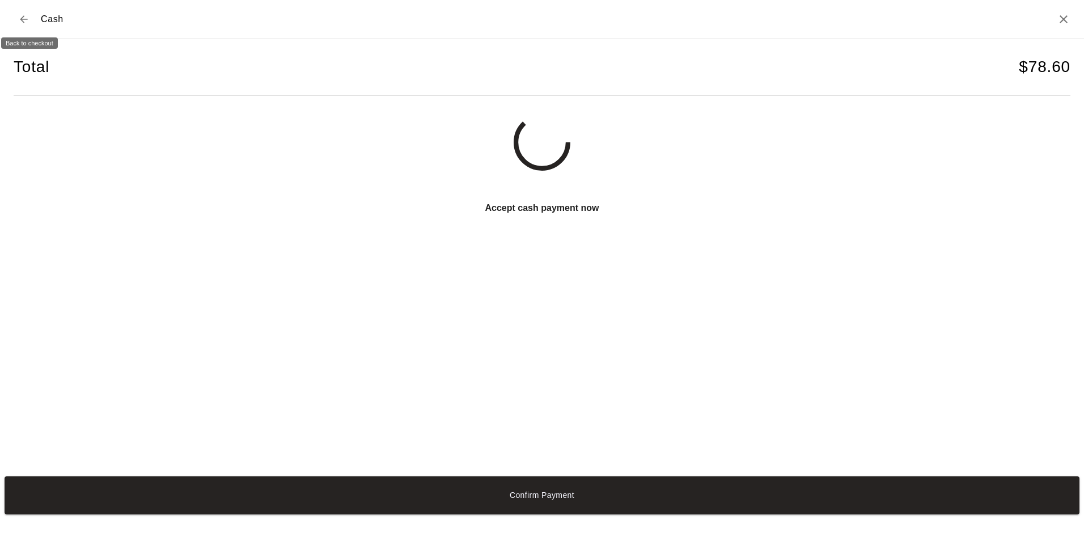
click at [20, 18] on icon "Back to checkout" at bounding box center [23, 19] width 11 height 11
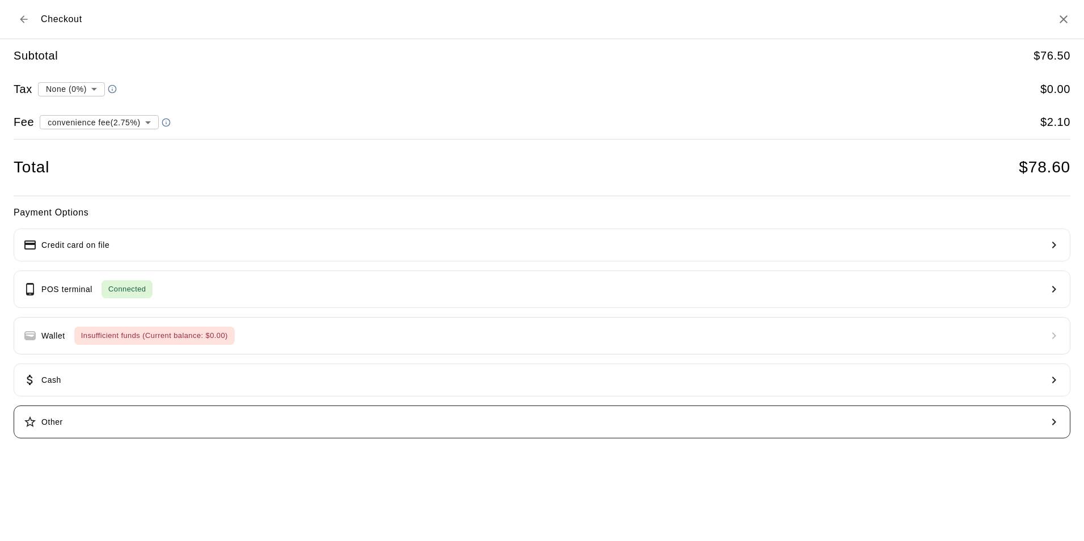
click at [171, 426] on button "Other" at bounding box center [542, 421] width 1057 height 33
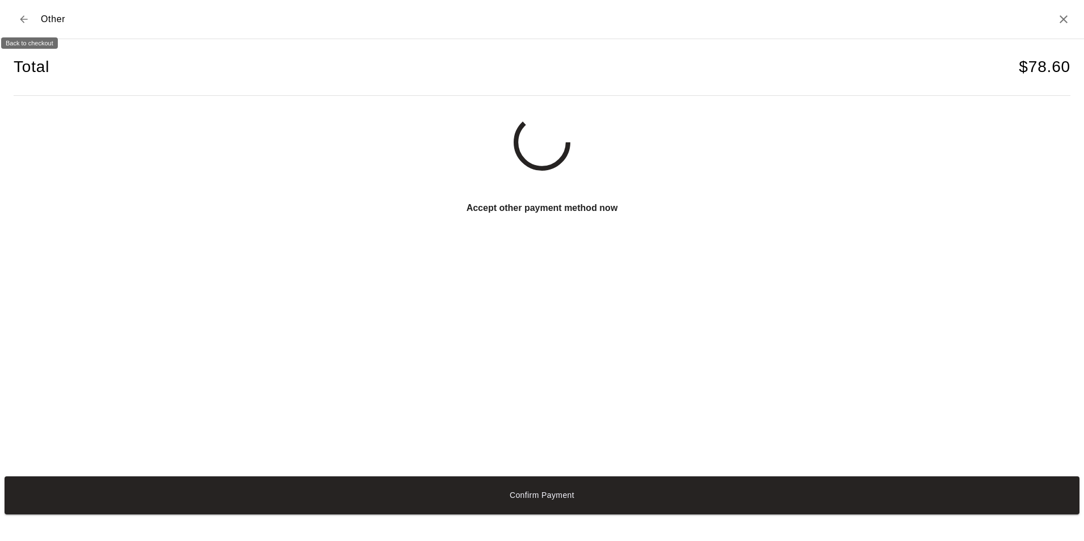
click at [27, 16] on icon "Back to checkout" at bounding box center [23, 19] width 11 height 11
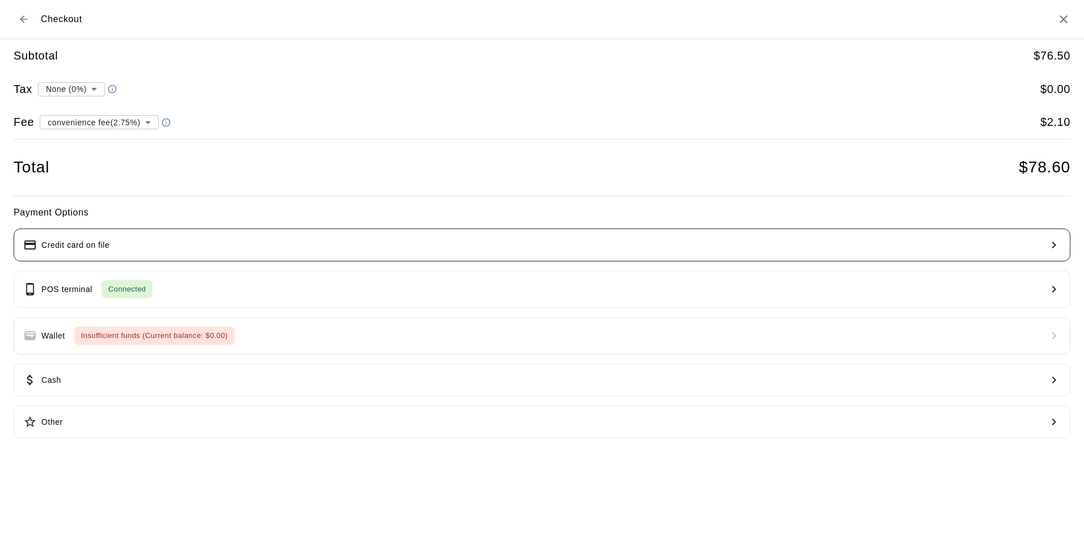
click at [153, 241] on button "Credit card on file" at bounding box center [542, 244] width 1057 height 33
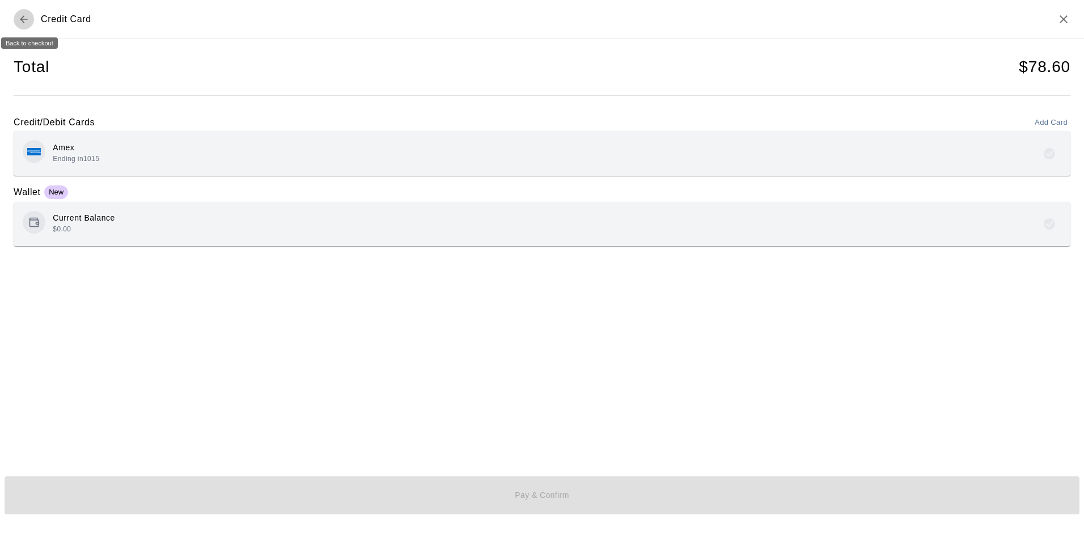
click at [20, 19] on icon "Back to checkout" at bounding box center [23, 19] width 11 height 11
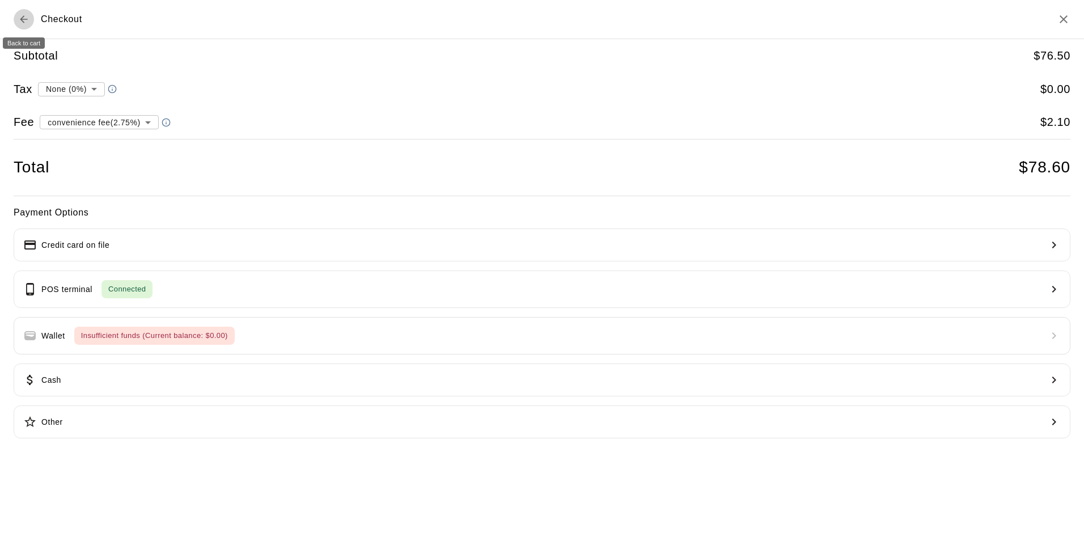
click at [20, 19] on icon "Back to cart" at bounding box center [23, 19] width 11 height 11
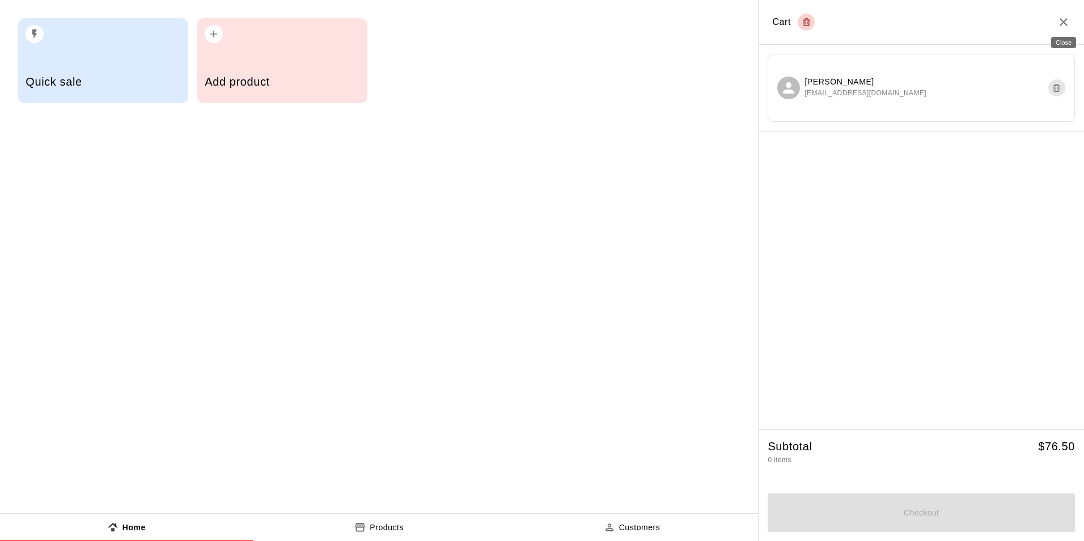
click at [1062, 19] on icon "Close" at bounding box center [1064, 22] width 14 height 14
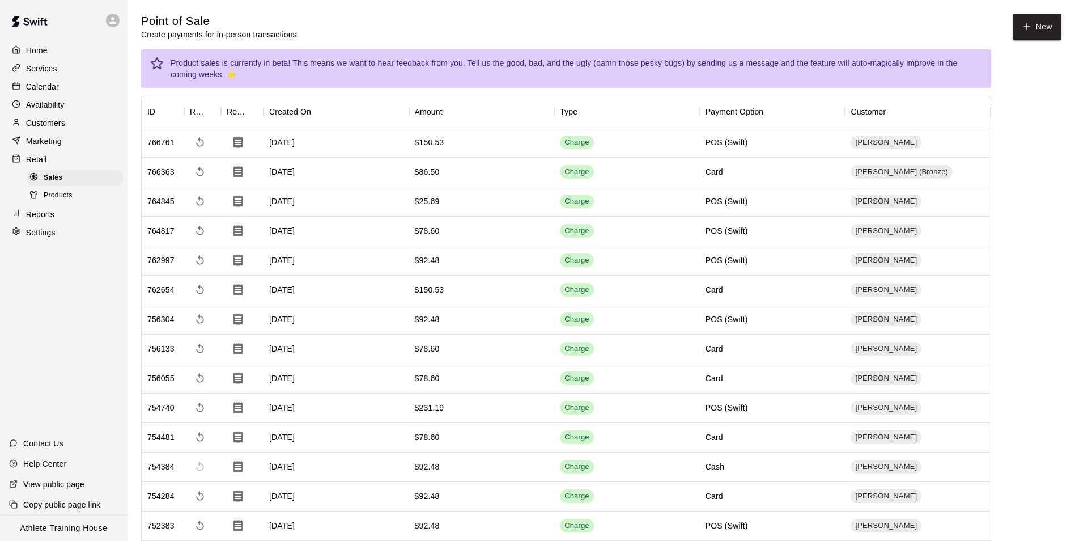
click at [48, 87] on p "Calendar" at bounding box center [42, 86] width 33 height 11
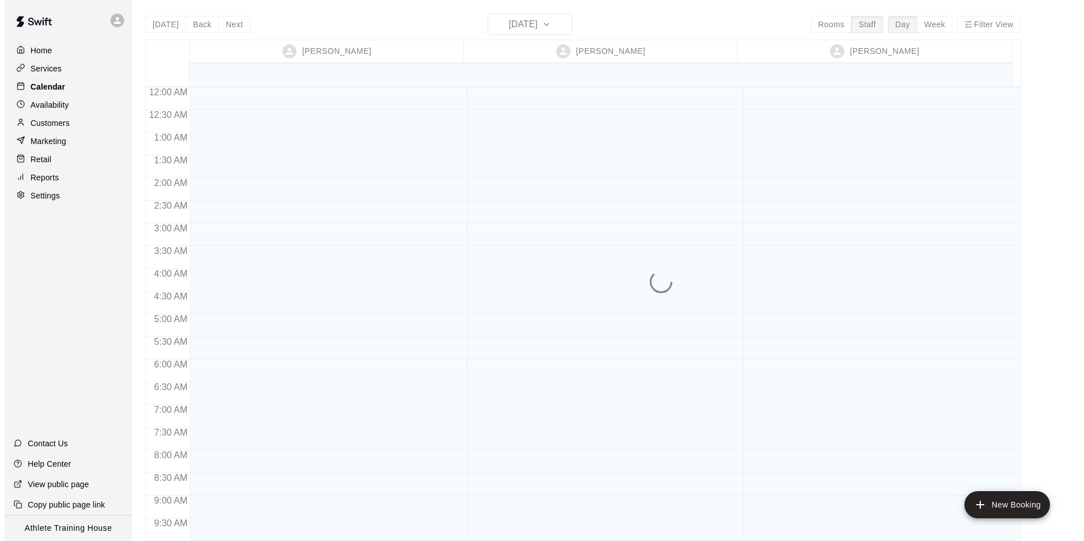
scroll to position [622, 0]
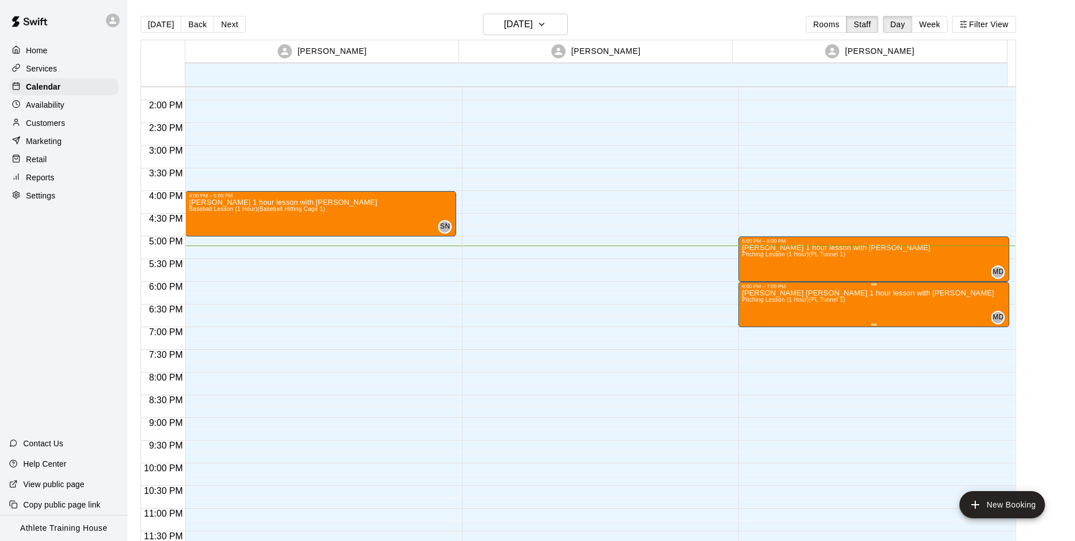
click at [781, 293] on p "Connor Pitts 1 hour lesson with Marshall" at bounding box center [868, 293] width 252 height 0
click at [753, 303] on icon "edit" at bounding box center [752, 305] width 10 height 10
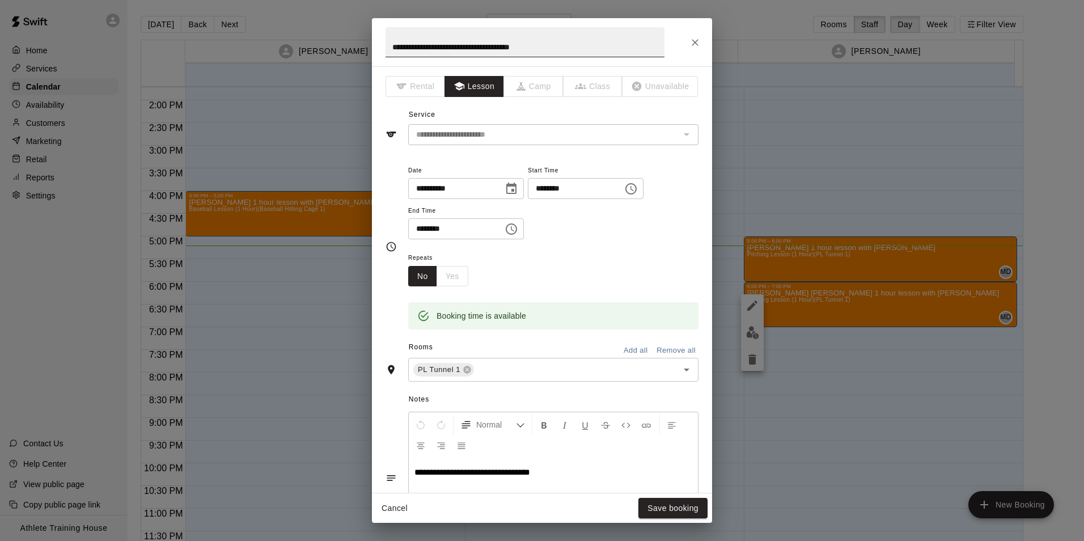
click at [436, 48] on input "**********" at bounding box center [524, 42] width 279 height 30
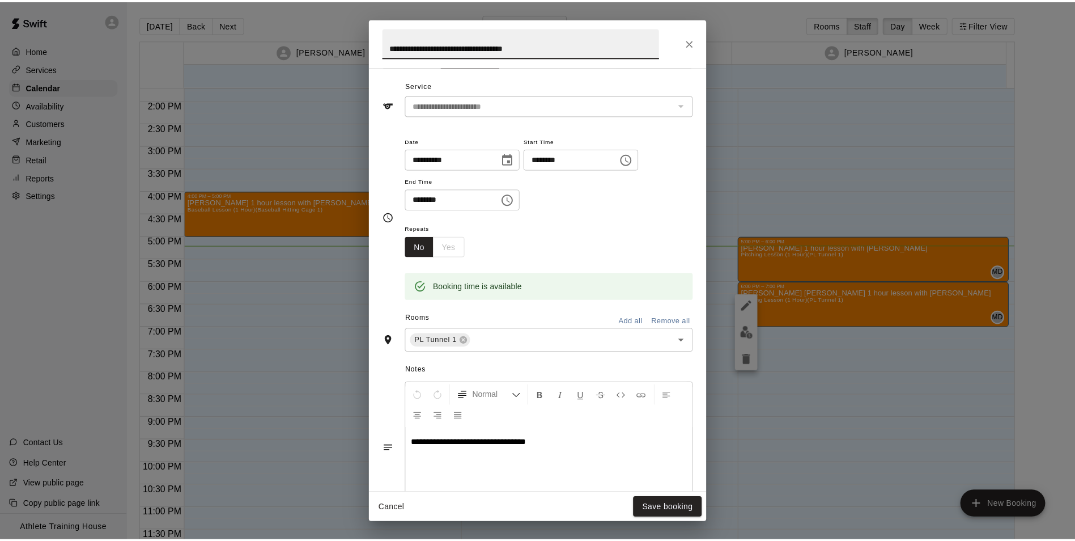
scroll to position [57, 0]
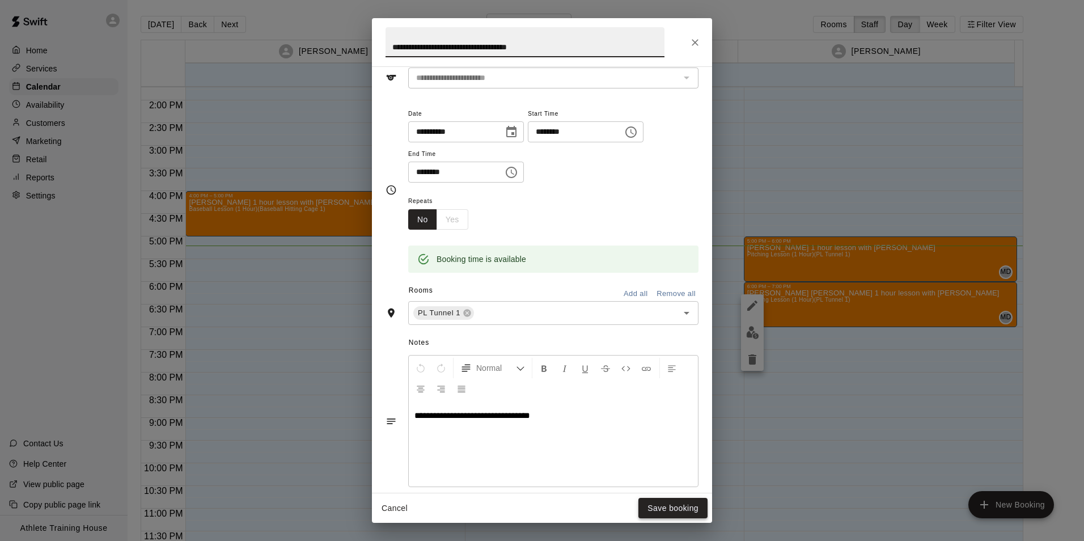
type input "**********"
click at [671, 511] on button "Save booking" at bounding box center [672, 508] width 69 height 21
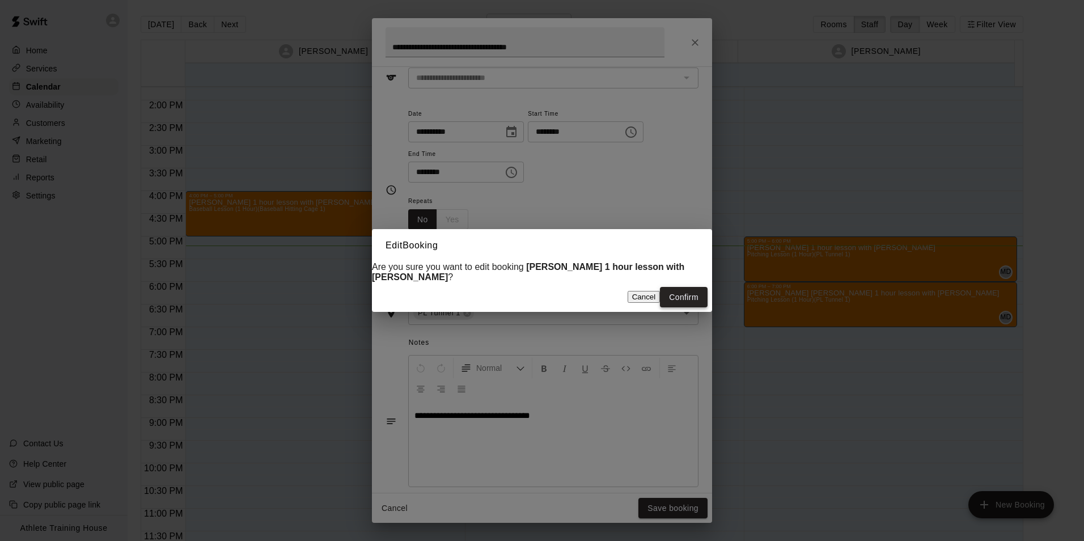
click at [689, 308] on button "Confirm" at bounding box center [684, 297] width 48 height 21
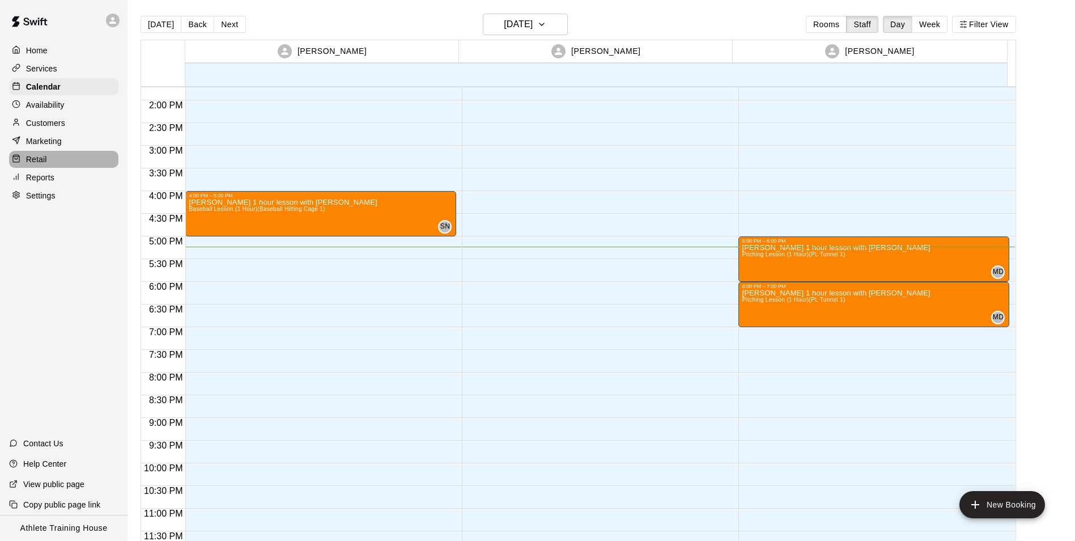
click at [54, 168] on div "Retail" at bounding box center [63, 159] width 109 height 17
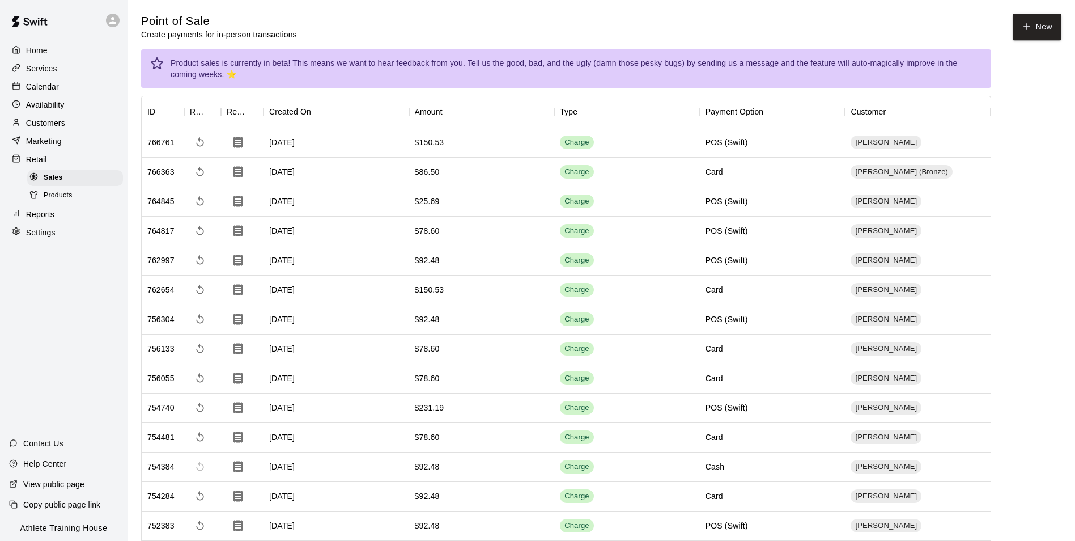
click at [46, 91] on p "Calendar" at bounding box center [42, 86] width 33 height 11
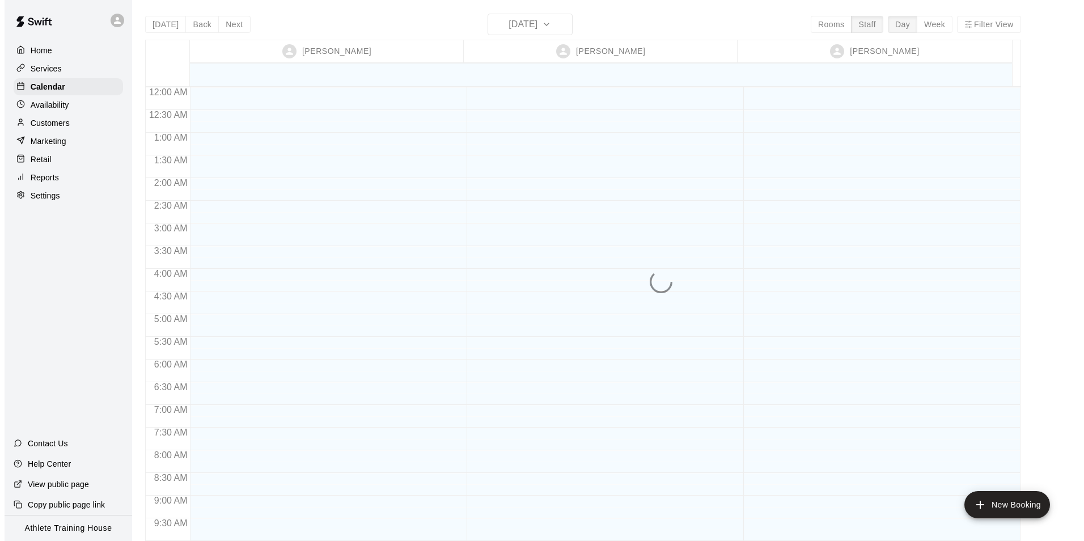
scroll to position [622, 0]
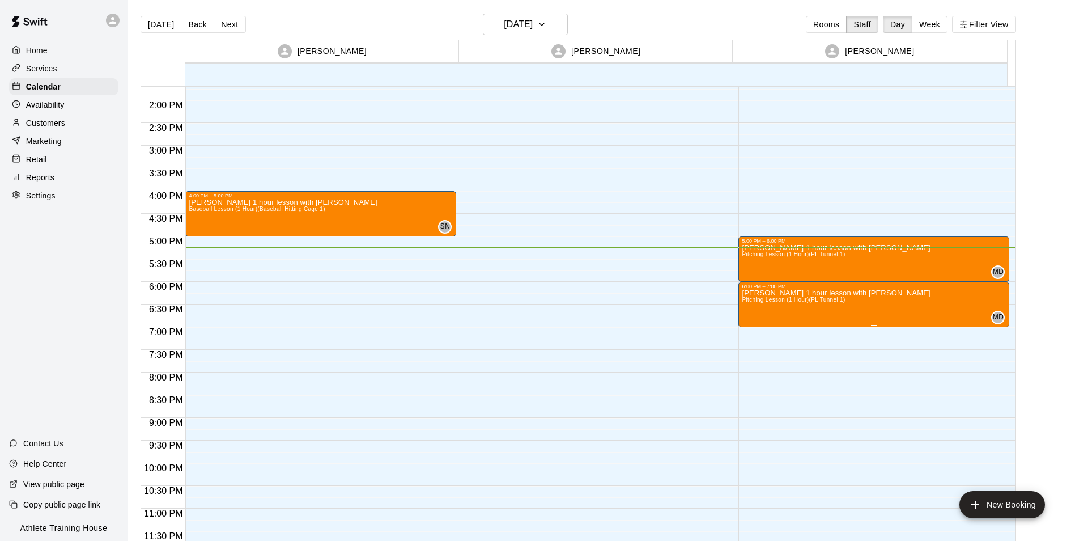
click at [969, 287] on div "6:00 PM – 7:00 PM" at bounding box center [874, 286] width 264 height 6
click at [750, 293] on icon "edit" at bounding box center [752, 295] width 14 height 14
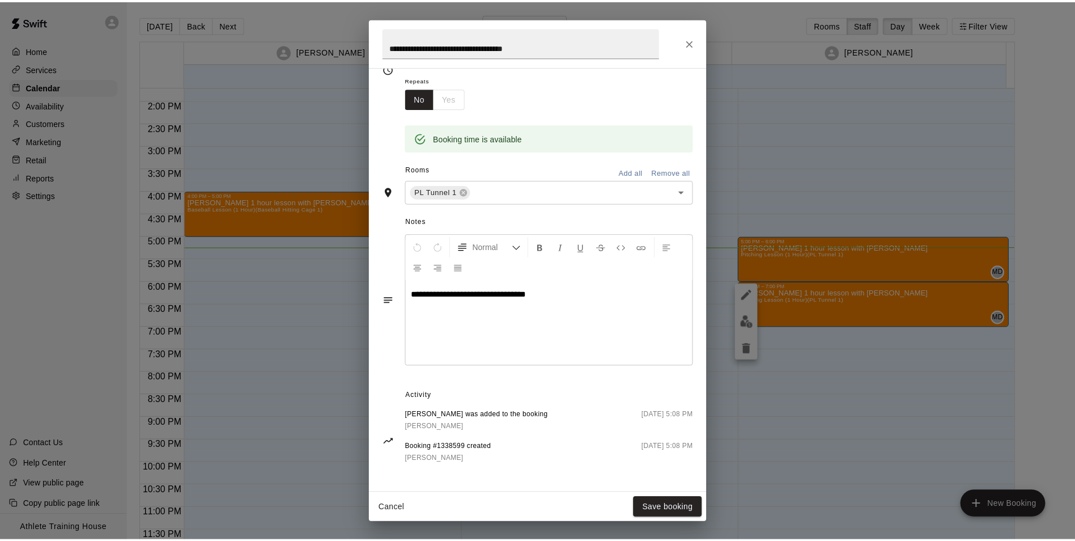
scroll to position [181, 0]
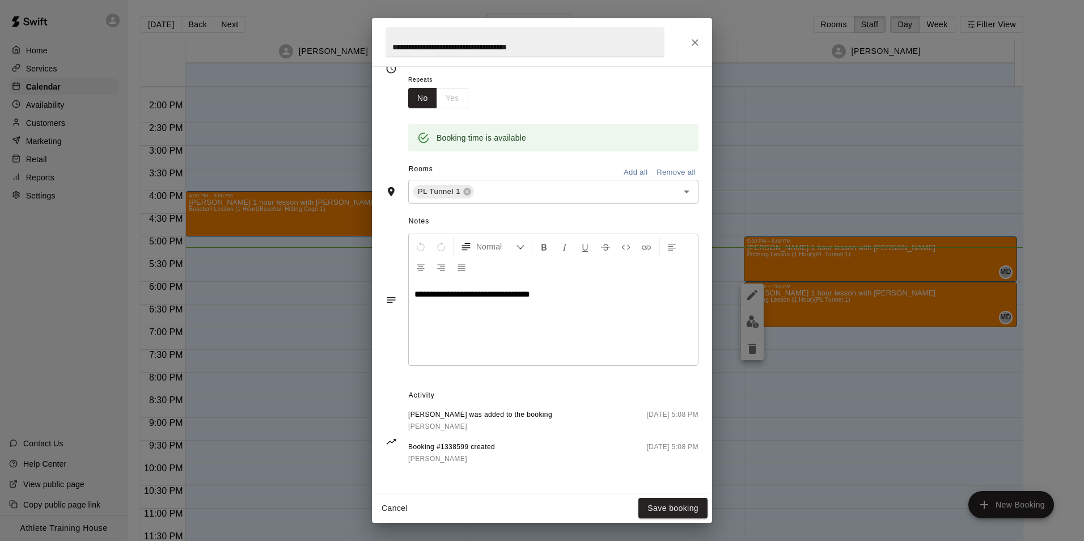
click at [697, 45] on icon "Close" at bounding box center [694, 42] width 11 height 11
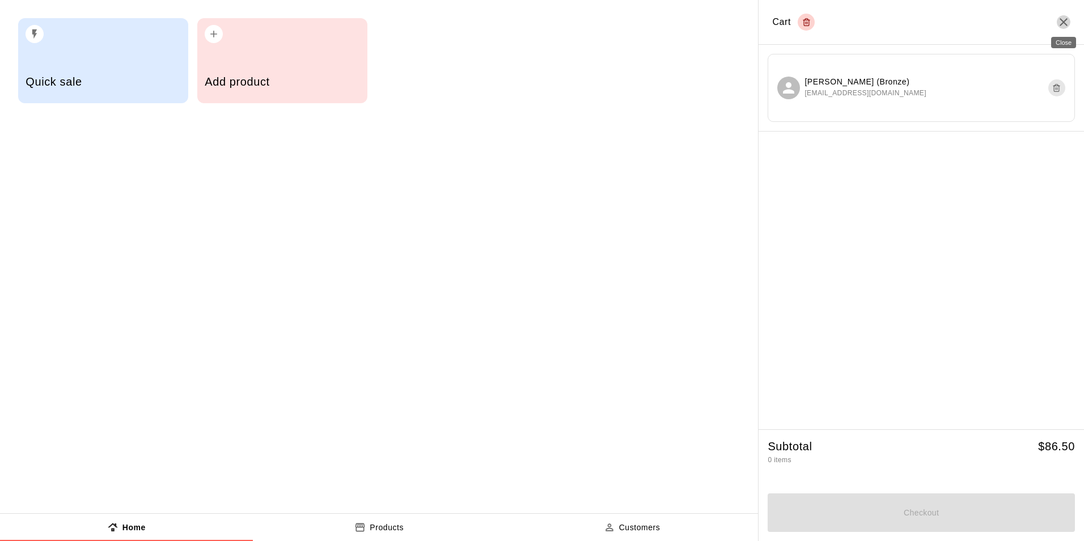
click at [1065, 20] on icon "Close" at bounding box center [1063, 22] width 8 height 8
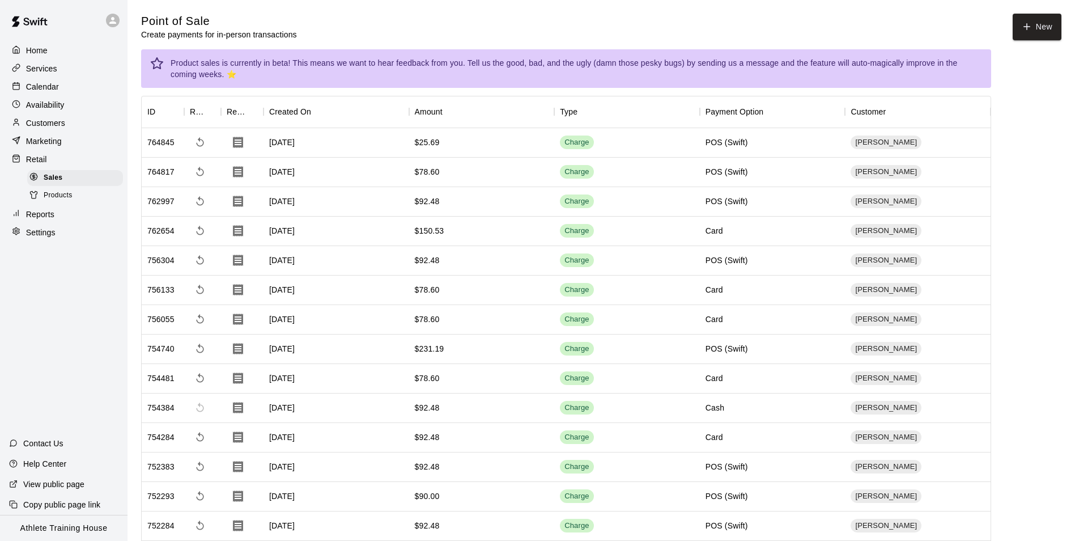
drag, startPoint x: 56, startPoint y: 92, endPoint x: 64, endPoint y: 88, distance: 9.2
click at [56, 92] on p "Calendar" at bounding box center [42, 86] width 33 height 11
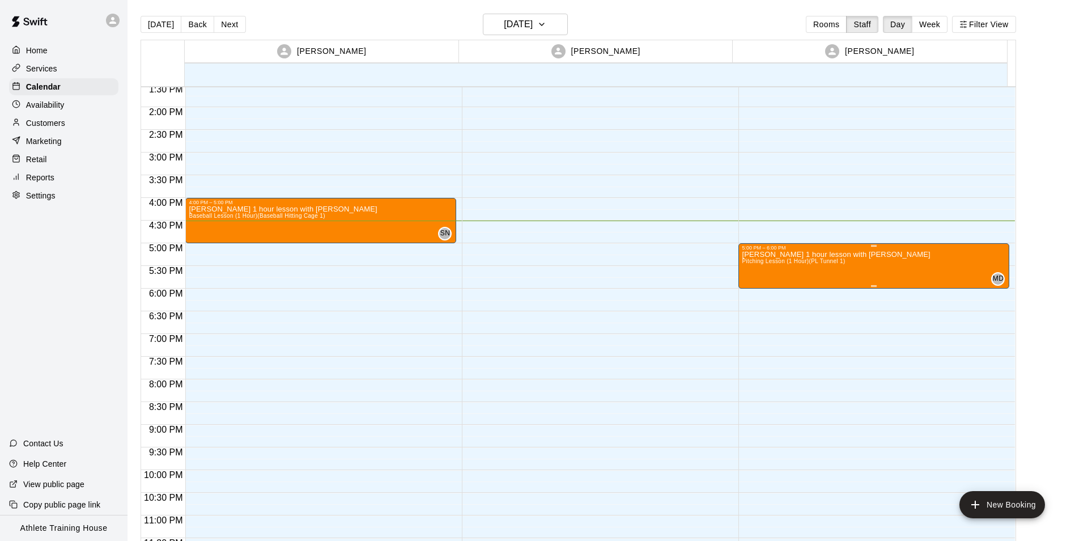
scroll to position [622, 0]
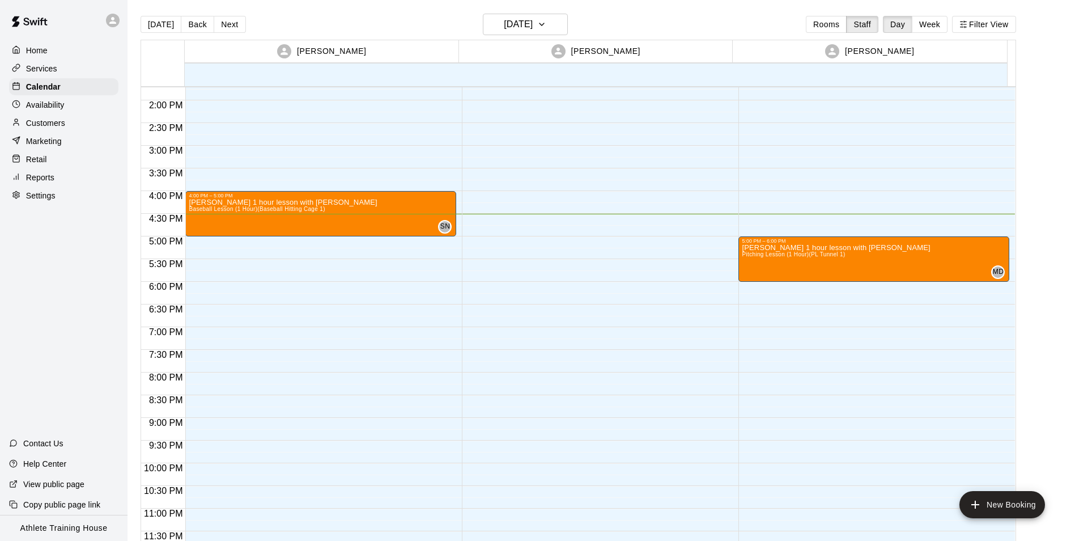
drag, startPoint x: 792, startPoint y: 357, endPoint x: 673, endPoint y: 358, distance: 119.0
drag, startPoint x: 673, startPoint y: 358, endPoint x: 597, endPoint y: 380, distance: 78.9
drag, startPoint x: 597, startPoint y: 380, endPoint x: 940, endPoint y: 485, distance: 358.2
click at [940, 485] on div "5:00 PM – 6:00 PM [PERSON_NAME] 1 hour lesson with [PERSON_NAME] Lesson (1 Hour…" at bounding box center [874, 9] width 271 height 1088
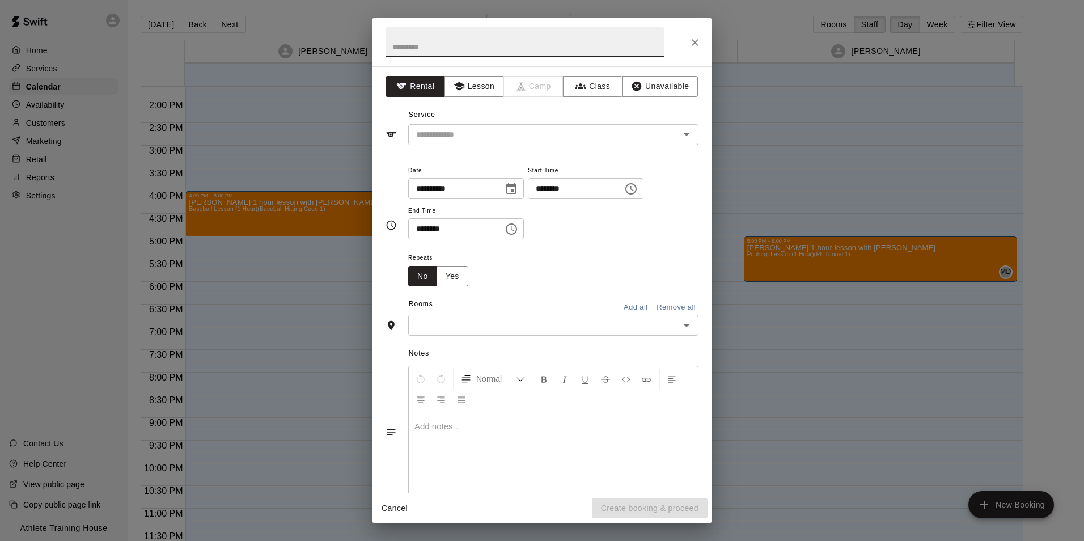
click at [937, 417] on div "**********" at bounding box center [542, 270] width 1084 height 541
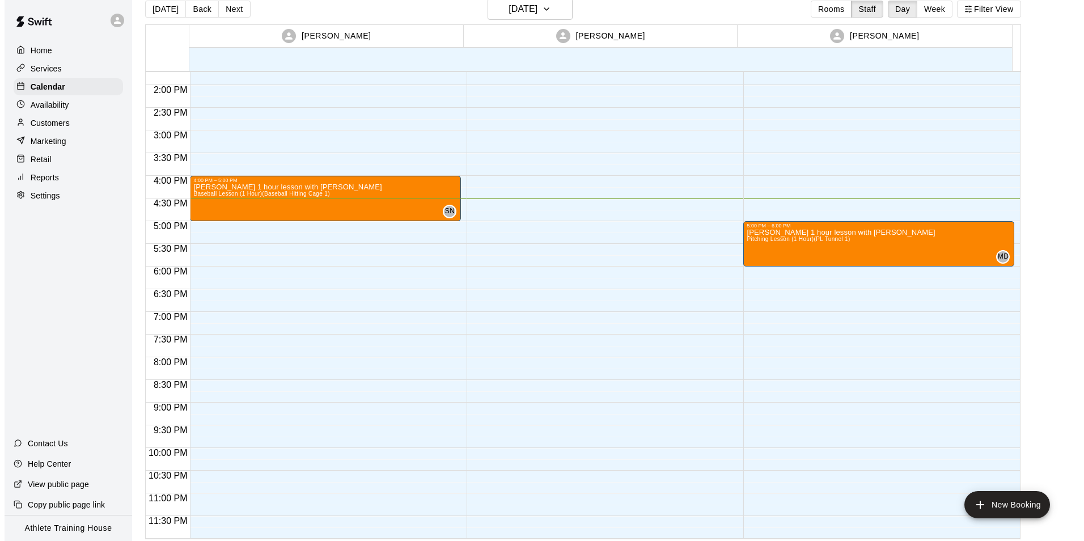
scroll to position [18, 0]
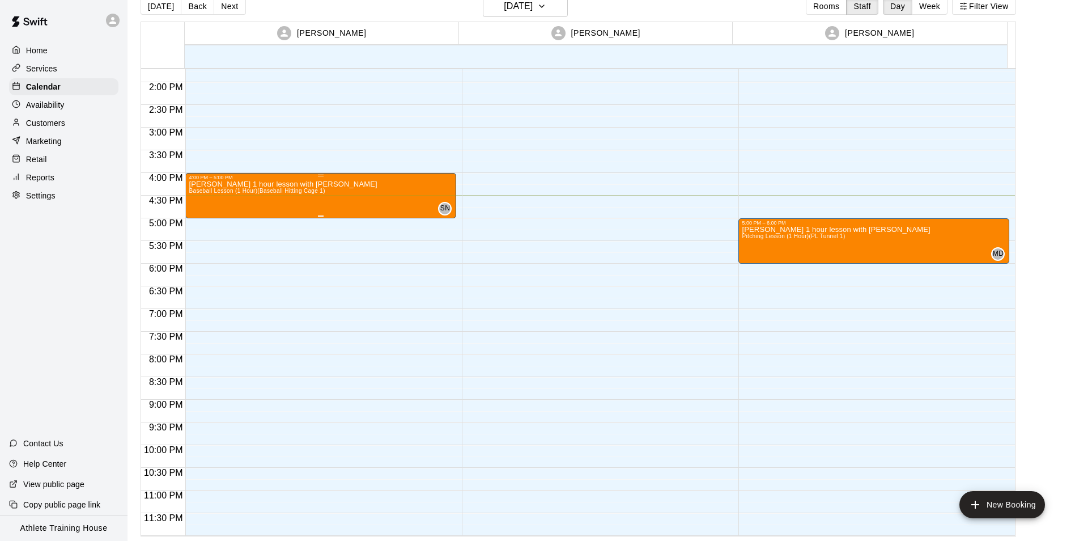
click at [376, 218] on div "[PERSON_NAME] 1 hour lesson with [PERSON_NAME] Baseball Lesson (1 Hour) (Baseba…" at bounding box center [321, 450] width 264 height 541
click at [796, 247] on div at bounding box center [542, 270] width 1084 height 541
click at [787, 241] on div "[PERSON_NAME] 1 hour lesson with [PERSON_NAME] Lesson (1 Hour) (PL Tunnel 1)" at bounding box center [836, 496] width 188 height 541
click at [747, 234] on icon "edit" at bounding box center [752, 238] width 14 height 14
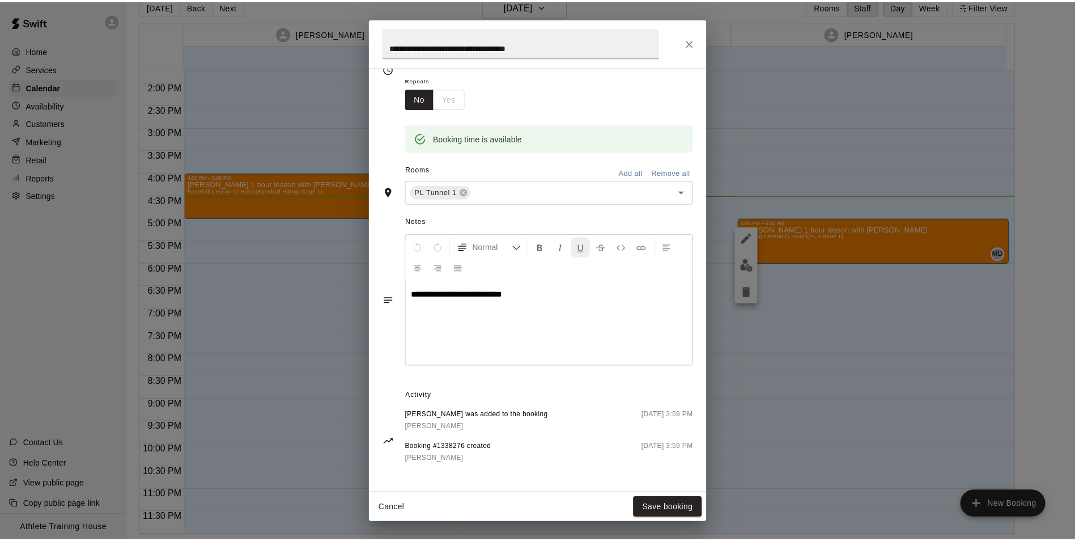
scroll to position [181, 0]
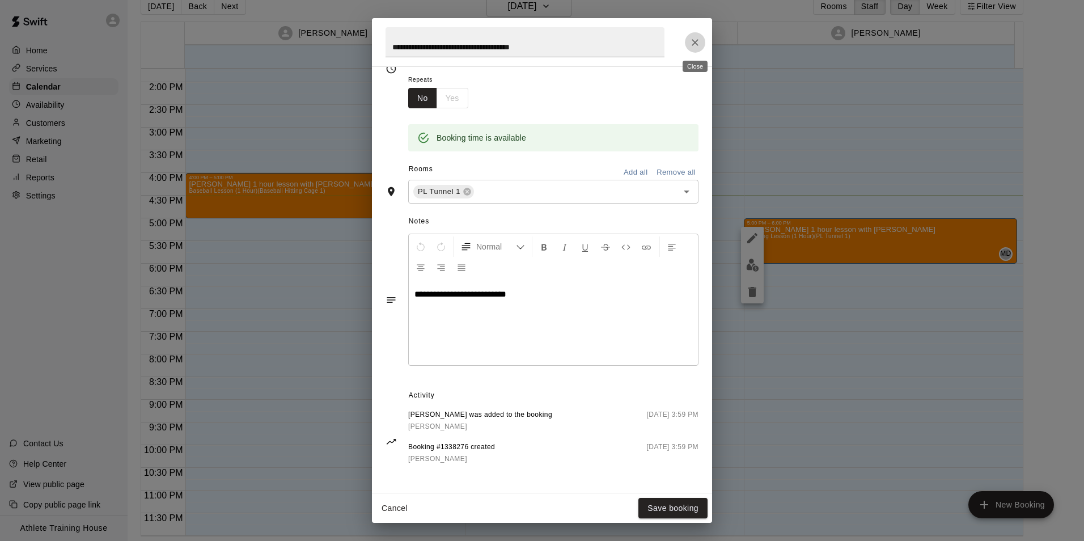
click at [697, 41] on icon "Close" at bounding box center [694, 42] width 11 height 11
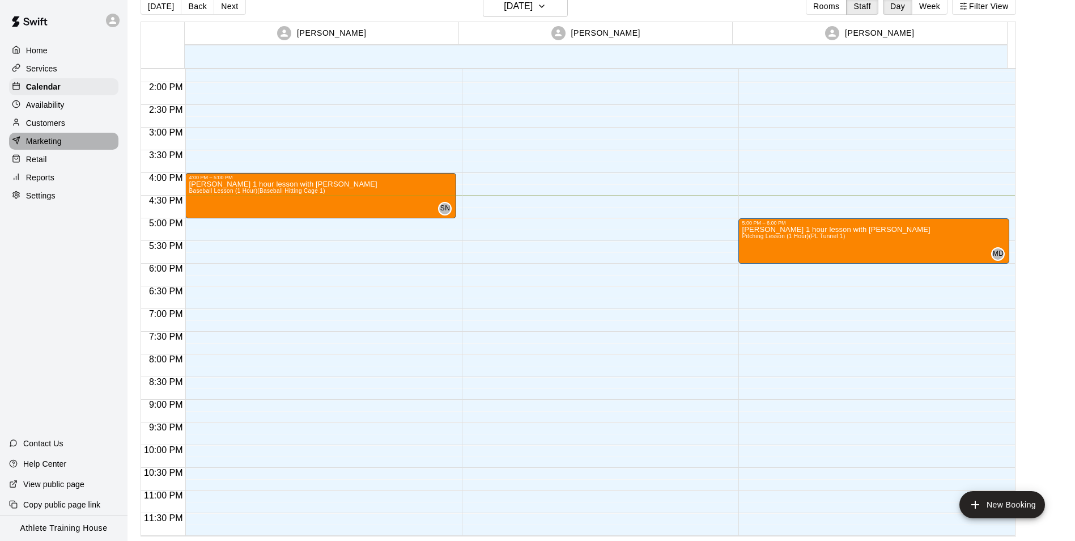
click at [61, 138] on div "Marketing" at bounding box center [63, 141] width 109 height 17
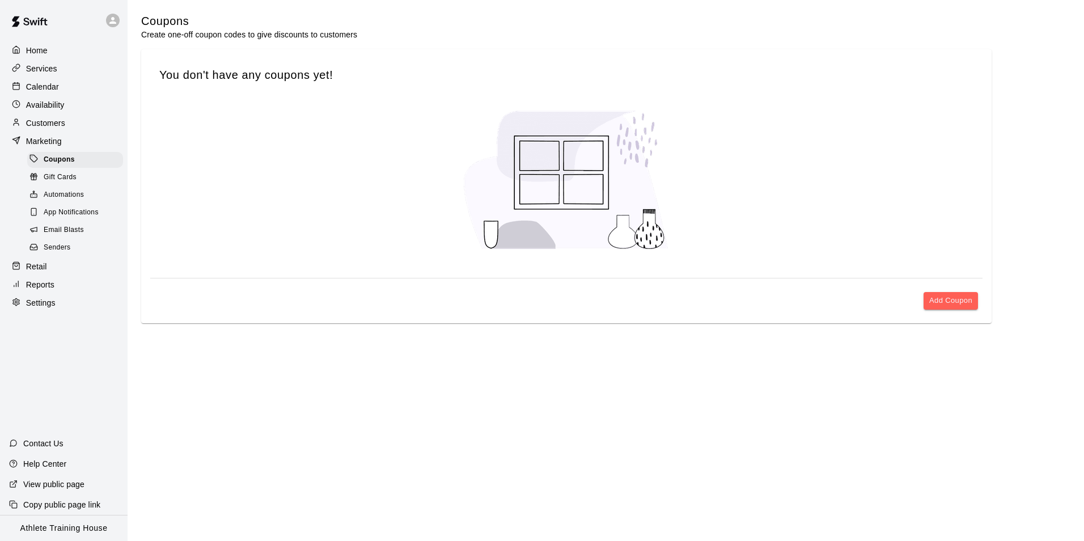
click at [58, 128] on p "Customers" at bounding box center [45, 122] width 39 height 11
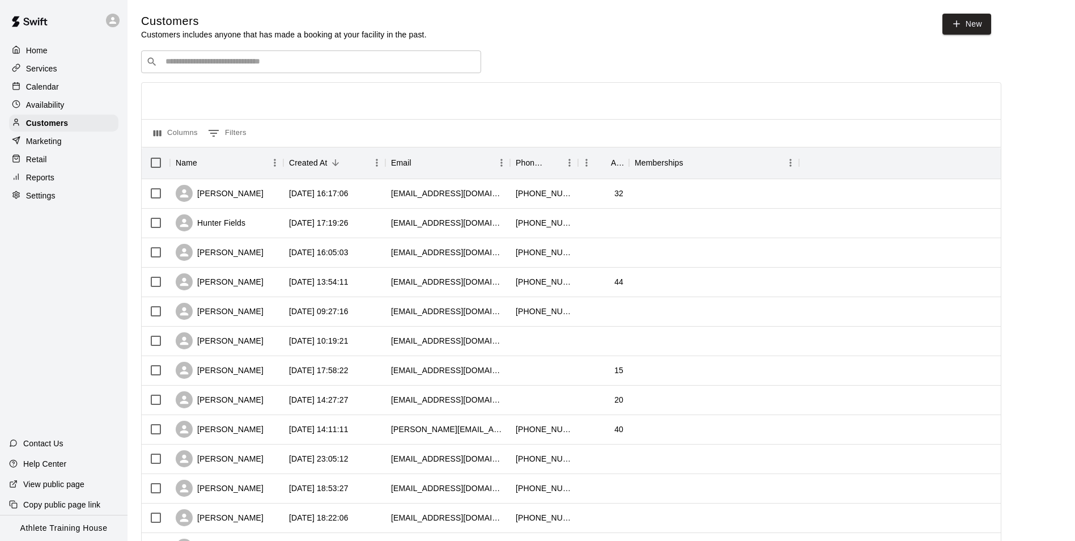
click at [70, 108] on div "Availability" at bounding box center [63, 104] width 109 height 17
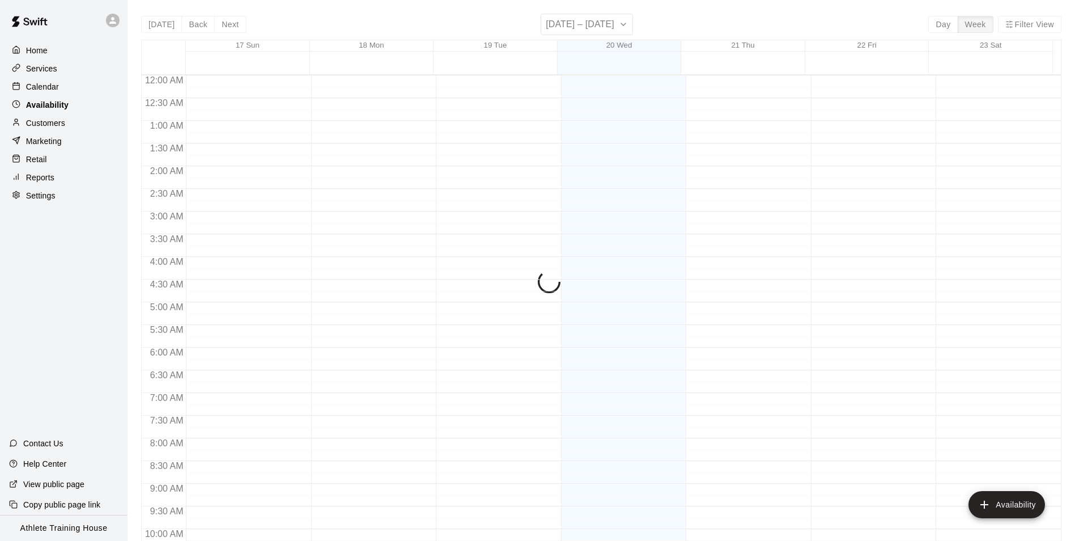
scroll to position [610, 0]
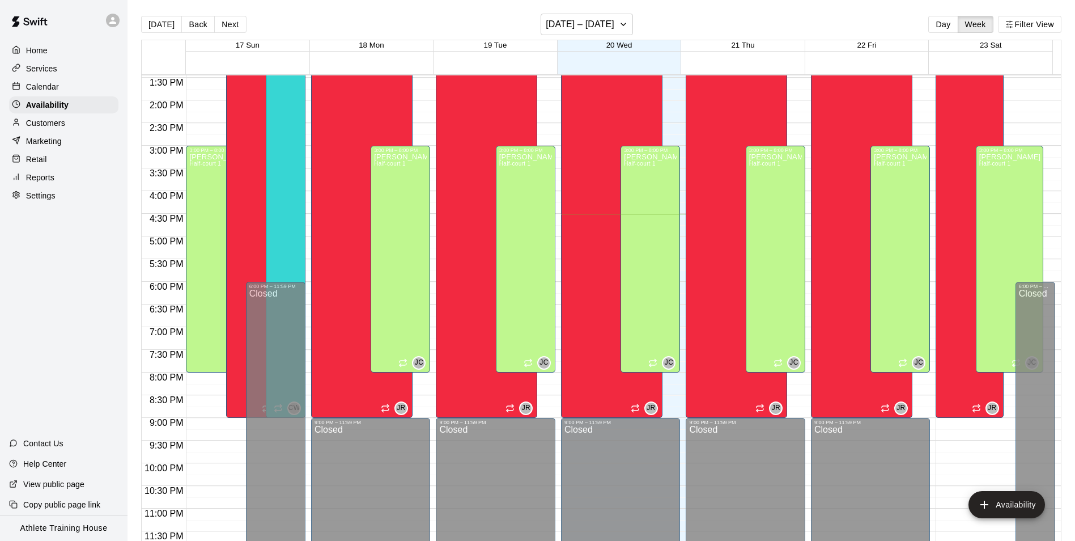
click at [97, 74] on div "Services" at bounding box center [63, 68] width 109 height 17
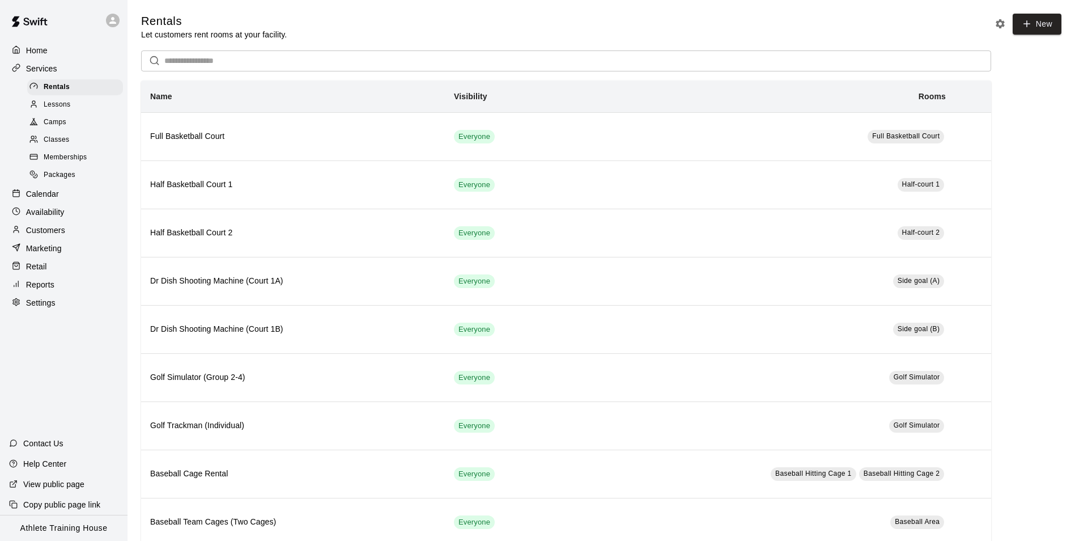
click at [70, 251] on div "Marketing" at bounding box center [63, 248] width 109 height 17
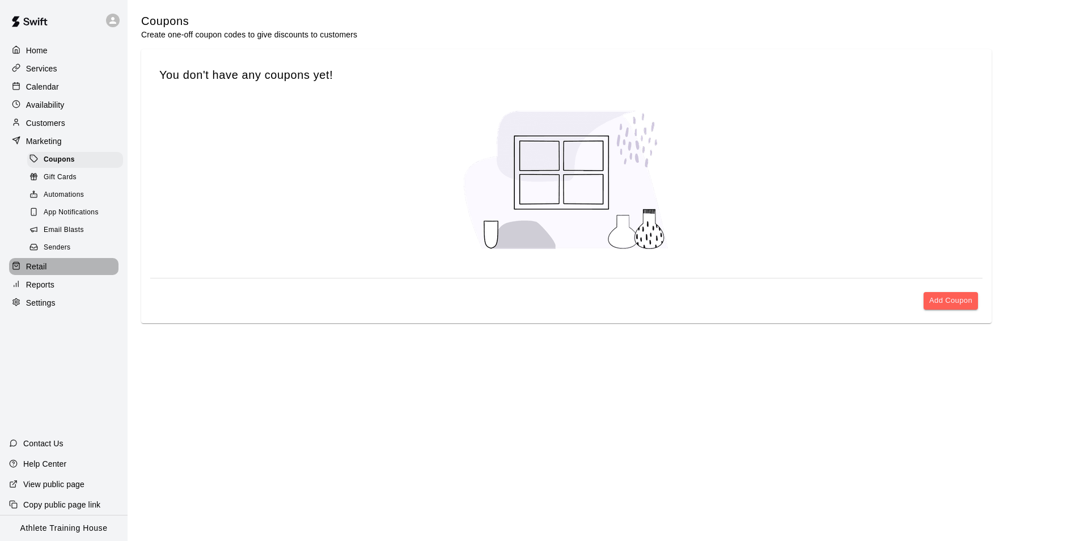
click at [78, 268] on div "Retail" at bounding box center [63, 266] width 109 height 17
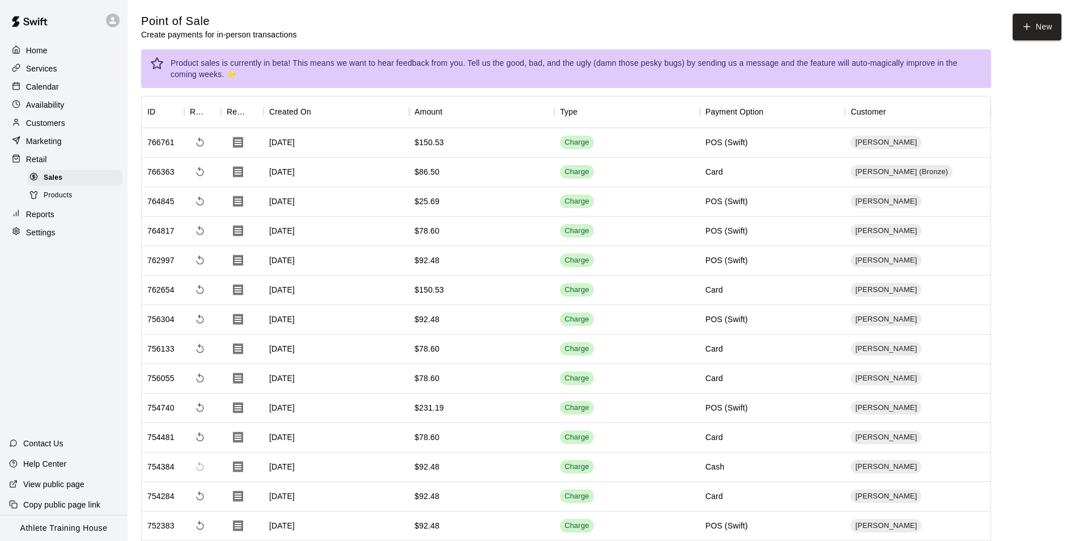
click at [55, 87] on p "Calendar" at bounding box center [42, 86] width 33 height 11
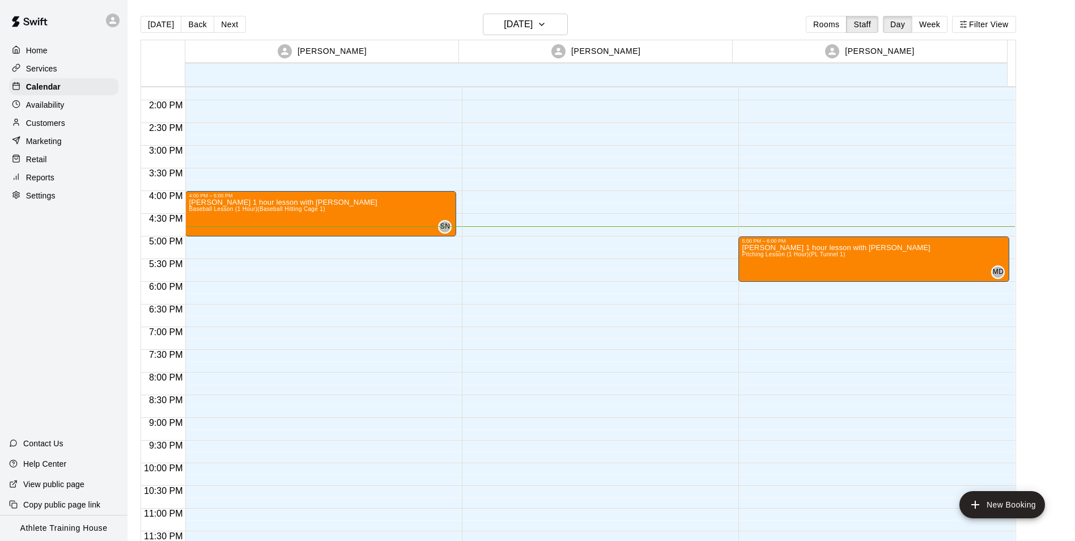
scroll to position [18, 0]
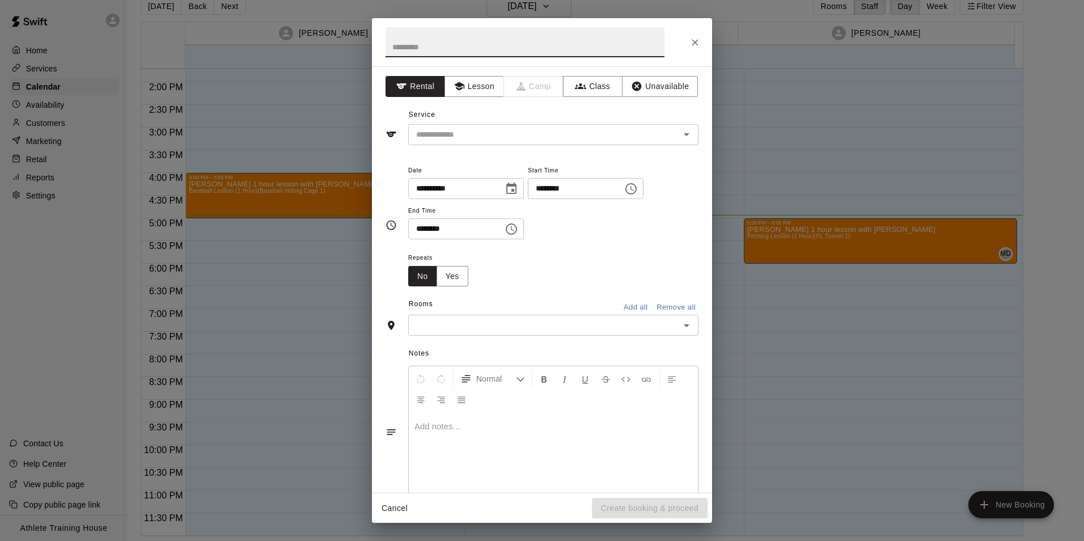
click at [863, 252] on div "**********" at bounding box center [542, 270] width 1084 height 541
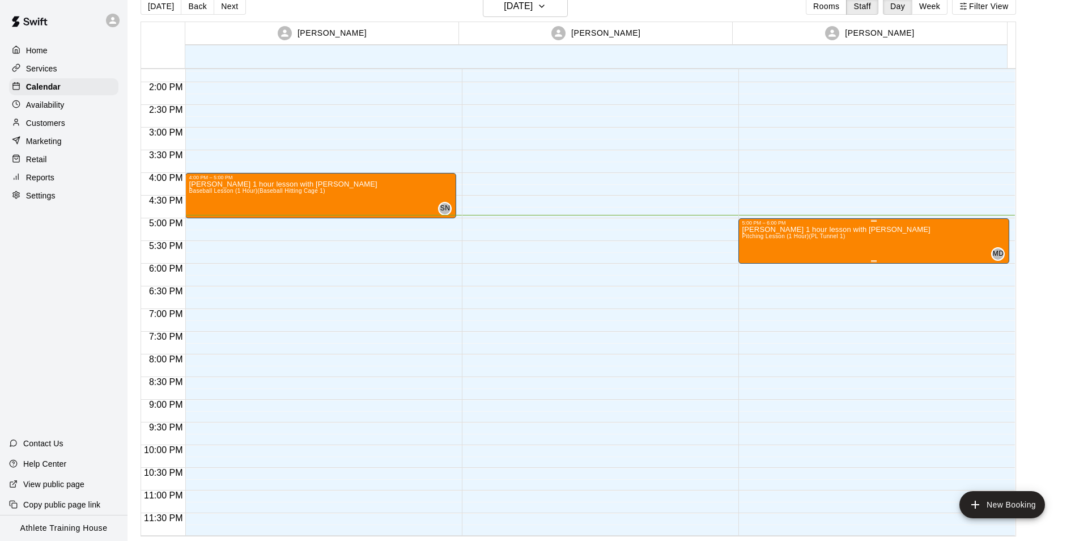
click at [829, 239] on span "Pitching Lesson (1 Hour) (PL Tunnel 1)" at bounding box center [793, 236] width 103 height 6
click at [758, 246] on icon "edit" at bounding box center [752, 245] width 14 height 14
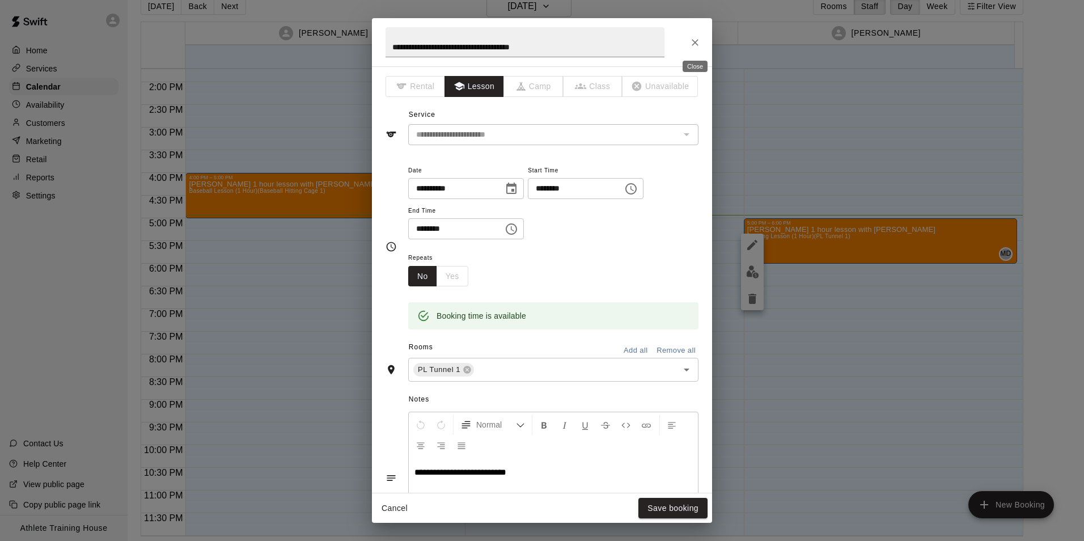
click at [702, 40] on button "Close" at bounding box center [695, 42] width 20 height 20
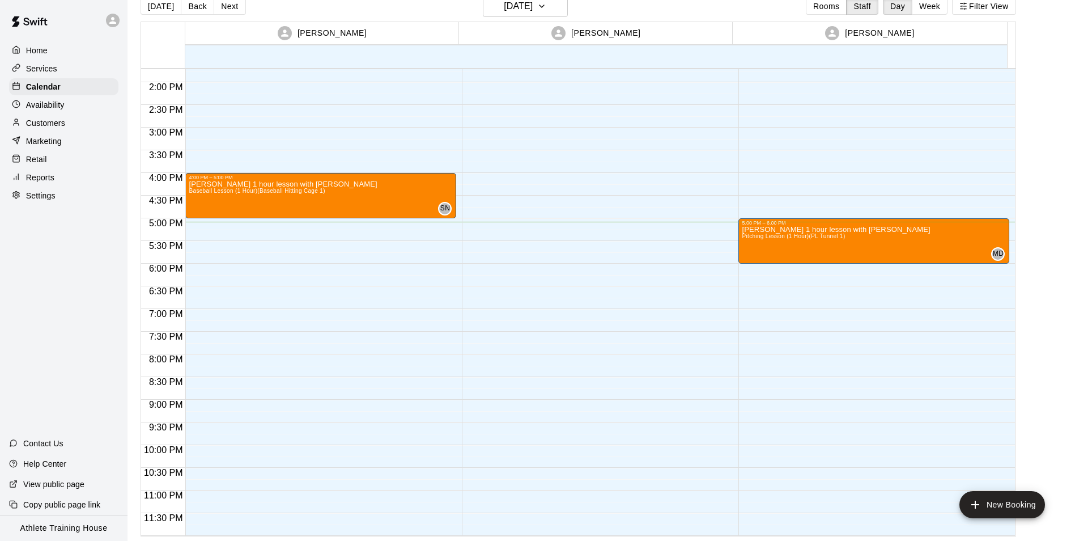
click at [33, 168] on div "Retail" at bounding box center [63, 159] width 109 height 17
